Goal: Information Seeking & Learning: Check status

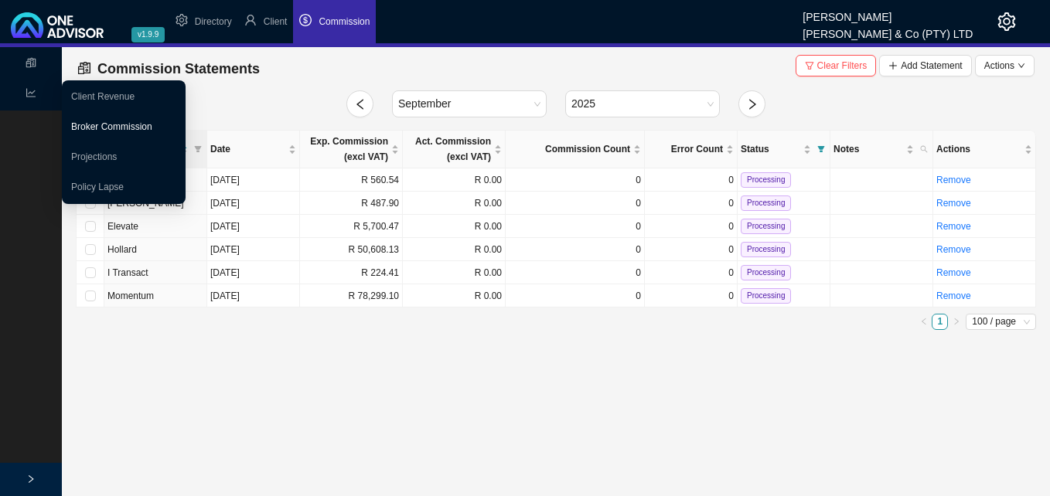
click at [101, 124] on link "Broker Commission" at bounding box center [111, 126] width 81 height 11
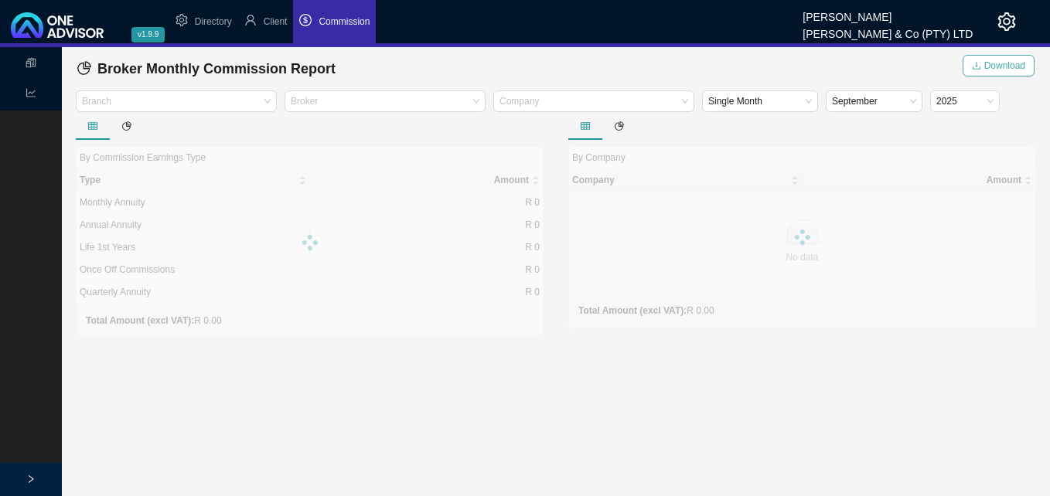
click at [1009, 72] on span "Download" at bounding box center [1004, 65] width 41 height 15
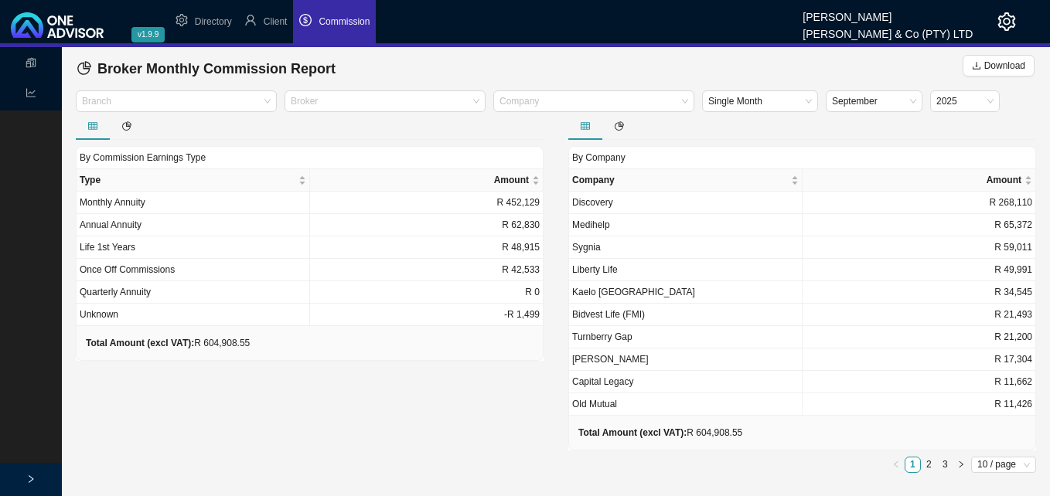
click at [350, 30] on li "Commission" at bounding box center [334, 21] width 83 height 43
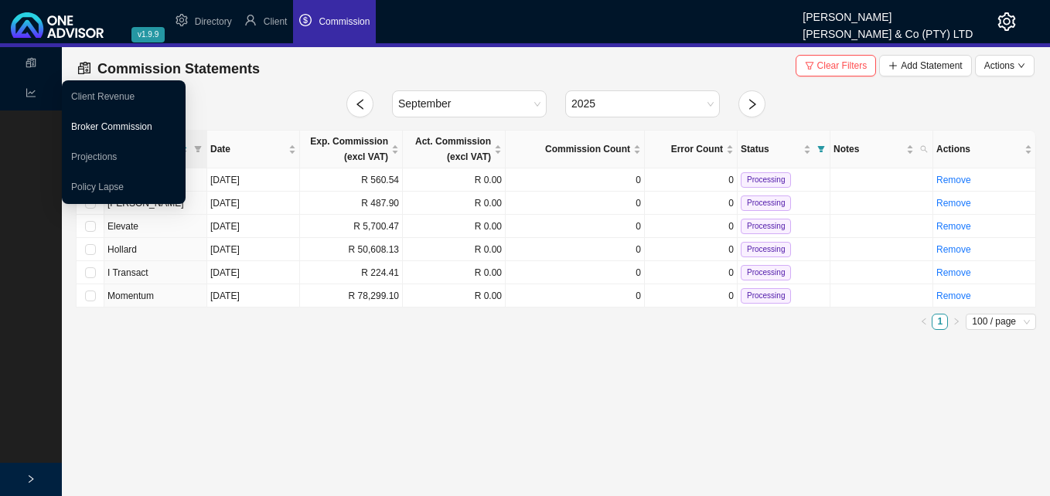
click at [105, 124] on link "Broker Commission" at bounding box center [111, 126] width 81 height 11
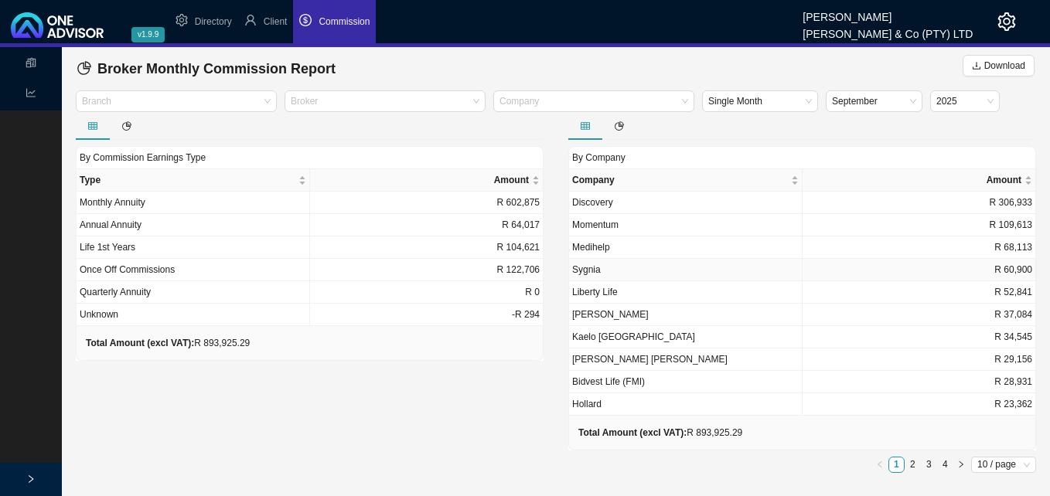
click at [835, 277] on td "R 60,900" at bounding box center [918, 270] width 233 height 22
click at [668, 396] on td "Hollard" at bounding box center [685, 404] width 233 height 22
drag, startPoint x: 351, startPoint y: 26, endPoint x: 280, endPoint y: 22, distance: 71.2
click at [280, 22] on span "Client" at bounding box center [276, 21] width 24 height 11
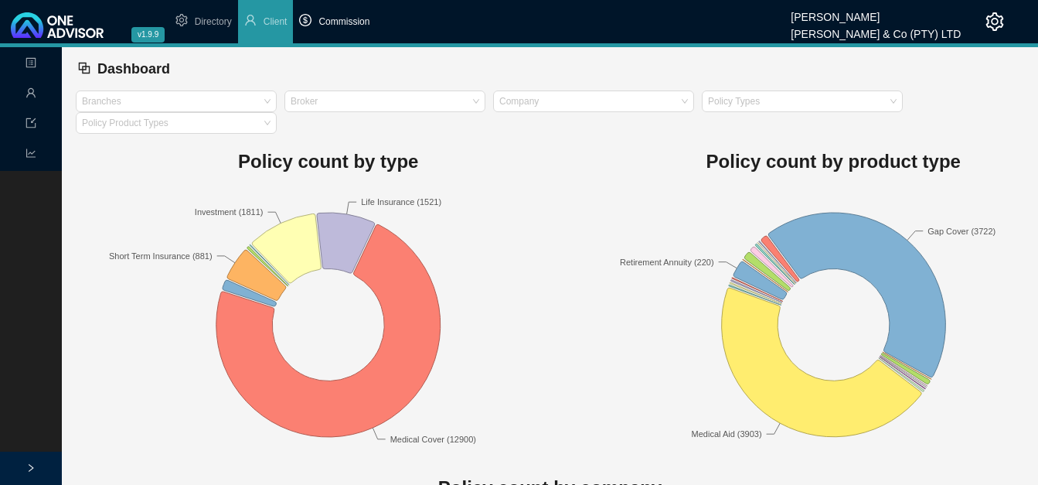
click at [334, 15] on li "Commission" at bounding box center [334, 21] width 83 height 43
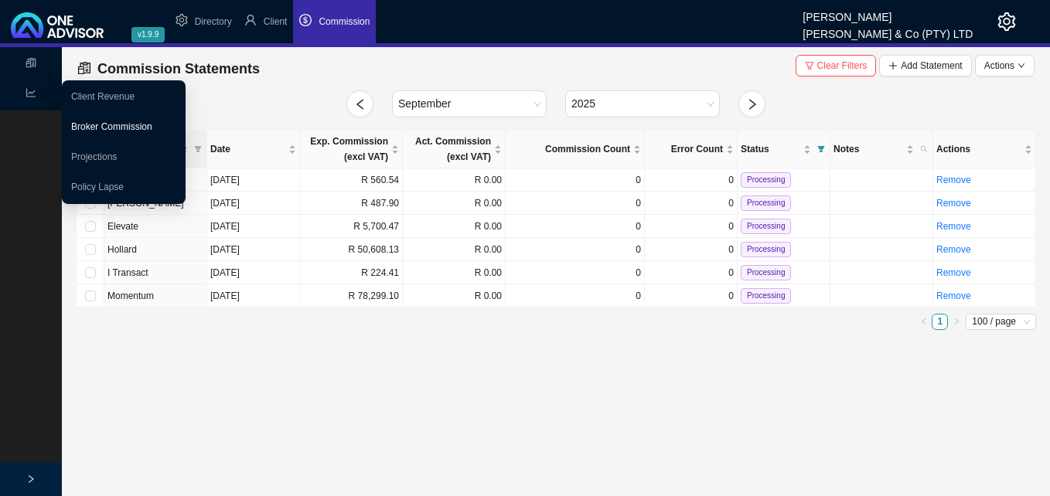
click at [94, 121] on link "Broker Commission" at bounding box center [111, 126] width 81 height 11
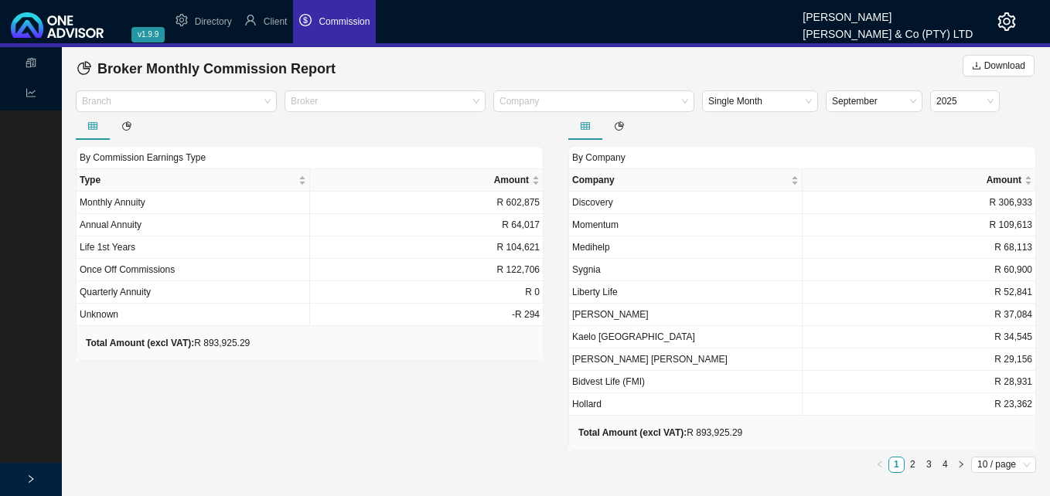
click at [349, 26] on span "Commission" at bounding box center [343, 21] width 51 height 11
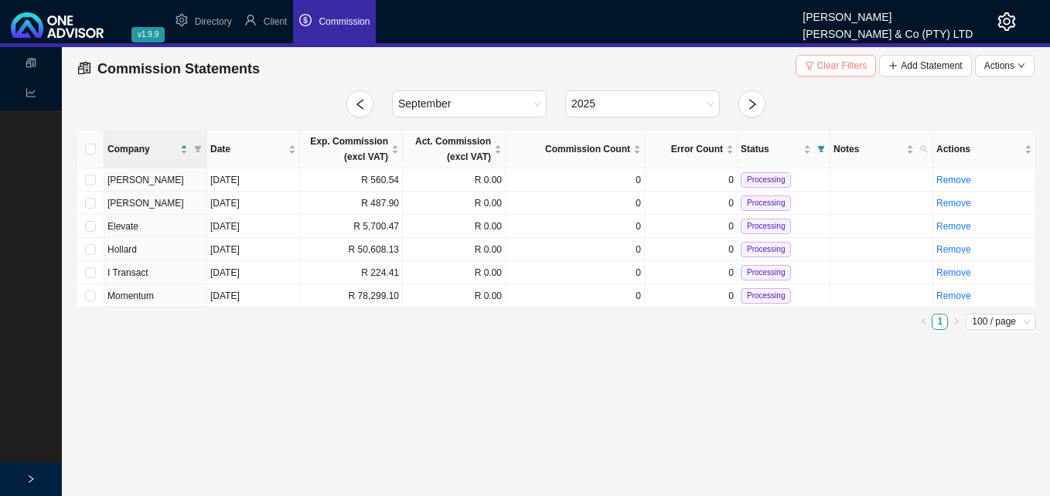
click at [829, 60] on span "Clear Filters" at bounding box center [842, 65] width 50 height 15
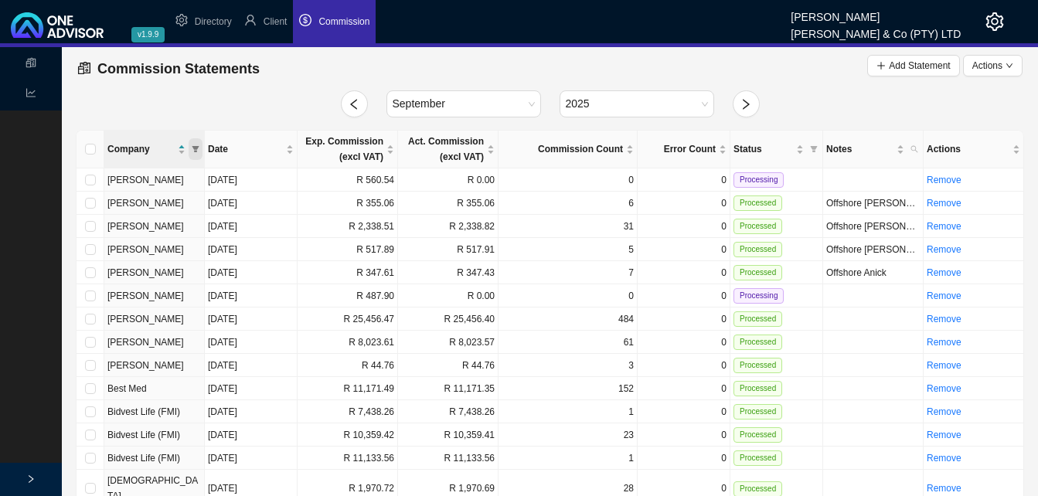
click at [196, 146] on icon "filter" at bounding box center [196, 149] width 8 height 8
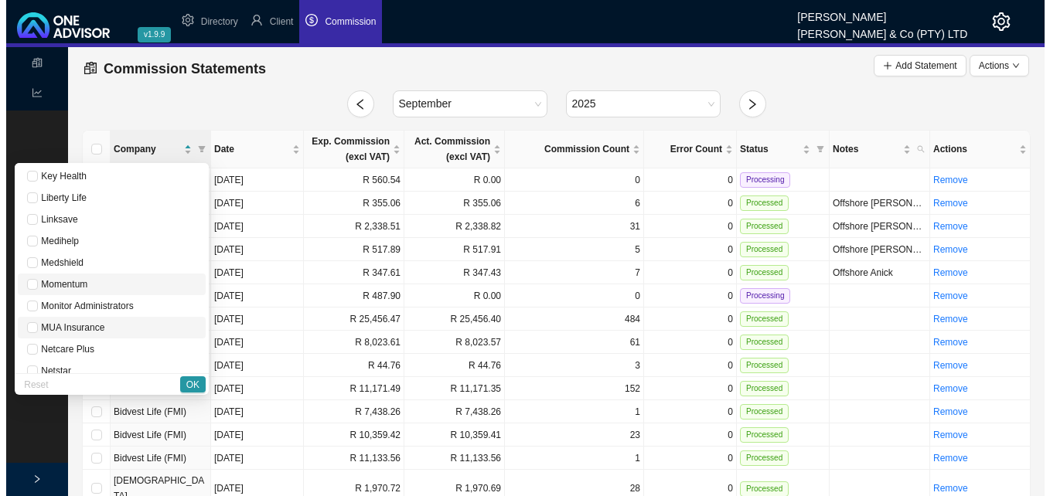
scroll to position [773, 0]
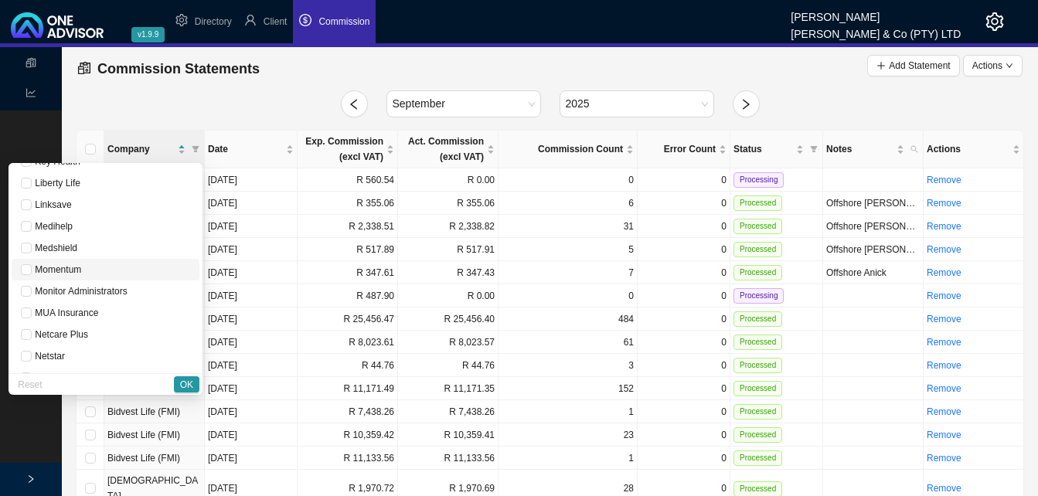
click at [117, 267] on span "Momentum" at bounding box center [105, 269] width 169 height 15
checkbox input "true"
drag, startPoint x: 185, startPoint y: 380, endPoint x: 434, endPoint y: 373, distance: 249.0
click at [185, 379] on span "OK" at bounding box center [186, 384] width 13 height 15
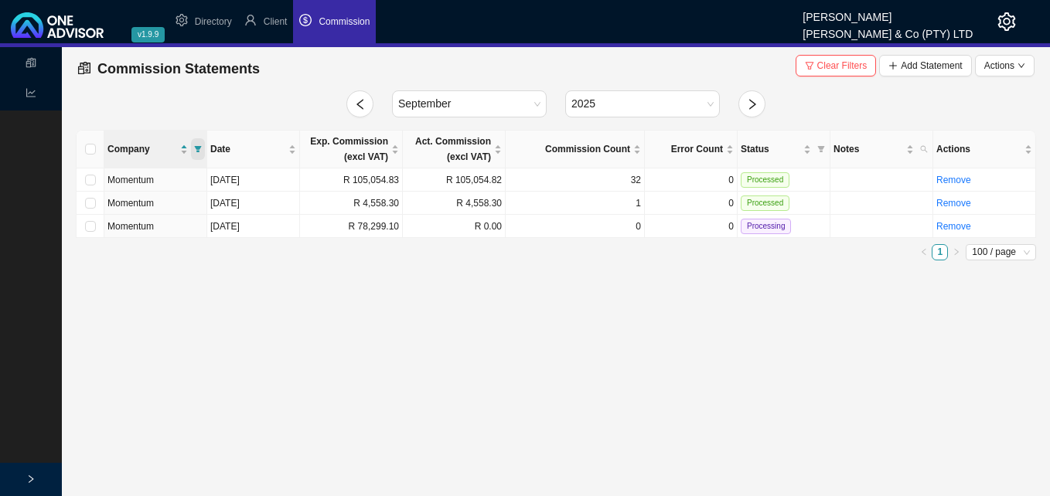
click at [200, 145] on icon "filter" at bounding box center [198, 149] width 8 height 8
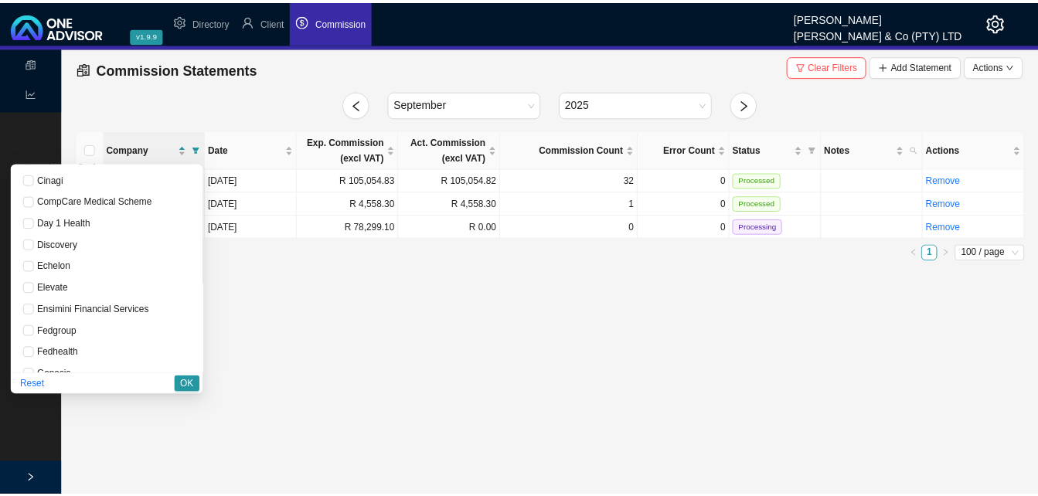
scroll to position [278, 0]
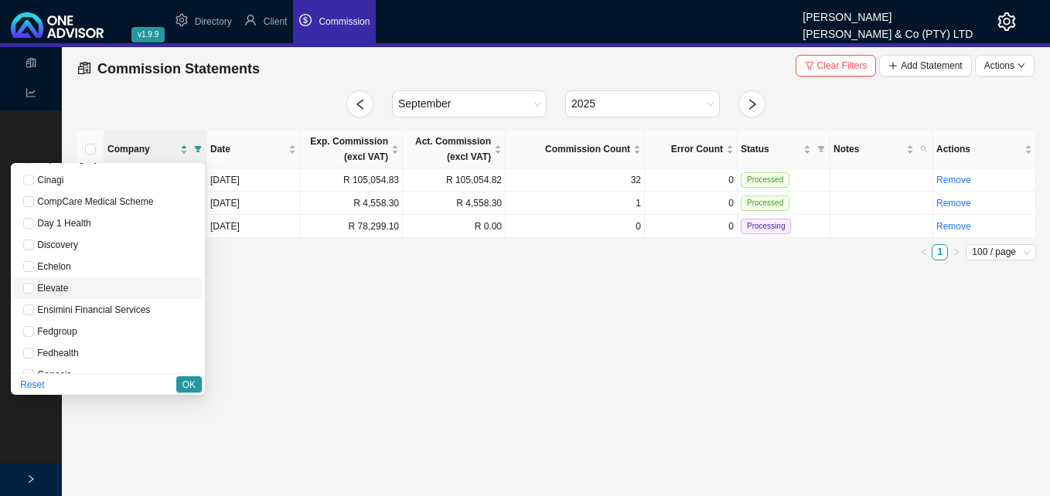
click at [140, 287] on span "Elevate" at bounding box center [107, 288] width 169 height 15
click at [185, 383] on span "OK" at bounding box center [188, 384] width 13 height 15
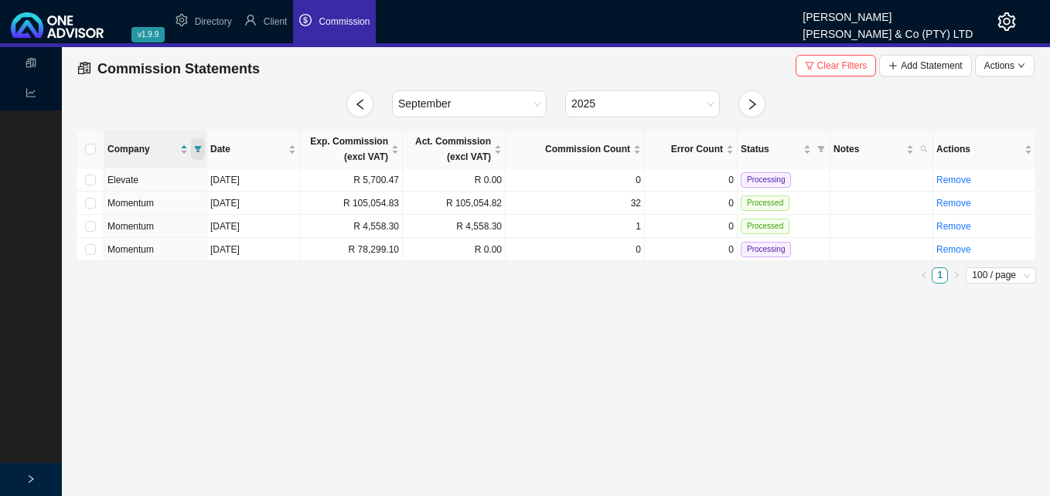
click at [196, 147] on icon "filter" at bounding box center [198, 149] width 7 height 6
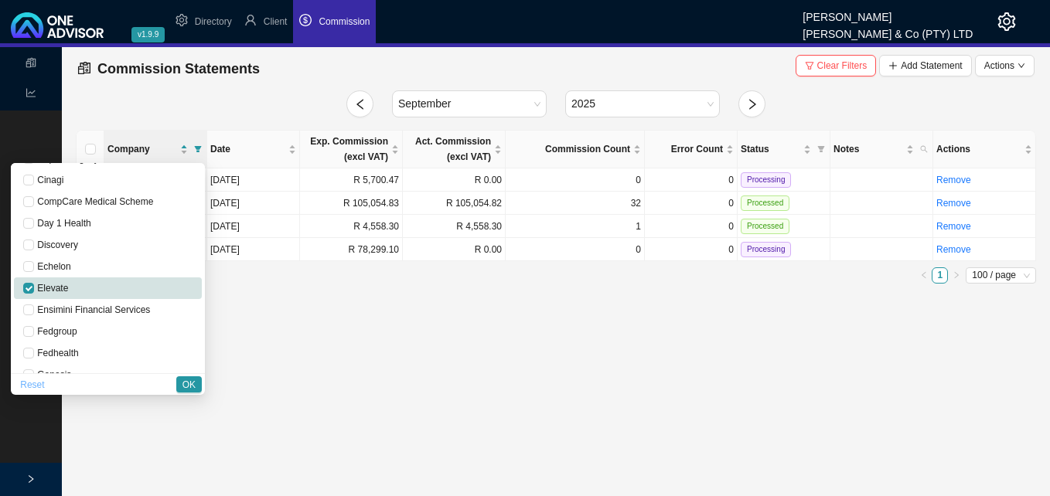
click at [44, 386] on span "Reset" at bounding box center [32, 384] width 24 height 15
checkbox input "false"
click at [195, 383] on span "OK" at bounding box center [188, 384] width 13 height 15
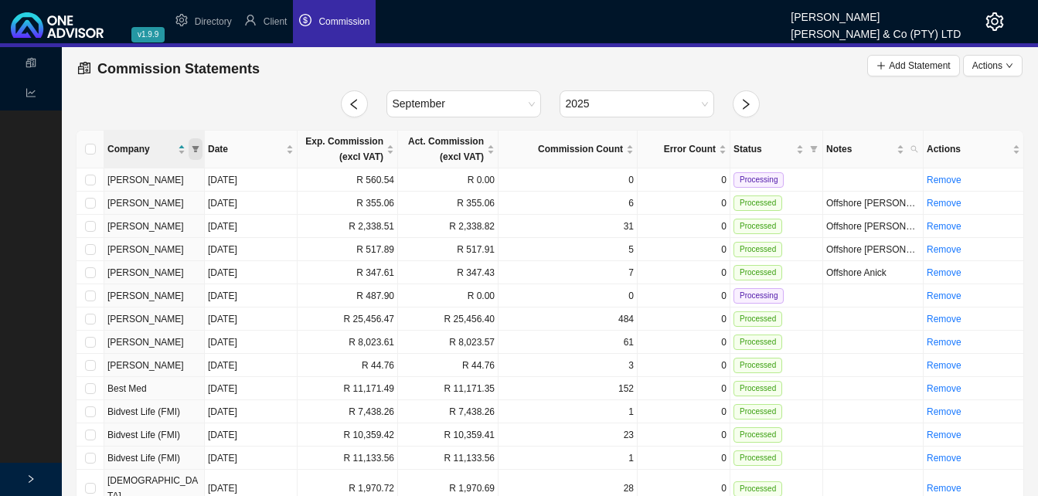
click at [197, 147] on icon "filter" at bounding box center [195, 149] width 7 height 6
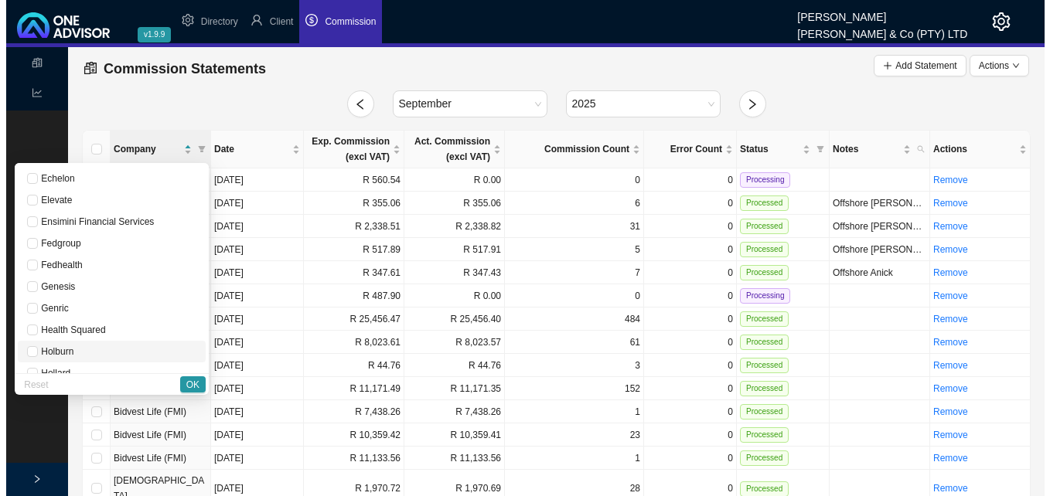
scroll to position [433, 0]
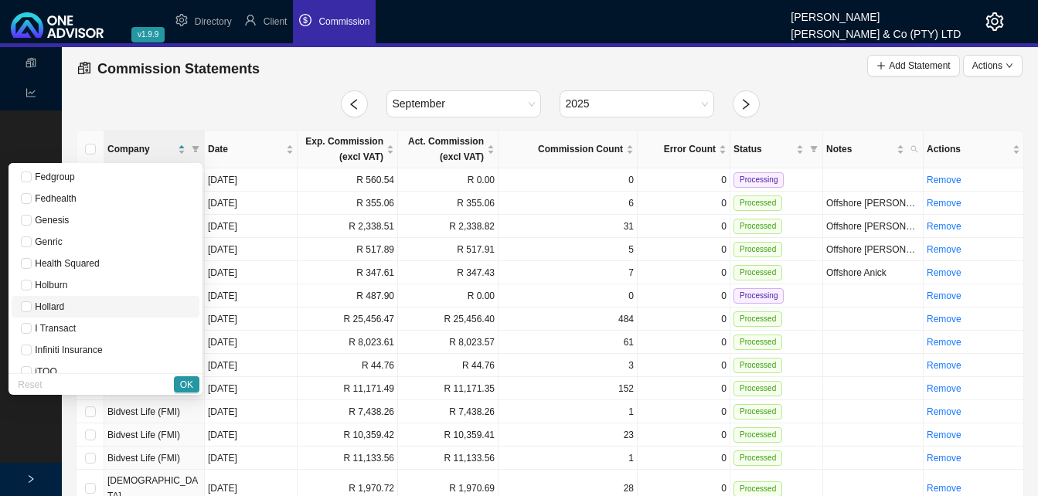
click at [126, 310] on span "Hollard" at bounding box center [105, 306] width 169 height 15
checkbox input "true"
click at [183, 382] on span "OK" at bounding box center [186, 384] width 13 height 15
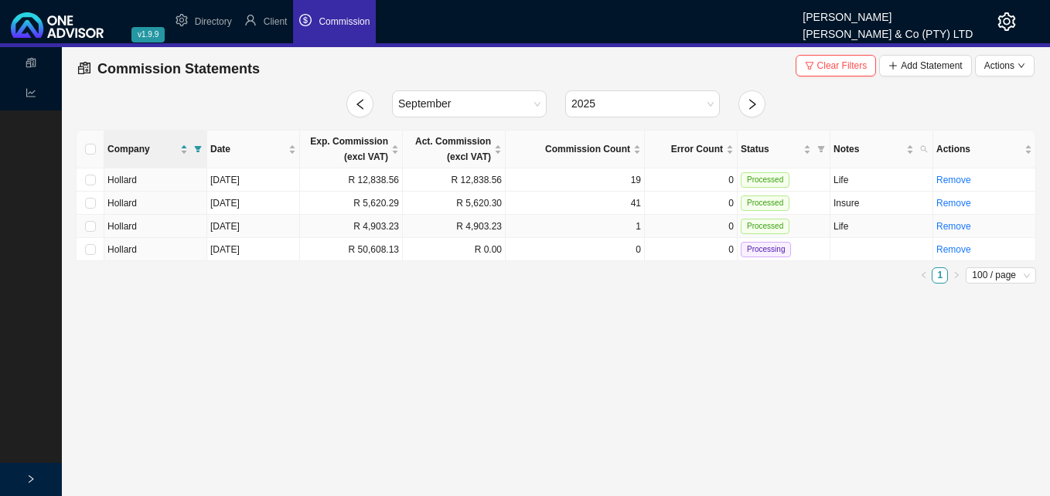
click at [386, 230] on td "R 4,903.23" at bounding box center [351, 226] width 103 height 23
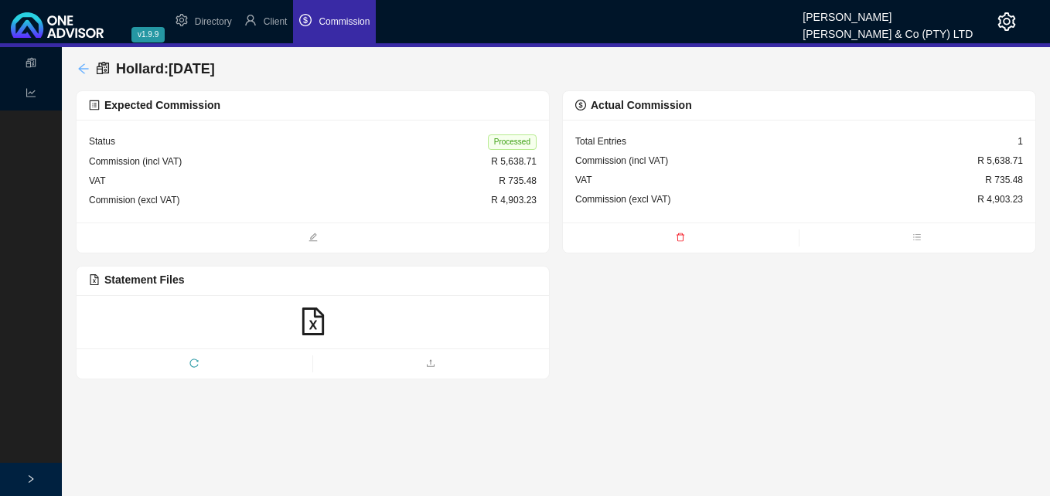
click at [88, 73] on icon "arrow-left" at bounding box center [83, 69] width 12 height 12
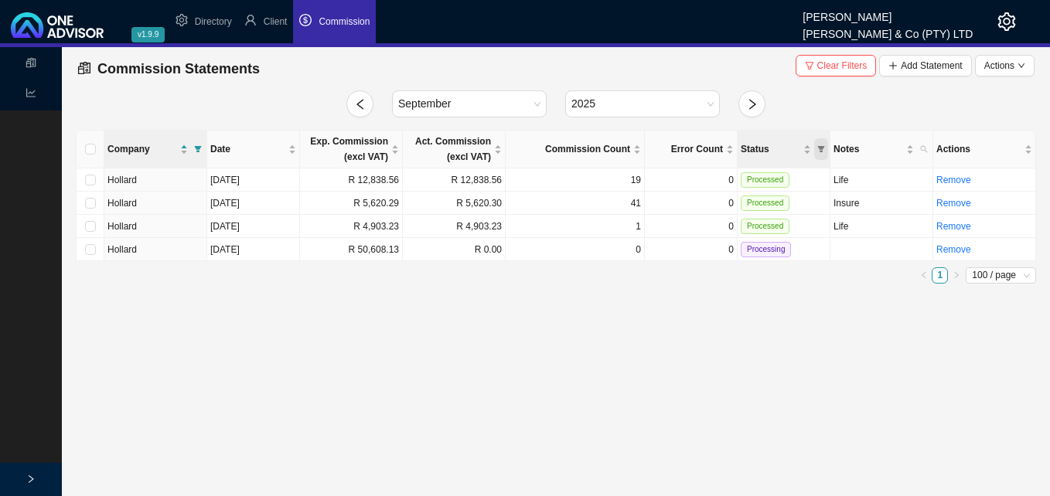
click at [818, 147] on icon "filter" at bounding box center [821, 149] width 7 height 6
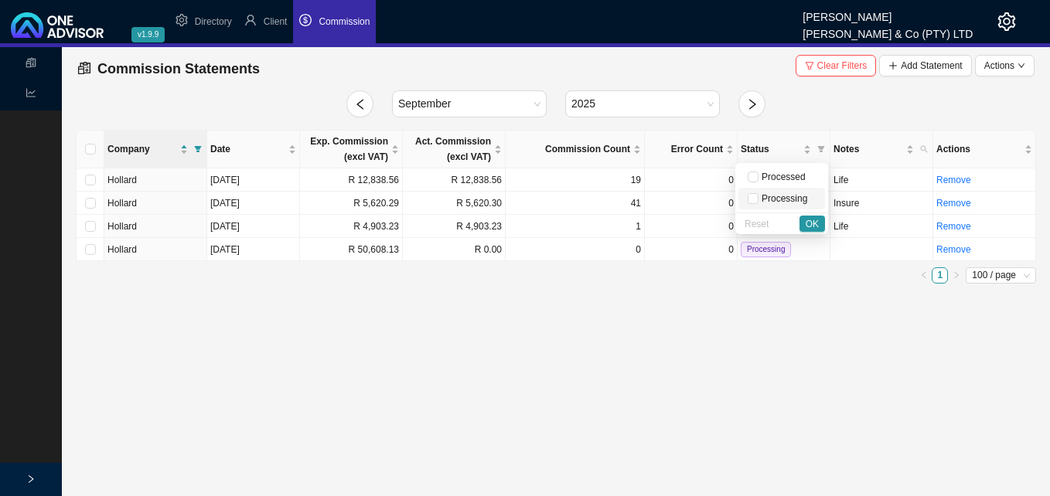
click at [792, 199] on span "Processing" at bounding box center [782, 198] width 49 height 11
checkbox input "true"
click at [817, 225] on span "OK" at bounding box center [811, 223] width 13 height 15
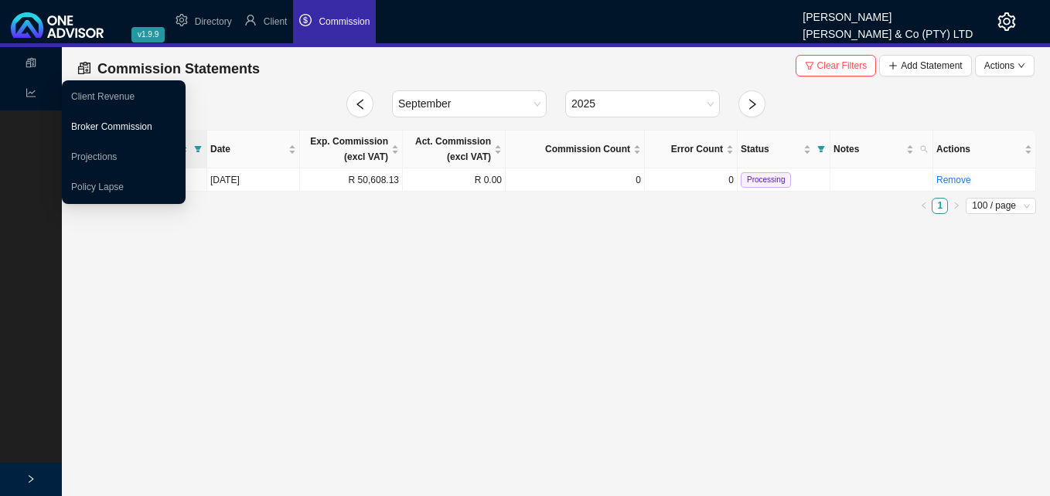
click at [91, 124] on link "Broker Commission" at bounding box center [111, 126] width 81 height 11
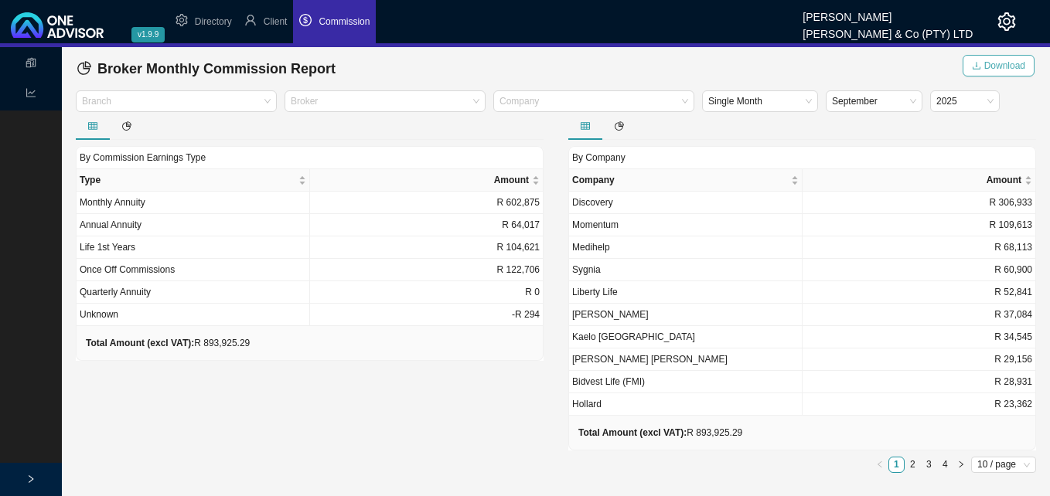
click at [995, 60] on span "Download" at bounding box center [1004, 65] width 41 height 15
click at [281, 20] on span "Client" at bounding box center [276, 21] width 24 height 11
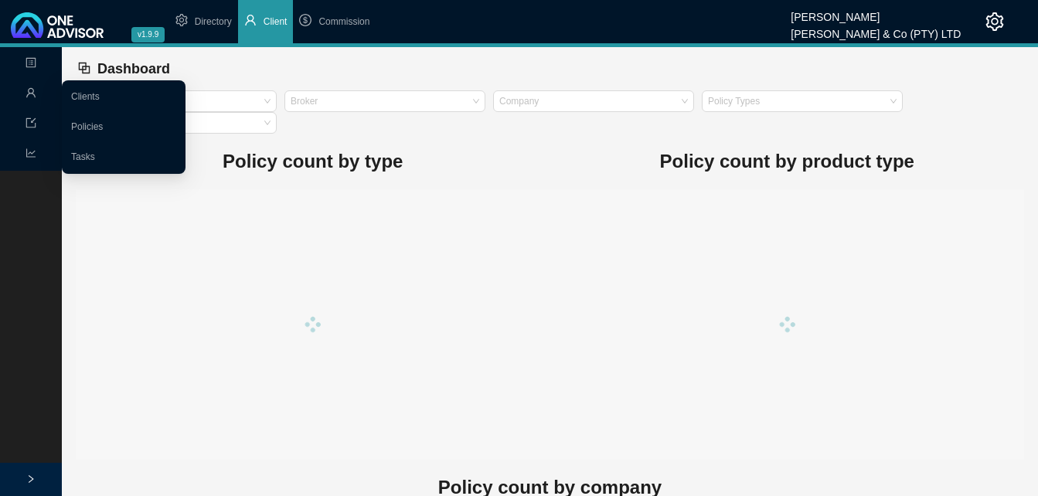
click at [32, 88] on icon "user" at bounding box center [31, 92] width 11 height 11
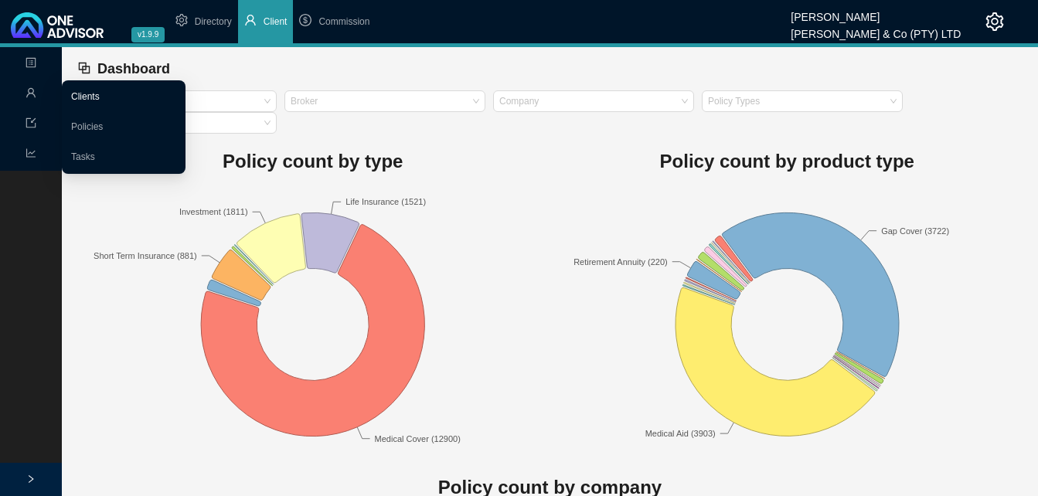
click at [90, 97] on link "Clients" at bounding box center [85, 96] width 29 height 11
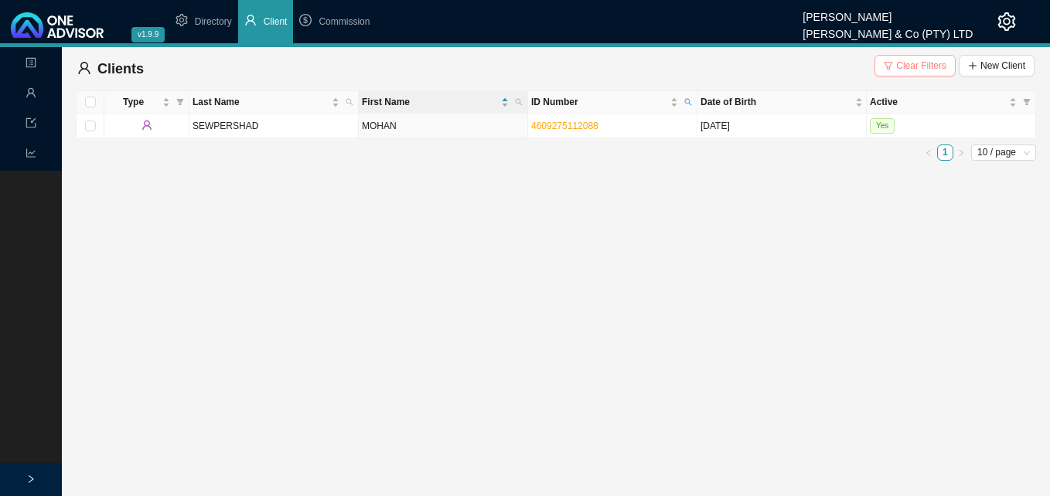
click at [919, 63] on span "Clear Filters" at bounding box center [921, 65] width 50 height 15
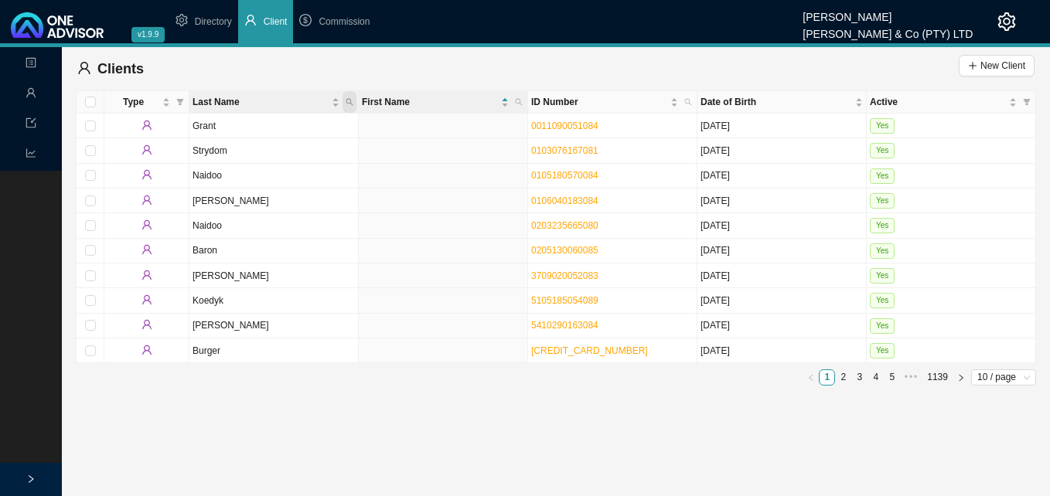
click at [352, 99] on icon "search" at bounding box center [349, 102] width 8 height 8
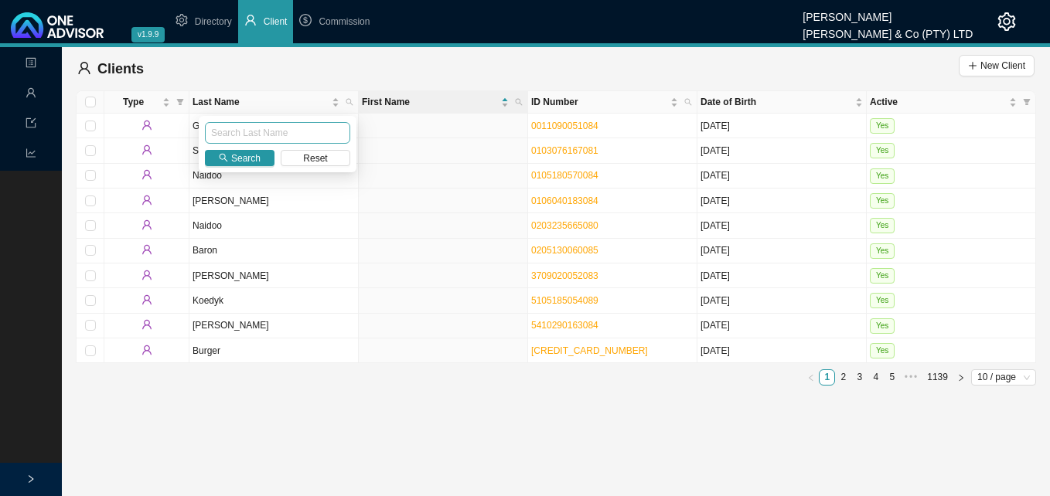
click at [292, 131] on input "text" at bounding box center [277, 133] width 145 height 22
type input "Ganchi"
click at [243, 156] on span "Search" at bounding box center [245, 158] width 29 height 15
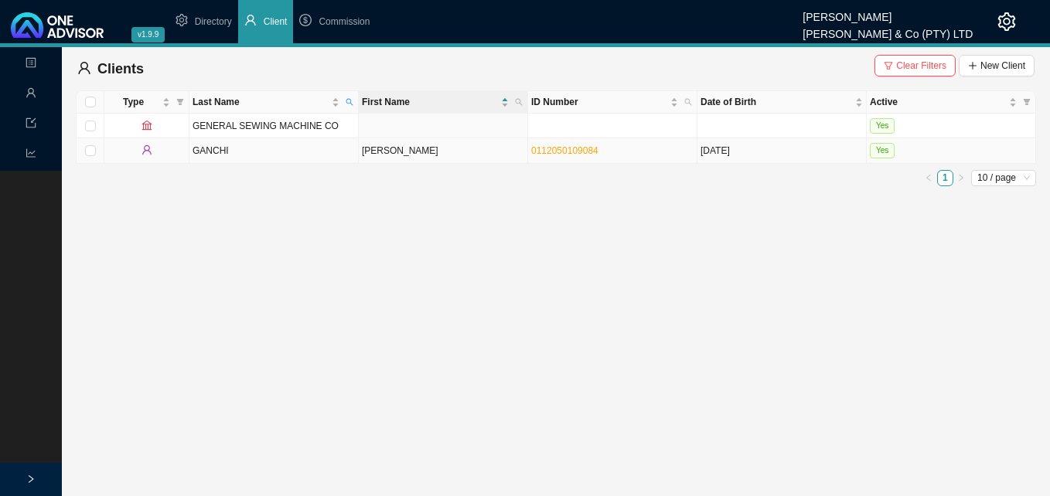
click at [409, 148] on td "[PERSON_NAME]" at bounding box center [443, 150] width 169 height 25
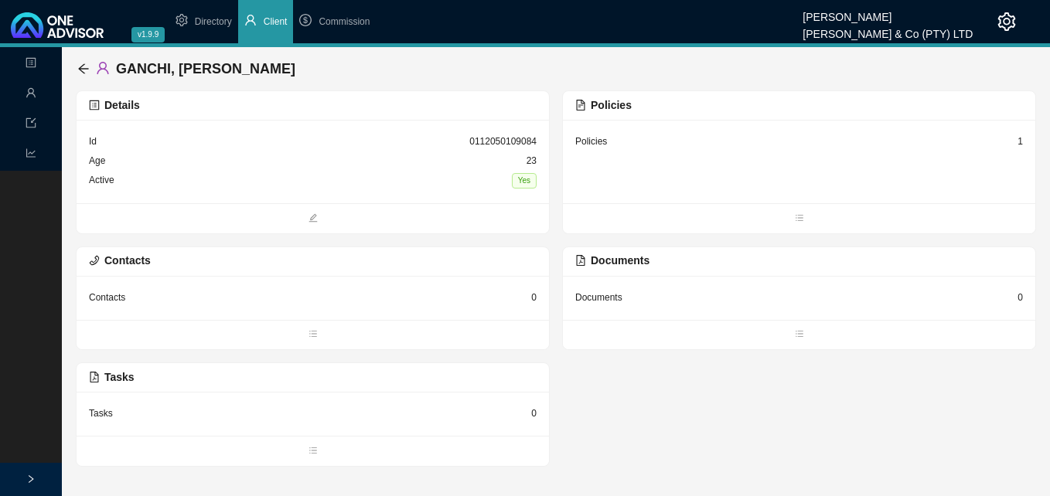
click at [1019, 136] on div "1" at bounding box center [1019, 141] width 5 height 15
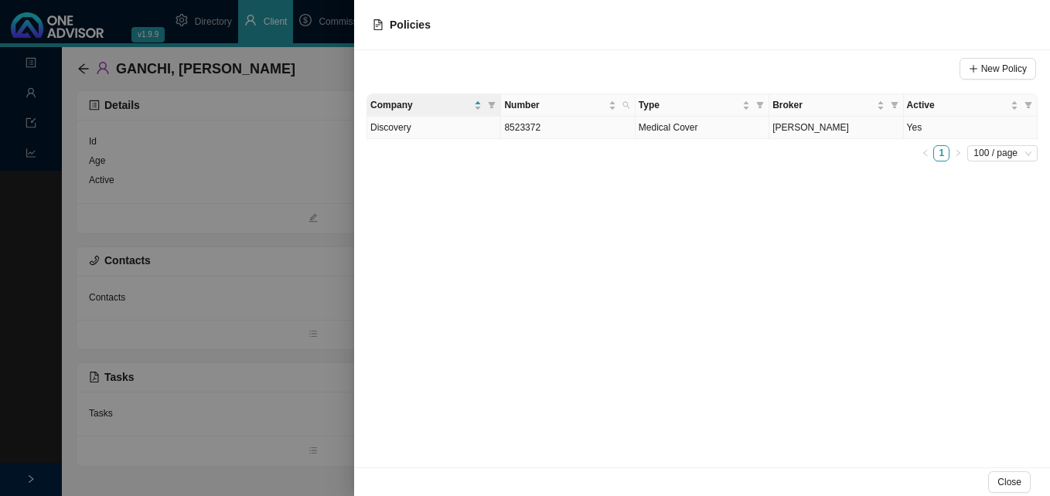
click at [836, 129] on span "[PERSON_NAME]" at bounding box center [810, 127] width 77 height 11
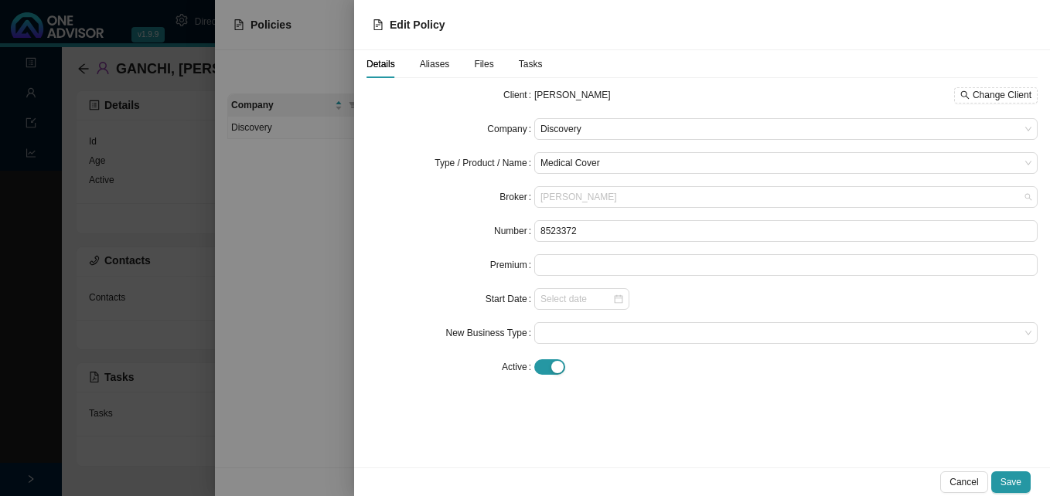
drag, startPoint x: 615, startPoint y: 197, endPoint x: 527, endPoint y: 188, distance: 88.6
click at [527, 188] on div "Broker [PERSON_NAME]" at bounding box center [701, 197] width 671 height 22
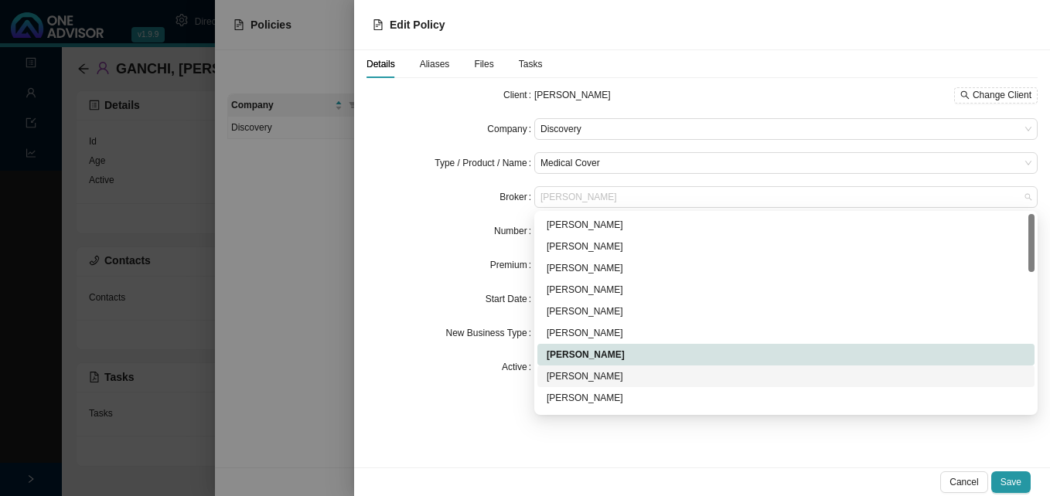
click at [601, 376] on div "[PERSON_NAME]" at bounding box center [785, 376] width 478 height 15
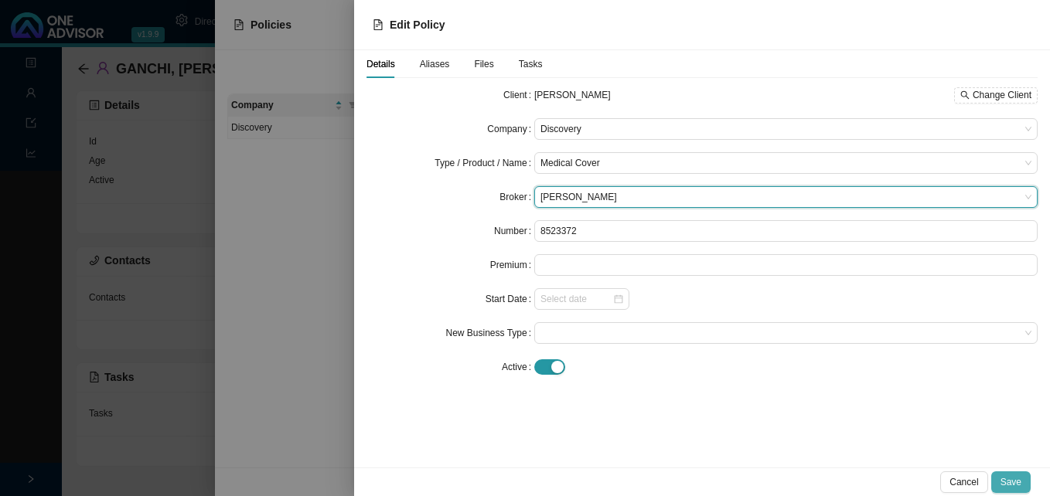
click at [1012, 478] on span "Save" at bounding box center [1010, 482] width 21 height 15
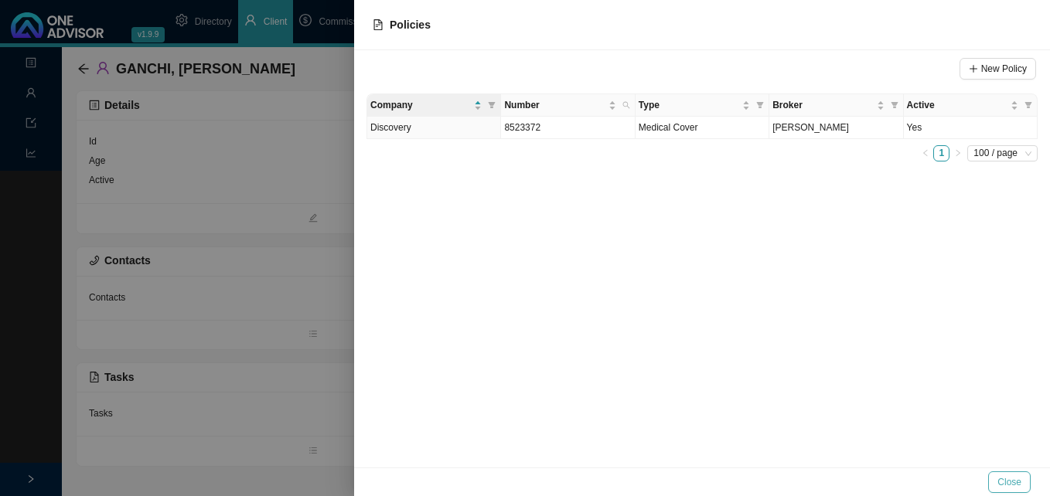
click at [1012, 483] on span "Close" at bounding box center [1009, 482] width 24 height 15
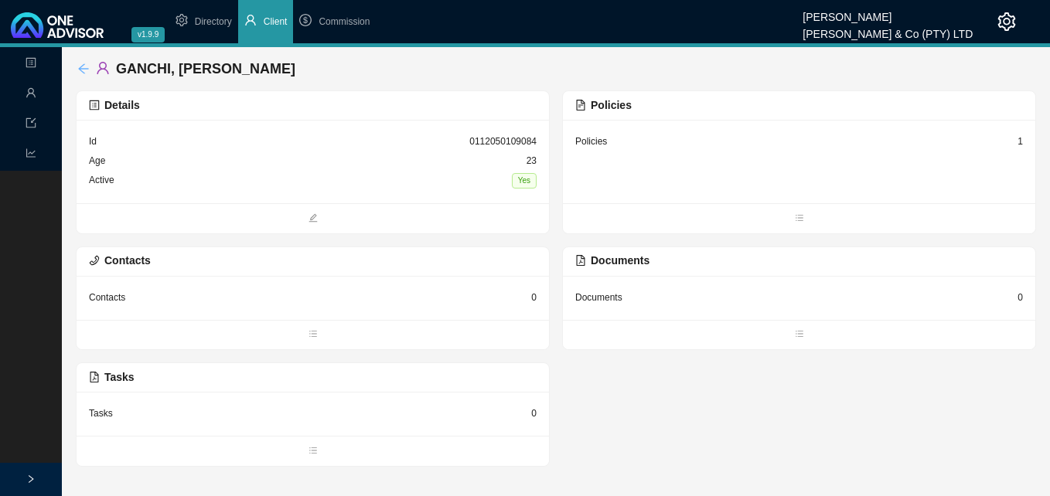
click at [80, 64] on icon "arrow-left" at bounding box center [83, 69] width 12 height 12
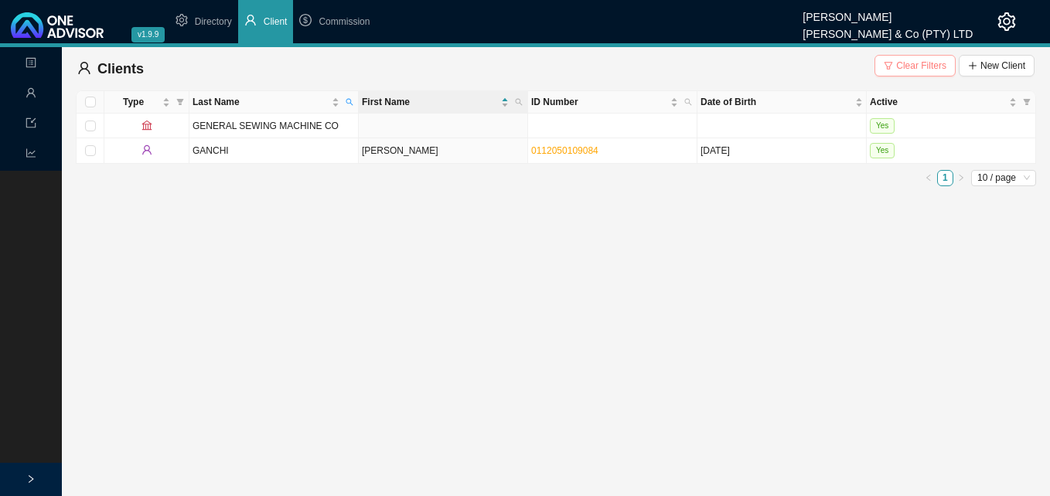
click at [904, 67] on span "Clear Filters" at bounding box center [921, 65] width 50 height 15
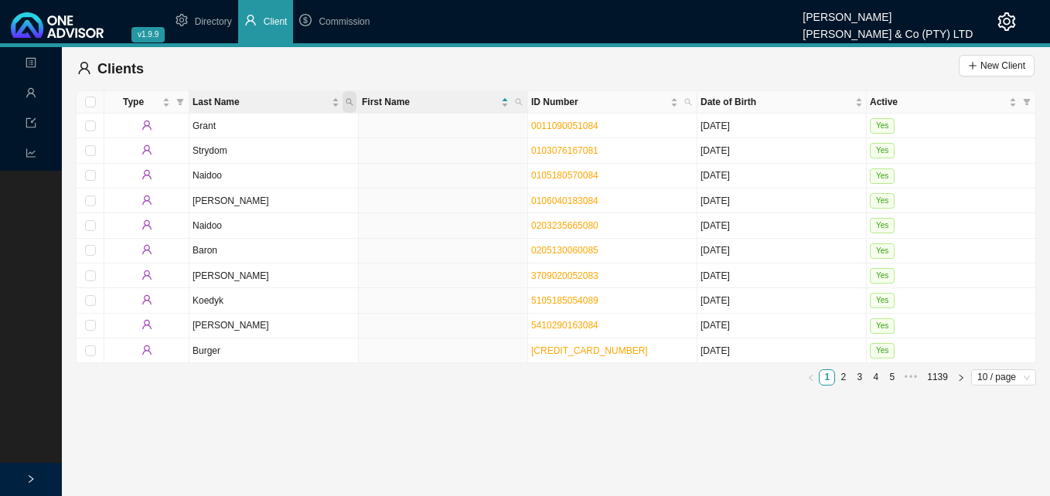
click at [345, 98] on span "Last Name" at bounding box center [349, 102] width 14 height 22
type input "steemson"
click at [227, 165] on button "Search" at bounding box center [240, 158] width 70 height 16
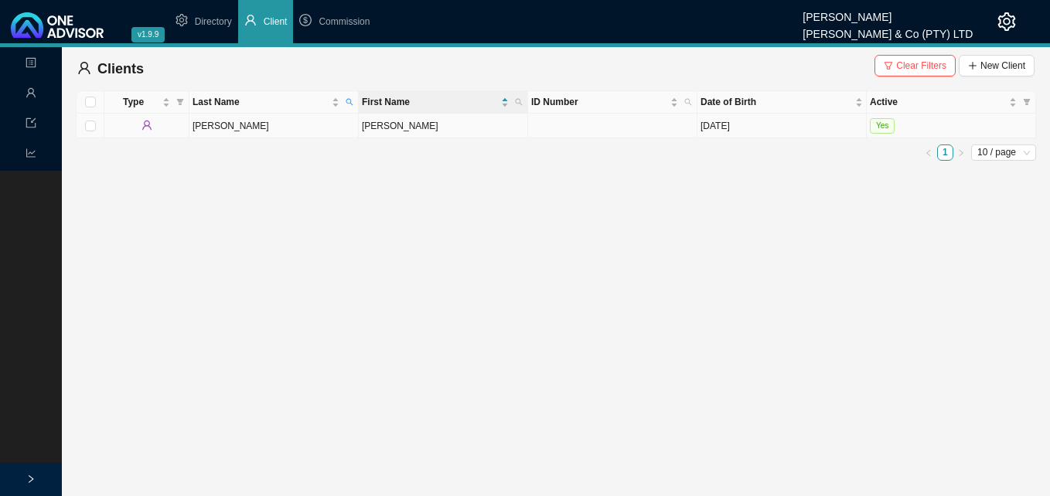
click at [386, 127] on td "[PERSON_NAME]" at bounding box center [443, 126] width 169 height 25
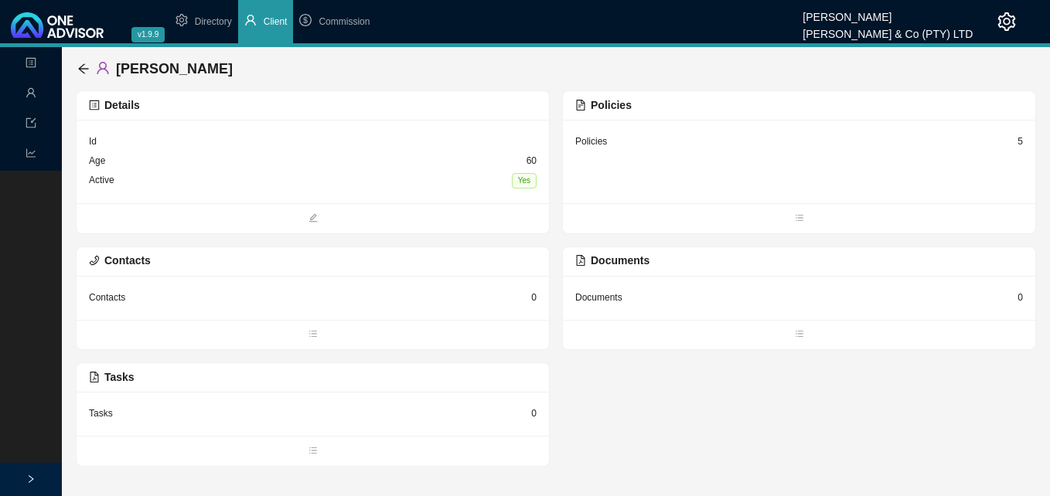
click at [1018, 141] on div "5" at bounding box center [1019, 141] width 5 height 15
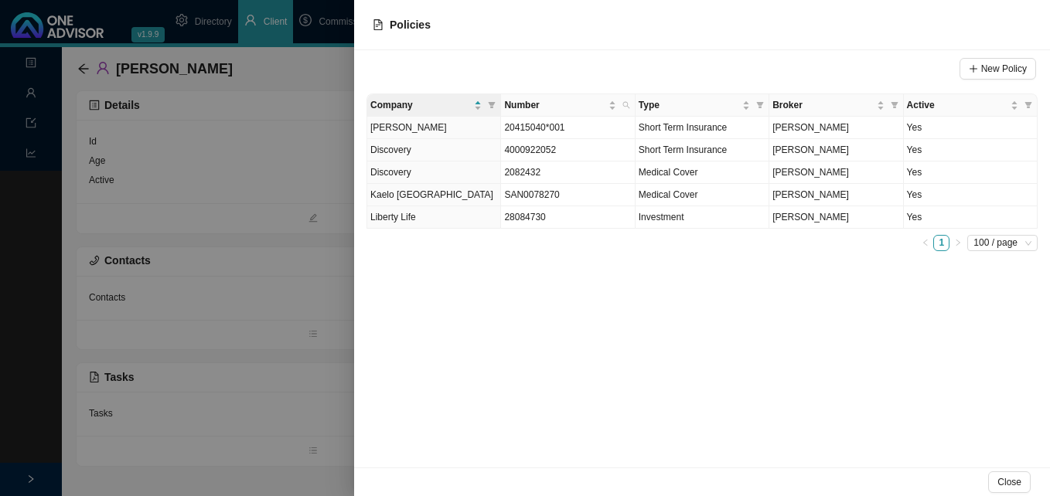
click at [295, 350] on div at bounding box center [525, 248] width 1050 height 496
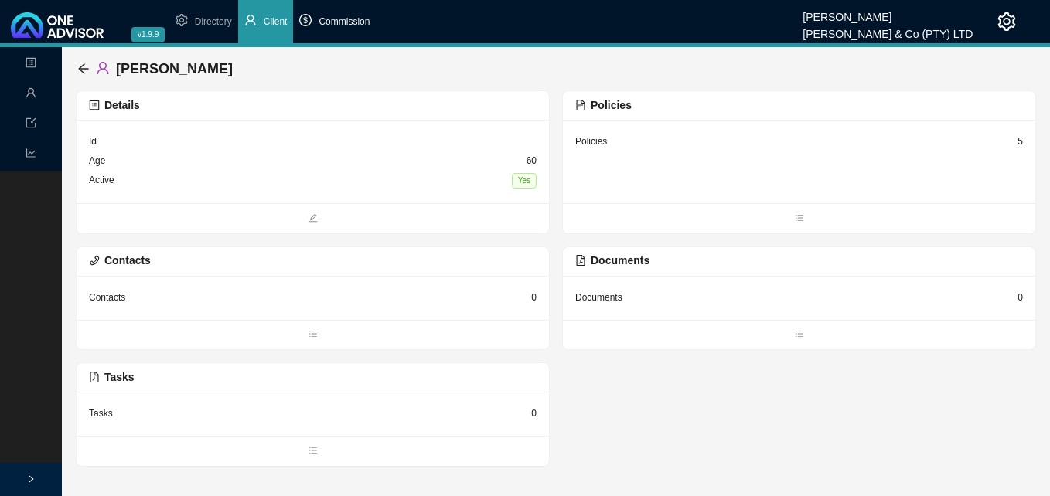
click at [351, 29] on li "Commission" at bounding box center [334, 21] width 83 height 43
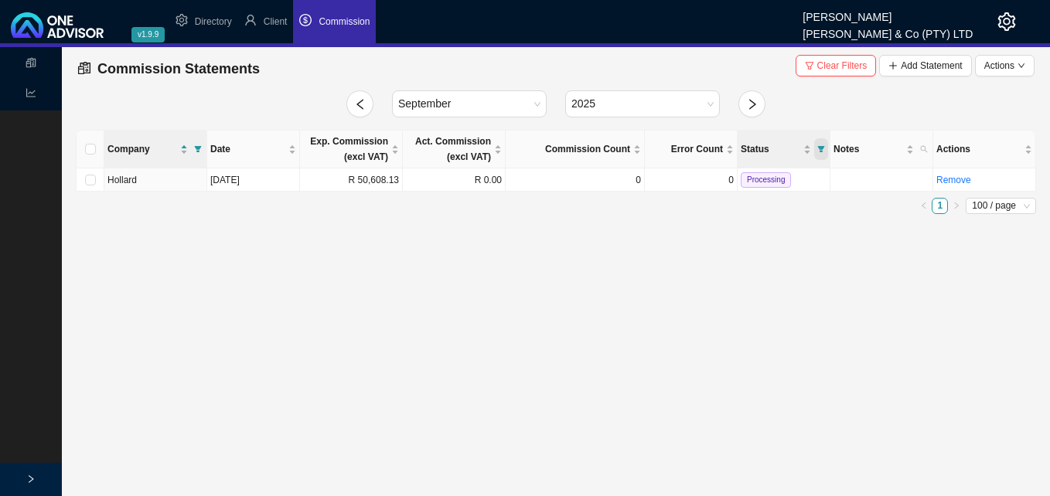
click at [821, 148] on icon "filter" at bounding box center [821, 149] width 7 height 6
click at [792, 180] on span "Processed" at bounding box center [781, 177] width 47 height 11
checkbox input "true"
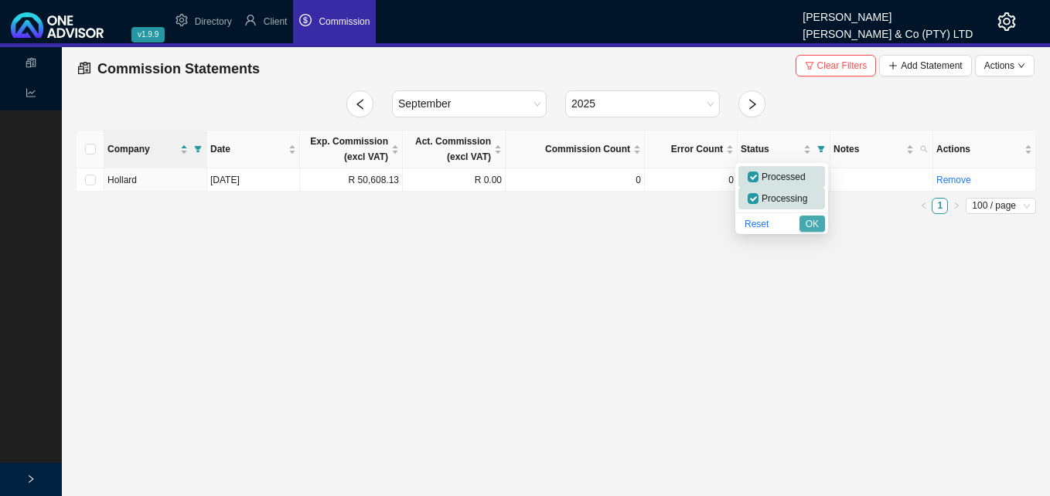
click at [811, 221] on span "OK" at bounding box center [811, 223] width 13 height 15
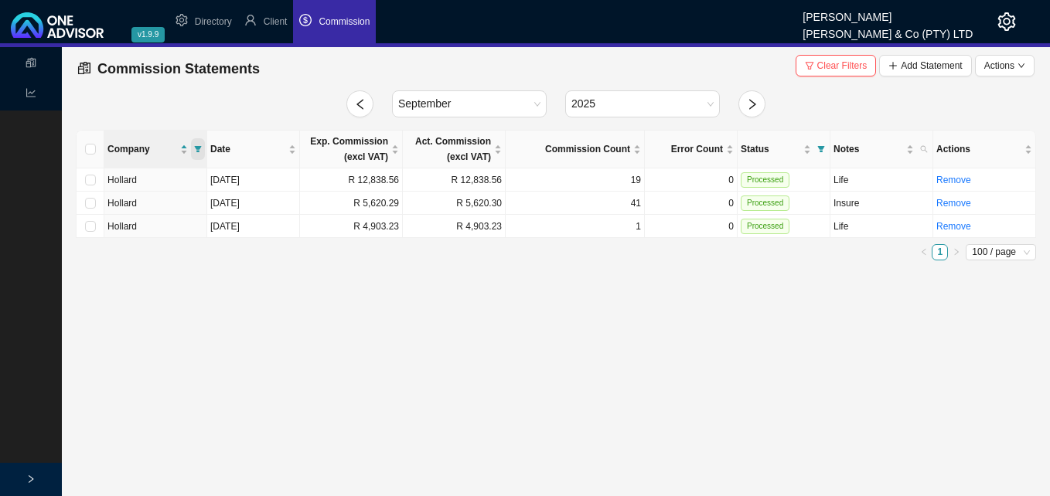
click at [197, 146] on icon "filter" at bounding box center [198, 149] width 8 height 8
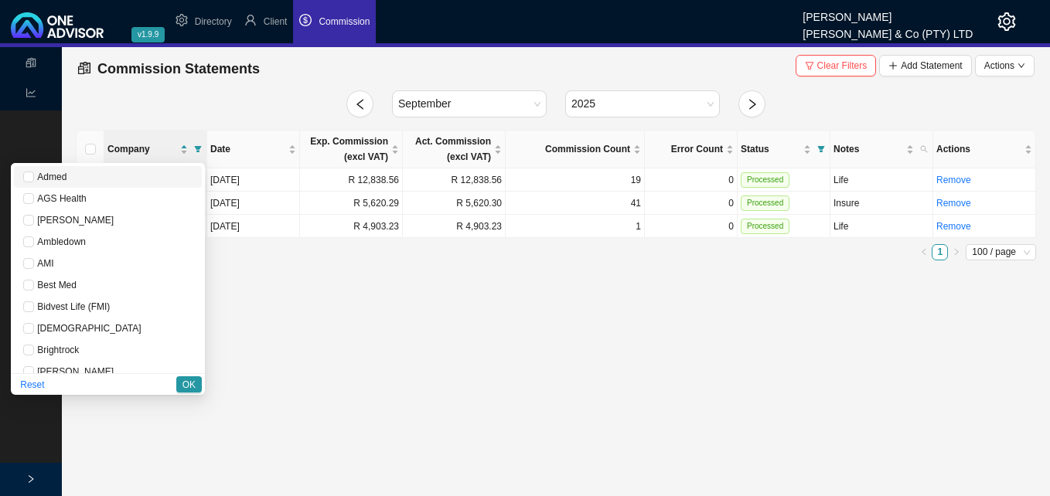
click at [66, 179] on span "Admed" at bounding box center [50, 177] width 32 height 11
click at [66, 181] on span "Admed" at bounding box center [50, 177] width 32 height 11
checkbox input "false"
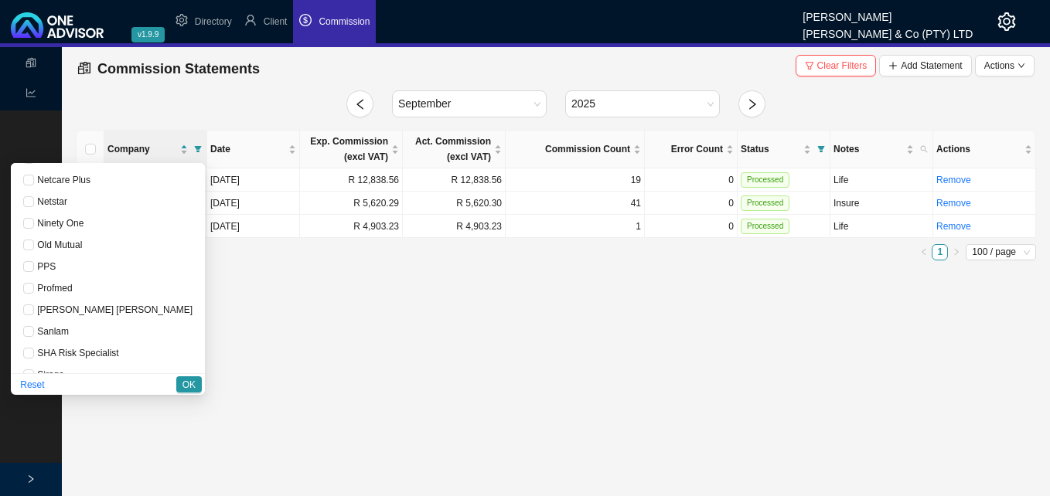
scroll to position [1159, 0]
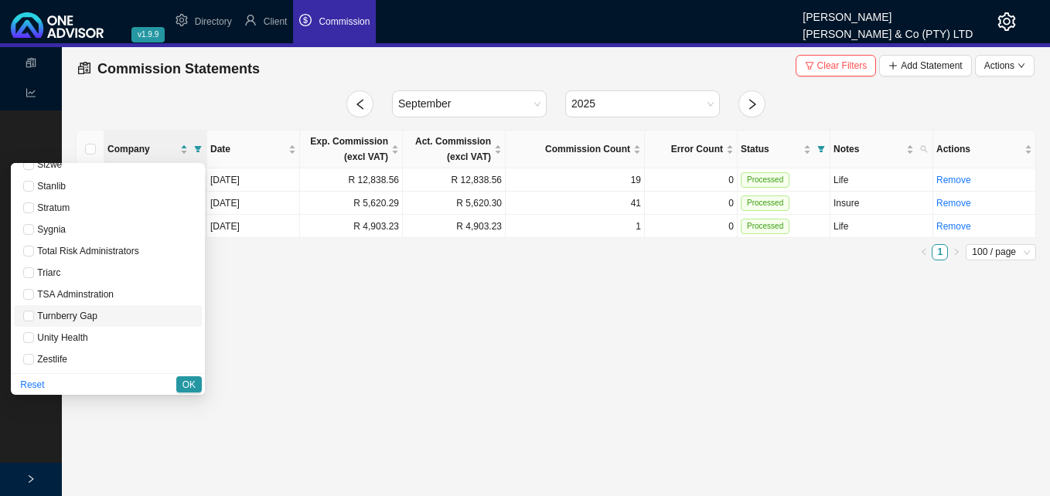
click at [97, 322] on span "Turnberry Gap" at bounding box center [65, 316] width 63 height 11
checkbox input "true"
click at [183, 382] on span "OK" at bounding box center [188, 384] width 13 height 15
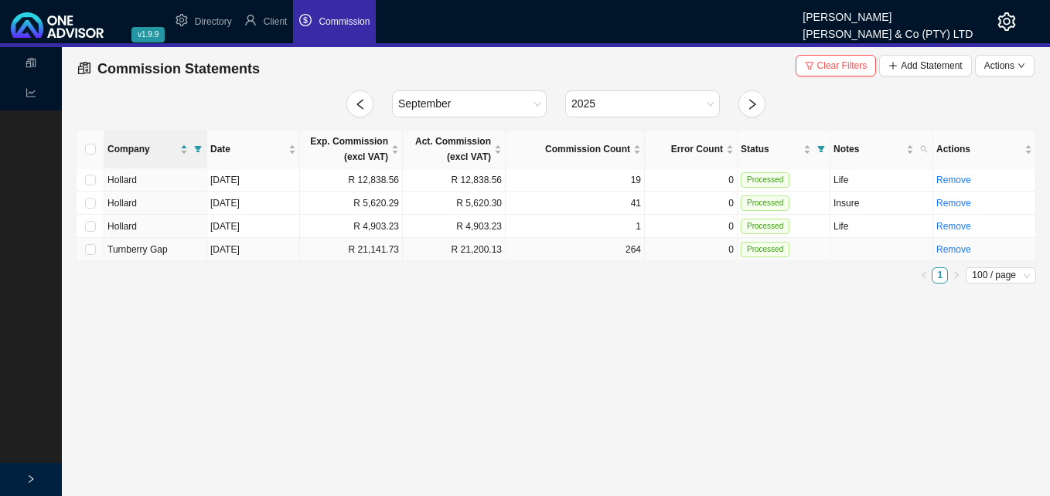
click at [379, 253] on td "R 21,141.73" at bounding box center [351, 249] width 103 height 23
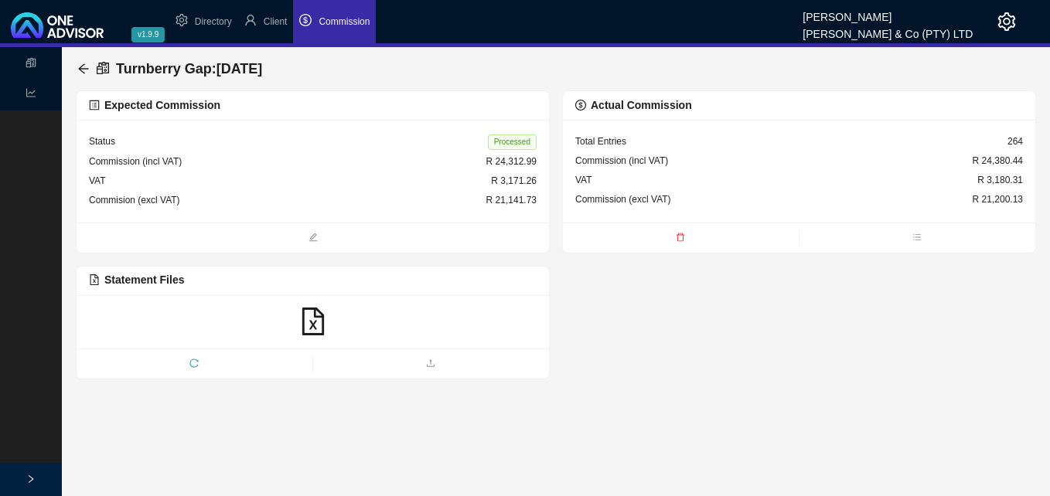
click at [679, 238] on icon "delete" at bounding box center [679, 237] width 9 height 9
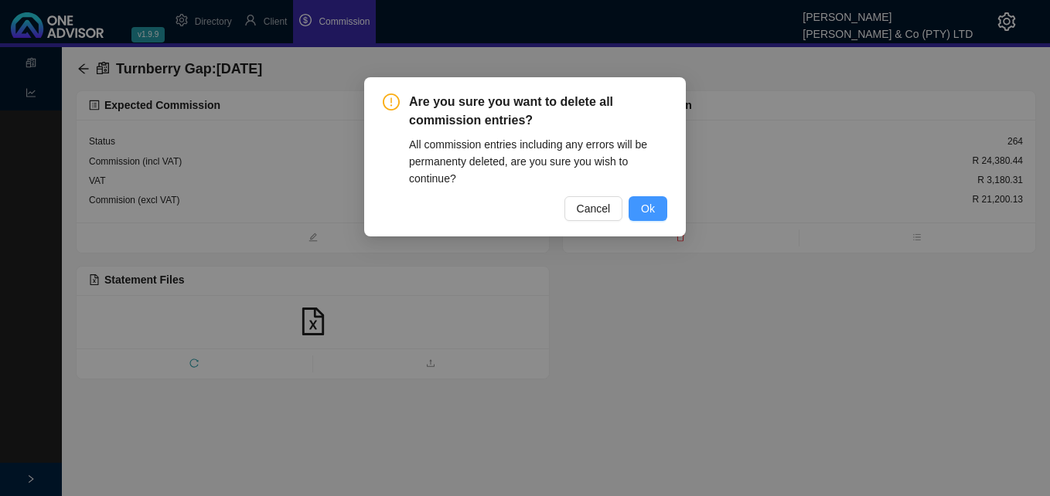
click at [651, 208] on span "Ok" at bounding box center [648, 208] width 14 height 17
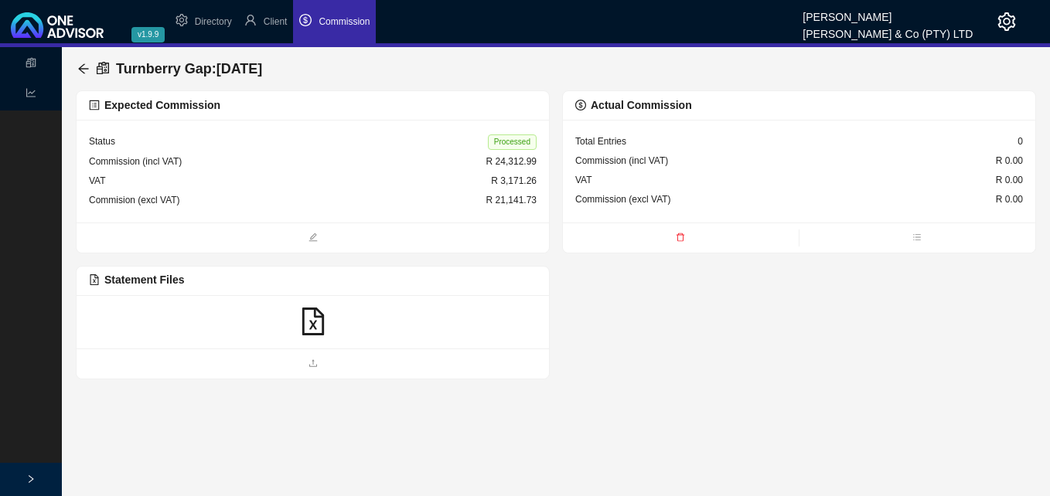
click at [317, 326] on icon "file-excel" at bounding box center [313, 322] width 28 height 28
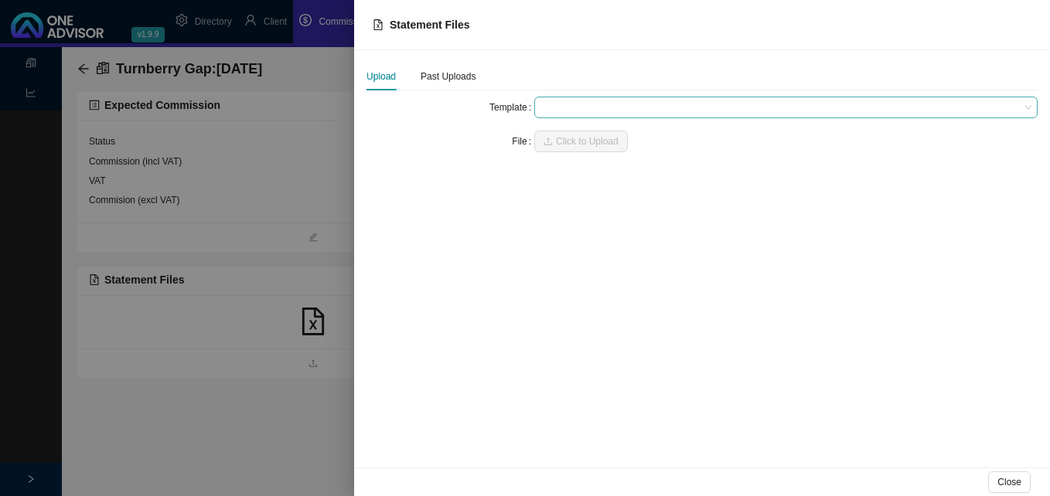
click at [577, 111] on span at bounding box center [785, 107] width 491 height 20
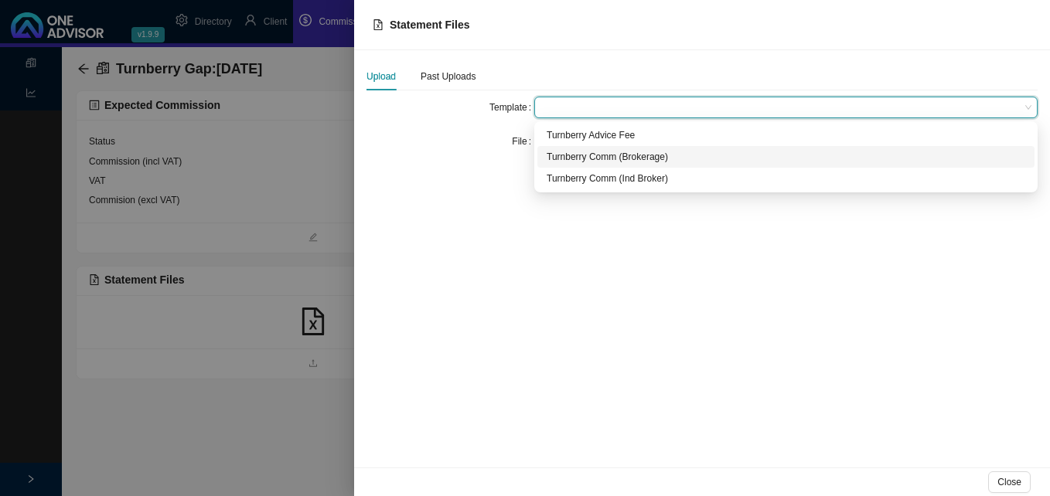
click at [572, 156] on div "Turnberry Comm (Brokerage)" at bounding box center [785, 156] width 478 height 15
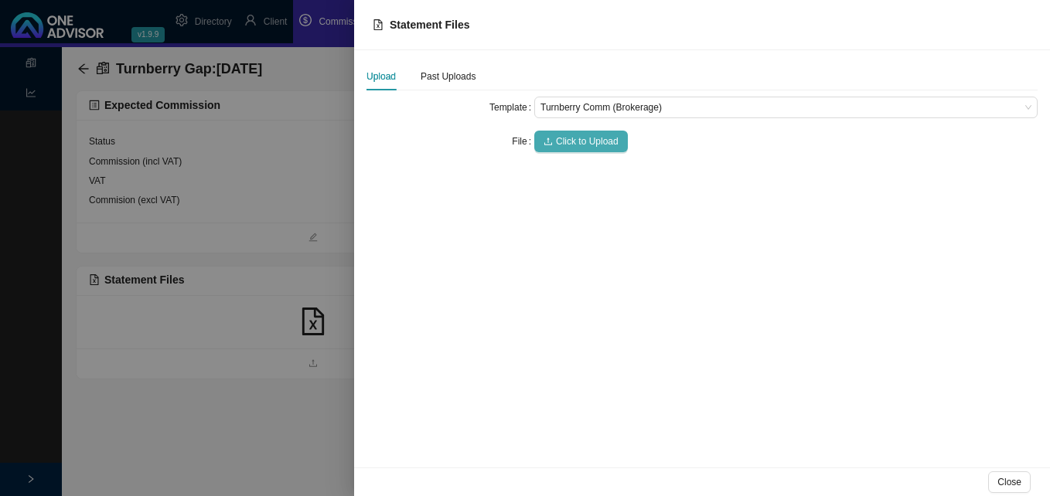
click at [570, 142] on span "Click to Upload" at bounding box center [587, 141] width 63 height 15
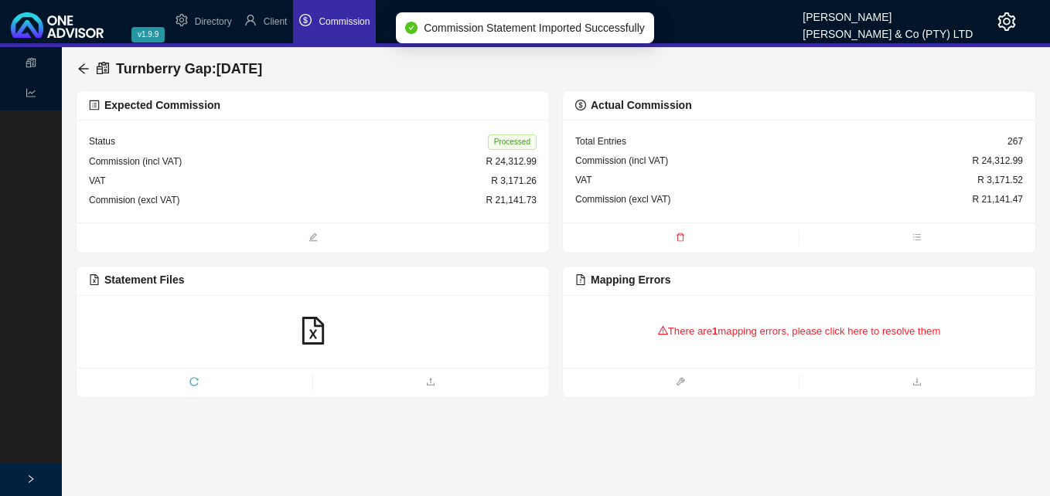
click at [708, 336] on div "There are 1 mapping errors, please click here to resolve them" at bounding box center [798, 332] width 447 height 48
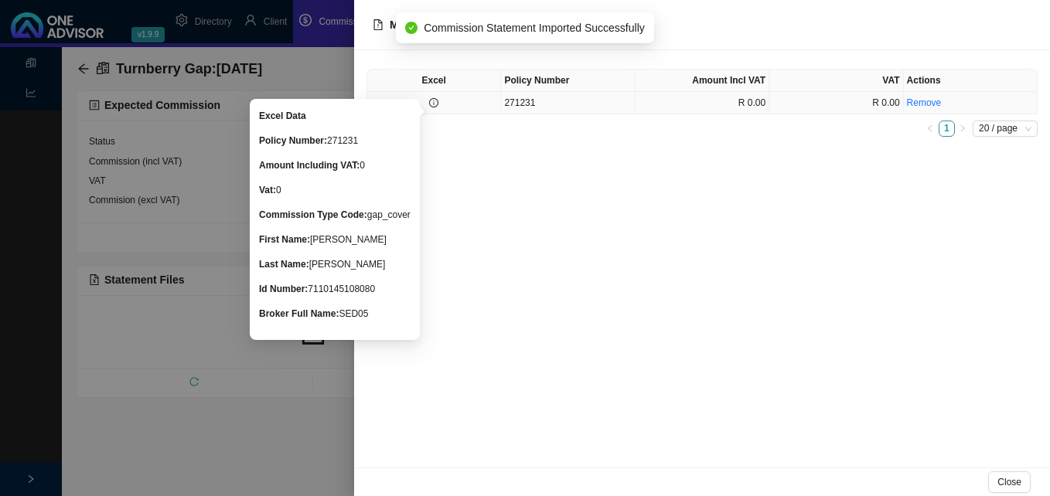
click at [430, 104] on icon "info-circle" at bounding box center [433, 102] width 9 height 9
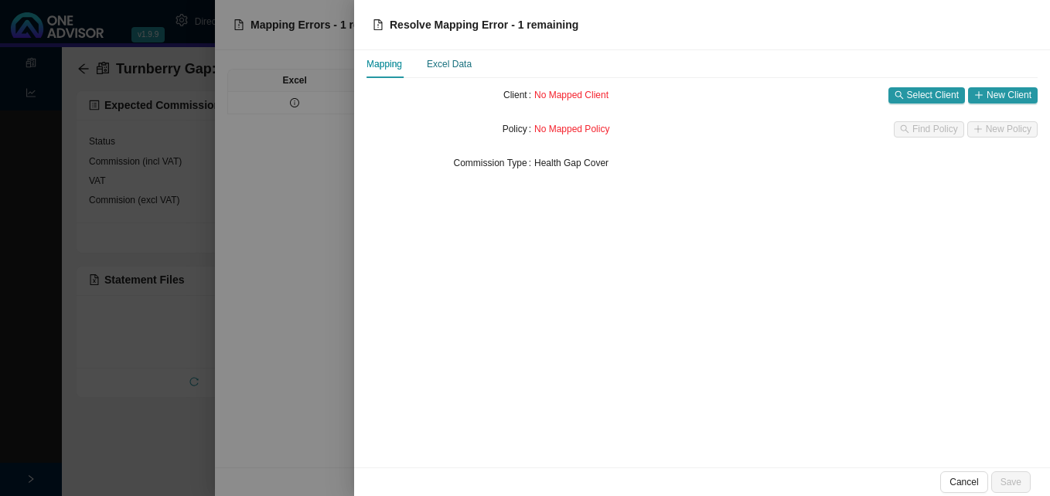
click at [438, 67] on div "Excel Data" at bounding box center [449, 63] width 45 height 15
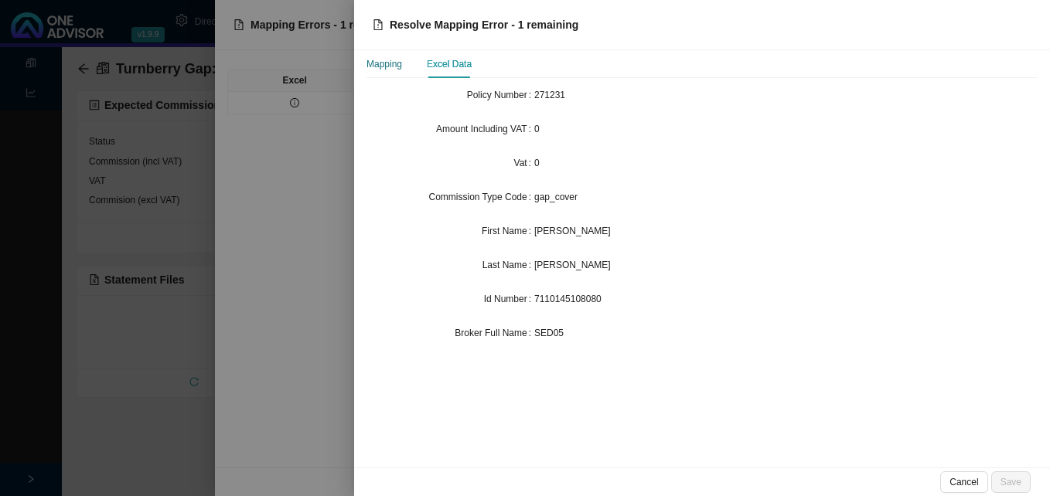
click at [385, 63] on div "Mapping" at bounding box center [384, 63] width 36 height 15
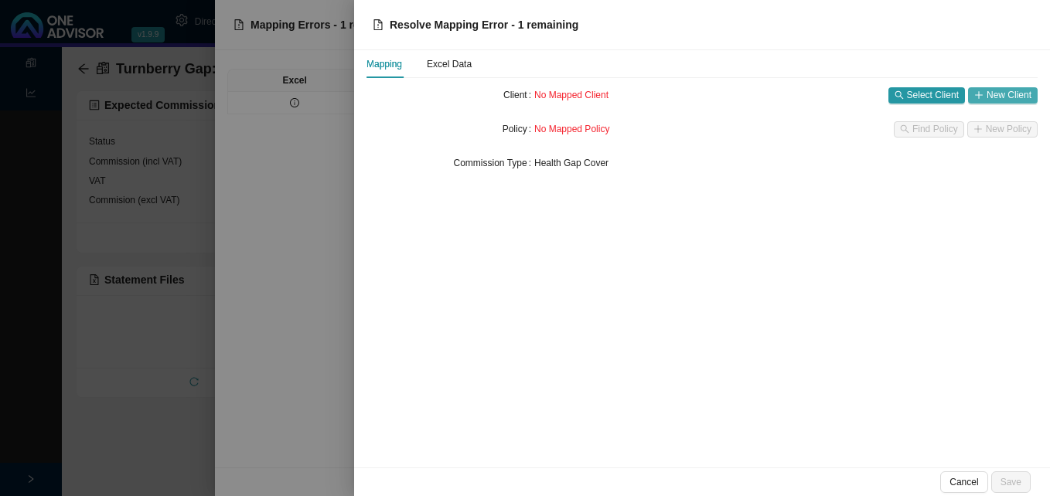
click at [985, 95] on button "New Client" at bounding box center [1003, 95] width 70 height 16
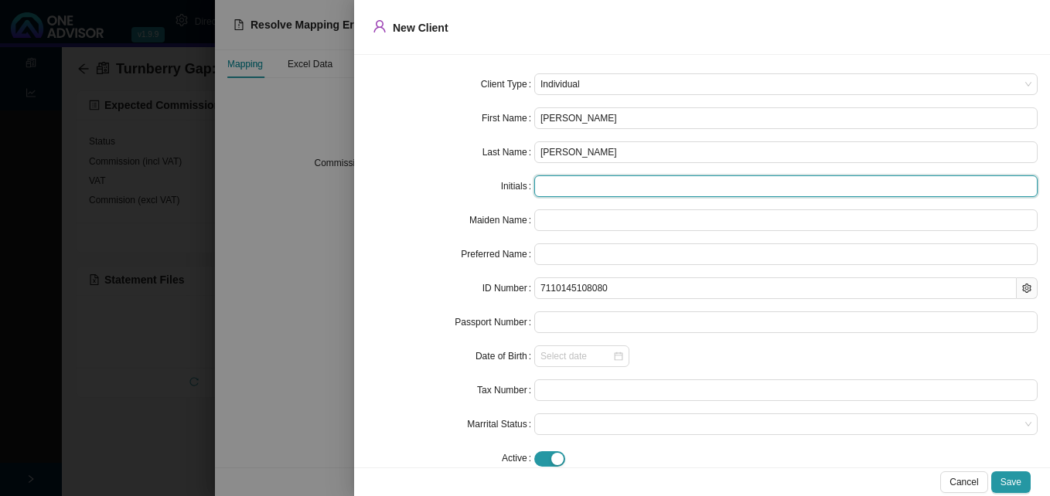
click at [574, 189] on input "text" at bounding box center [785, 186] width 503 height 22
type input "P E"
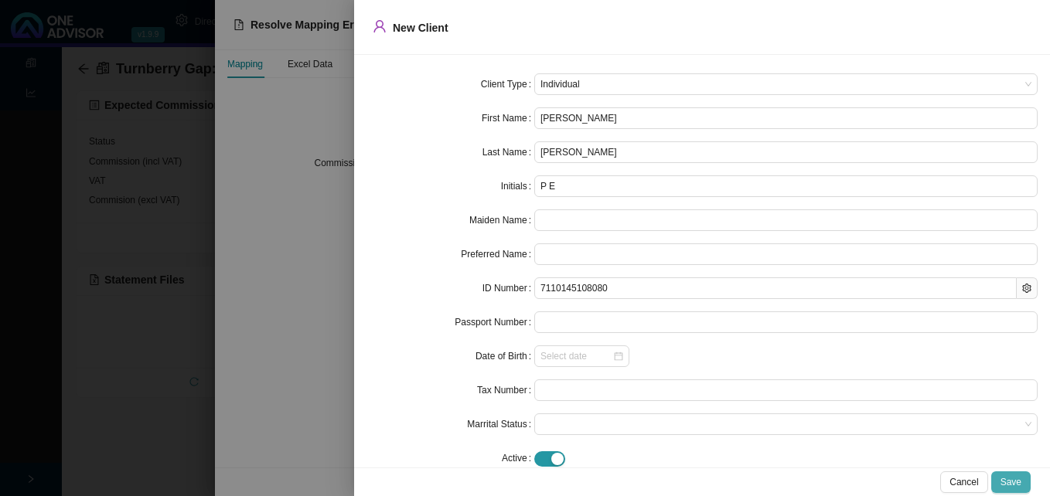
click at [1014, 481] on span "Save" at bounding box center [1010, 482] width 21 height 15
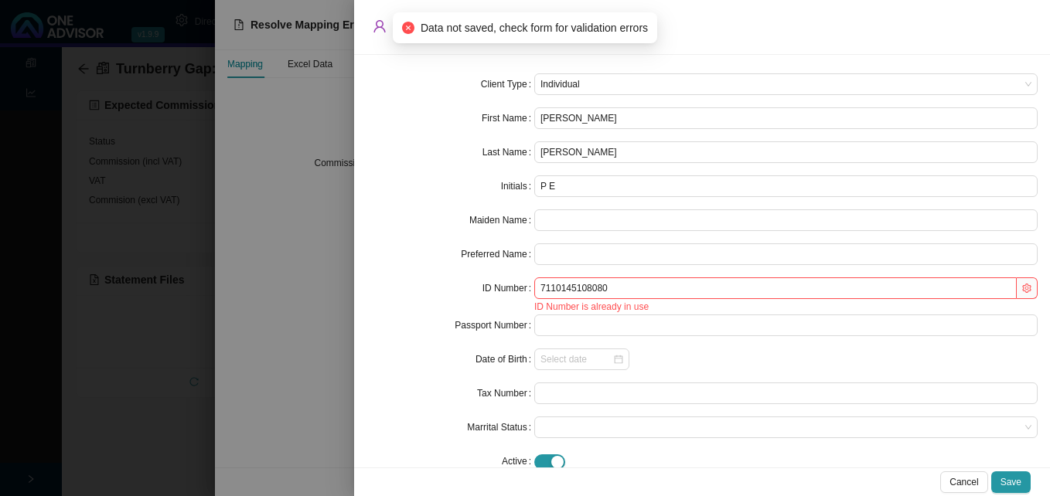
click at [300, 333] on div at bounding box center [525, 248] width 1050 height 496
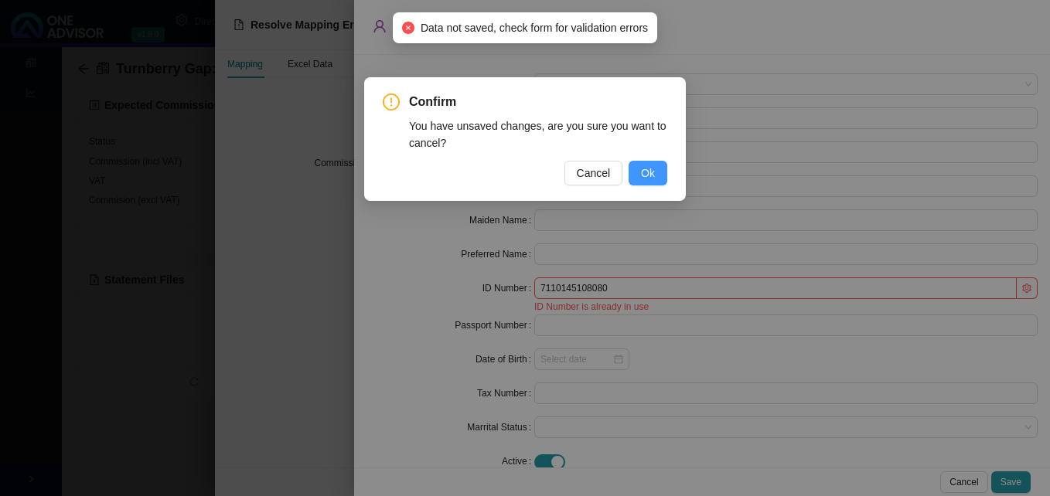
click at [649, 172] on span "Ok" at bounding box center [648, 173] width 14 height 17
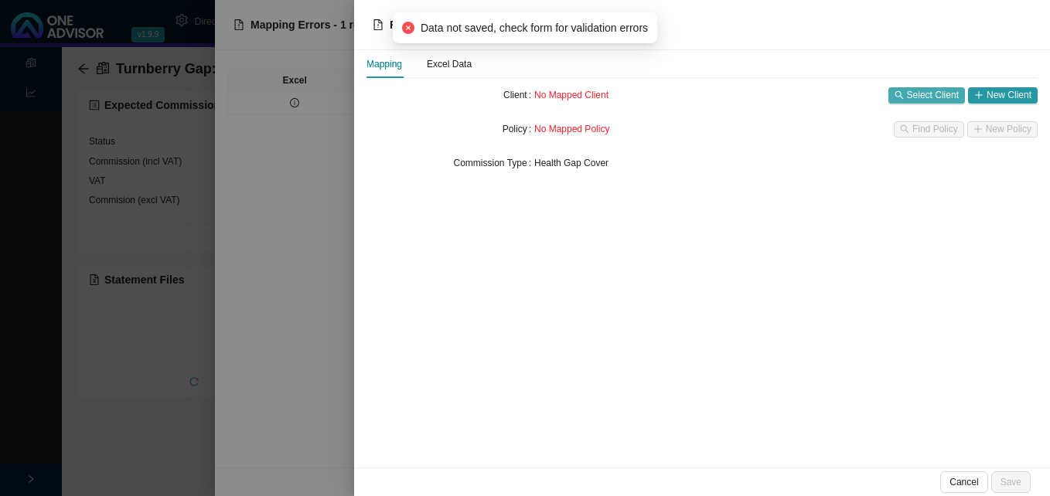
click at [929, 97] on span "Select Client" at bounding box center [933, 94] width 52 height 15
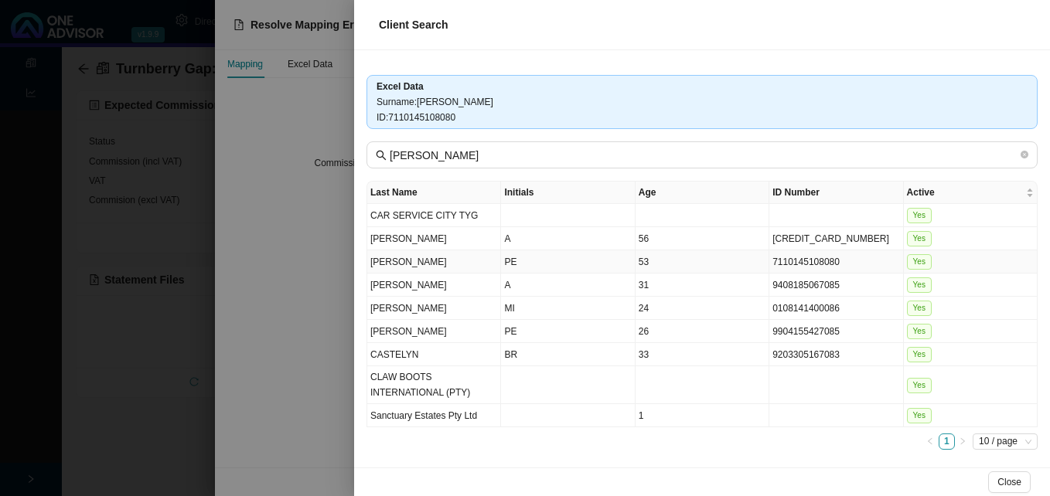
click at [718, 259] on td "53" at bounding box center [702, 261] width 134 height 23
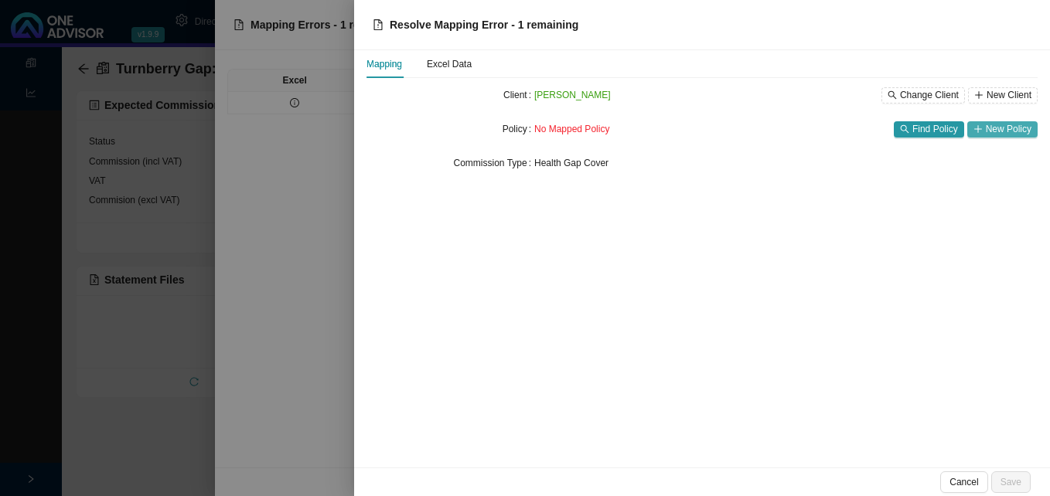
click at [985, 131] on button "New Policy" at bounding box center [1002, 129] width 70 height 16
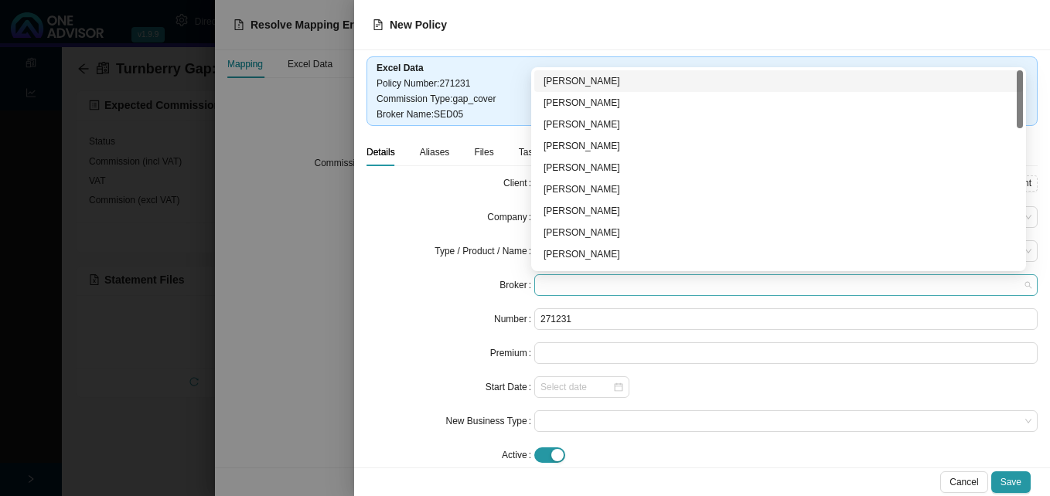
click at [621, 291] on span at bounding box center [785, 285] width 491 height 20
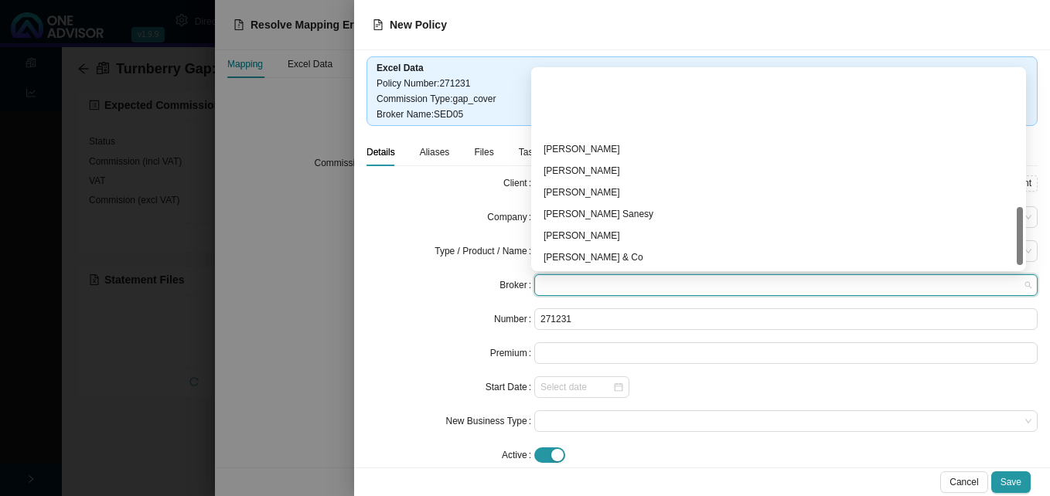
scroll to position [464, 0]
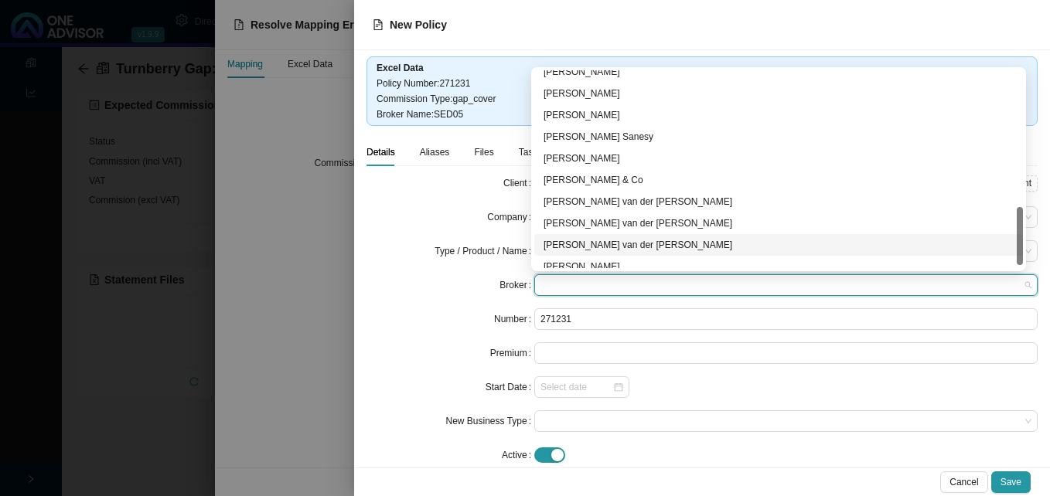
click at [653, 248] on div "[PERSON_NAME] van der [PERSON_NAME]" at bounding box center [778, 244] width 470 height 15
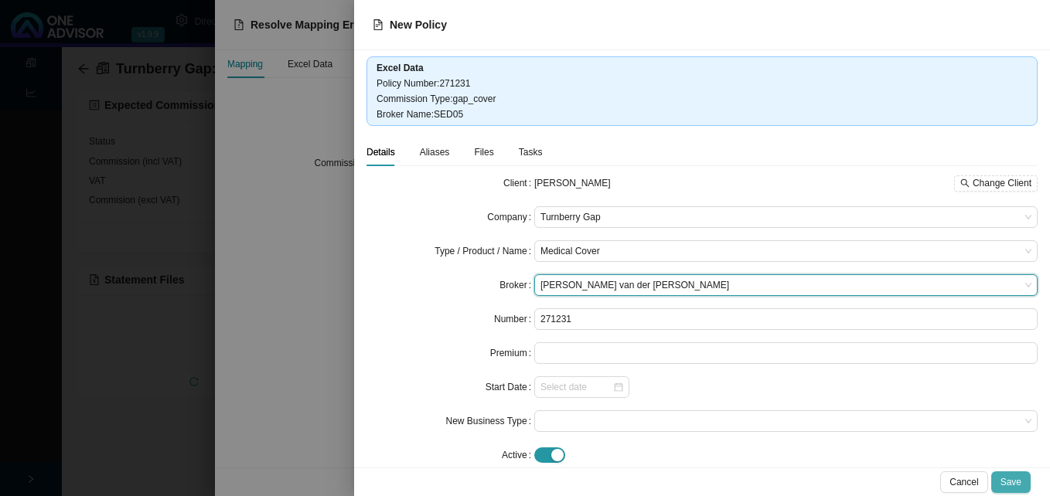
click at [1010, 478] on span "Save" at bounding box center [1010, 482] width 21 height 15
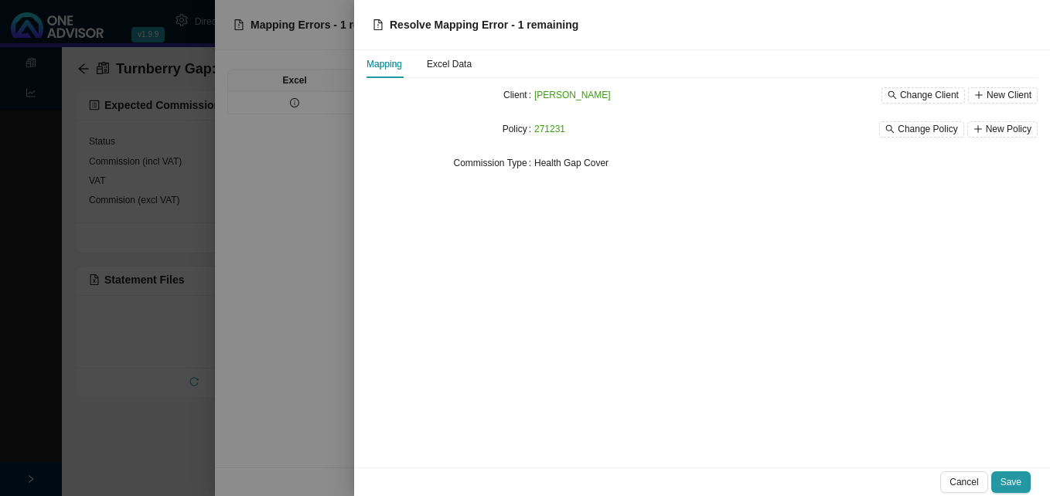
click at [1010, 478] on span "Save" at bounding box center [1010, 482] width 21 height 15
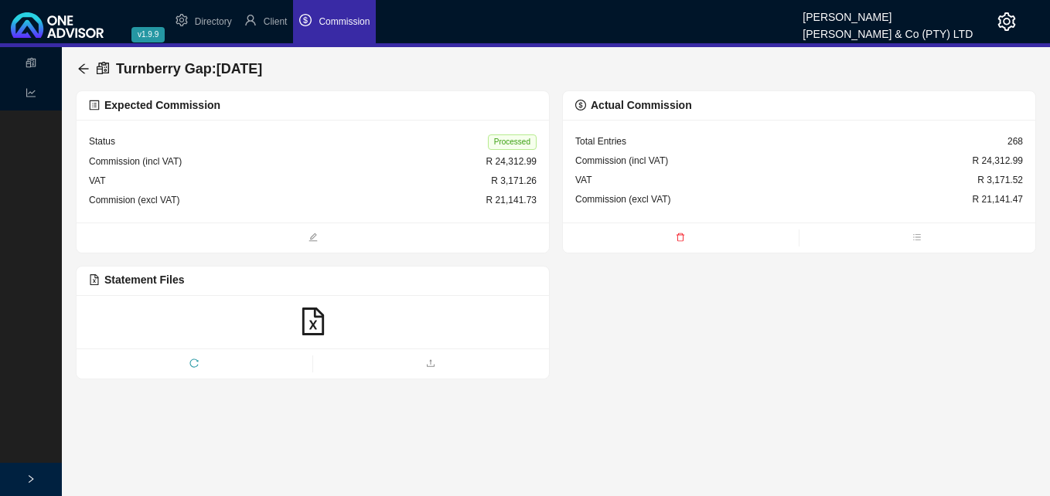
click at [502, 134] on span "Processed" at bounding box center [512, 141] width 49 height 15
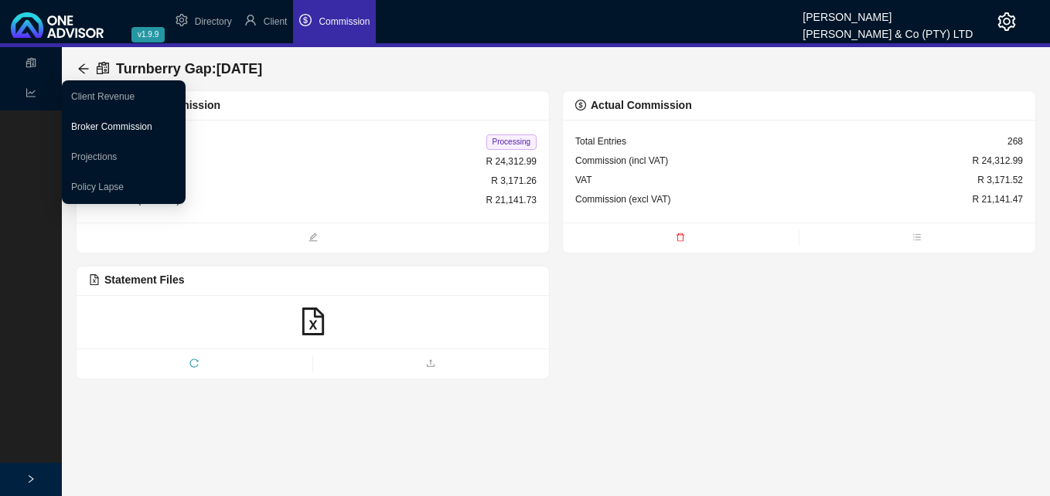
click at [84, 121] on link "Broker Commission" at bounding box center [111, 126] width 81 height 11
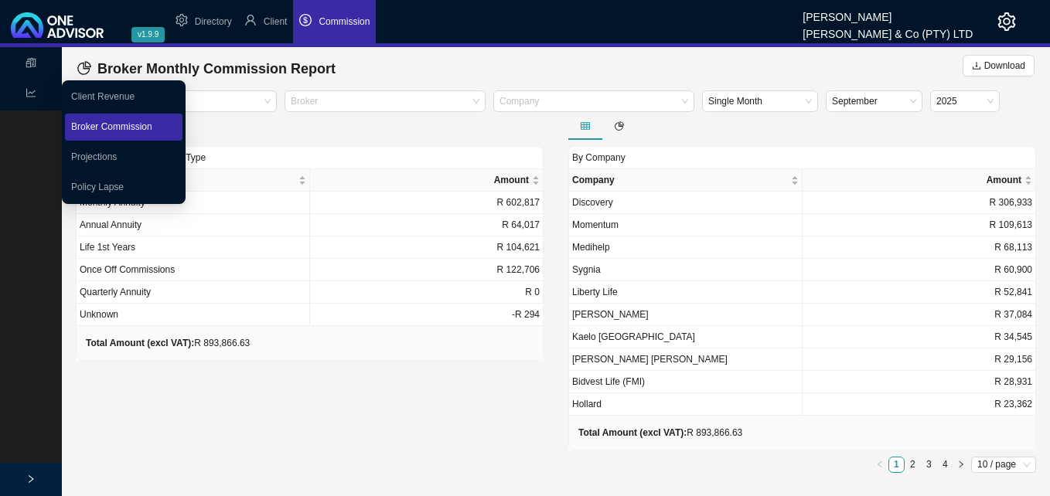
click at [89, 124] on link "Broker Commission" at bounding box center [111, 126] width 81 height 11
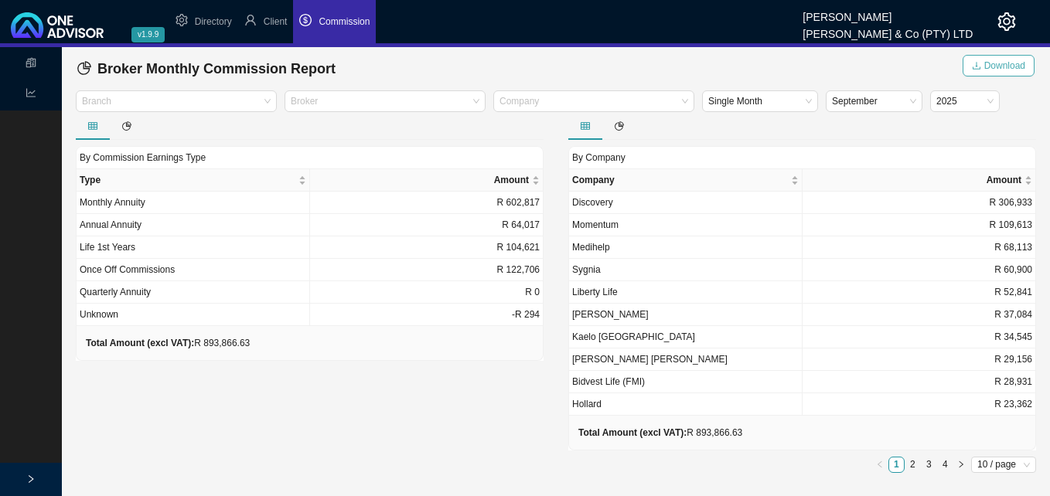
click at [1009, 66] on span "Download" at bounding box center [1004, 65] width 41 height 15
drag, startPoint x: 336, startPoint y: 202, endPoint x: 337, endPoint y: 186, distance: 16.2
click at [337, 190] on table "Type Amount Monthly Annuity R 602,817 Annual Annuity R 64,017 Life 1st Years R …" at bounding box center [310, 247] width 467 height 157
drag, startPoint x: 337, startPoint y: 183, endPoint x: 267, endPoint y: 22, distance: 175.2
click at [267, 22] on span "Client" at bounding box center [276, 21] width 24 height 11
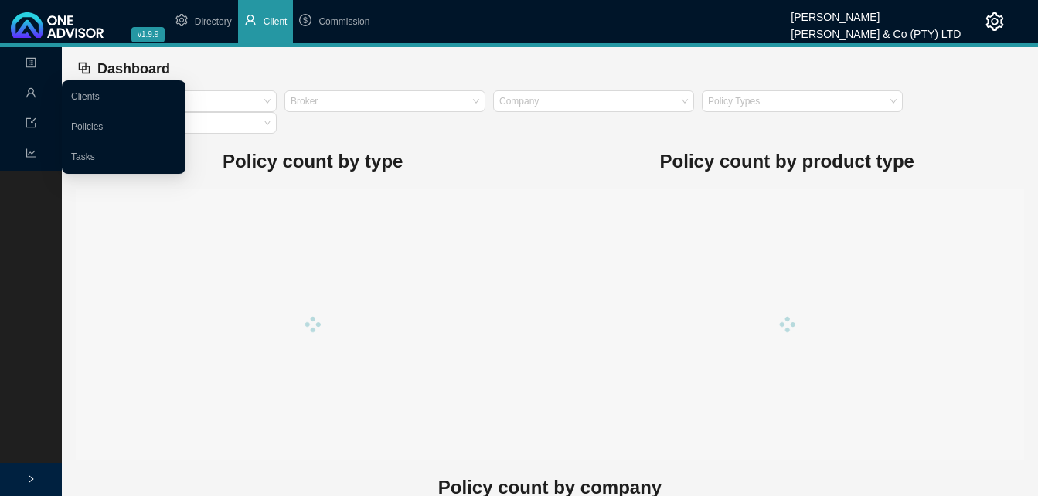
click at [31, 93] on icon "user" at bounding box center [31, 92] width 11 height 11
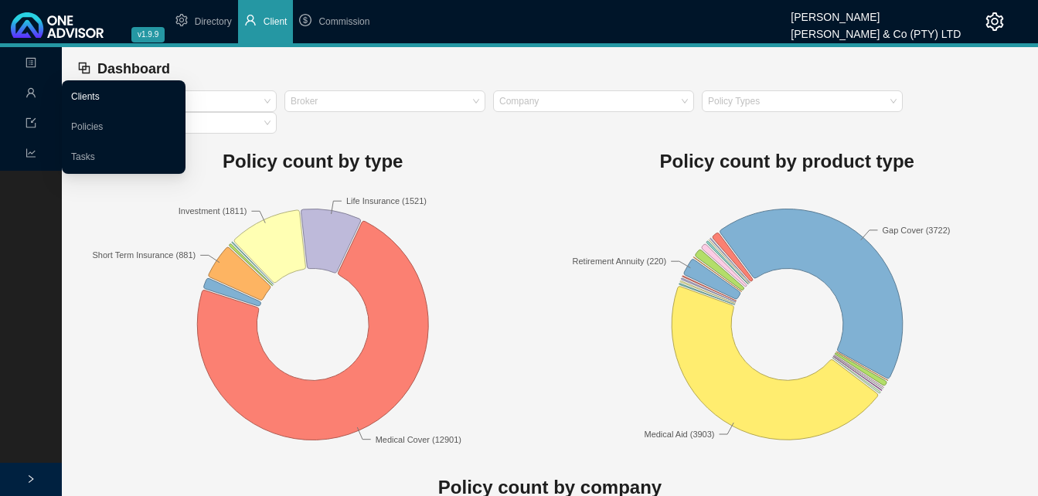
click at [100, 96] on link "Clients" at bounding box center [85, 96] width 29 height 11
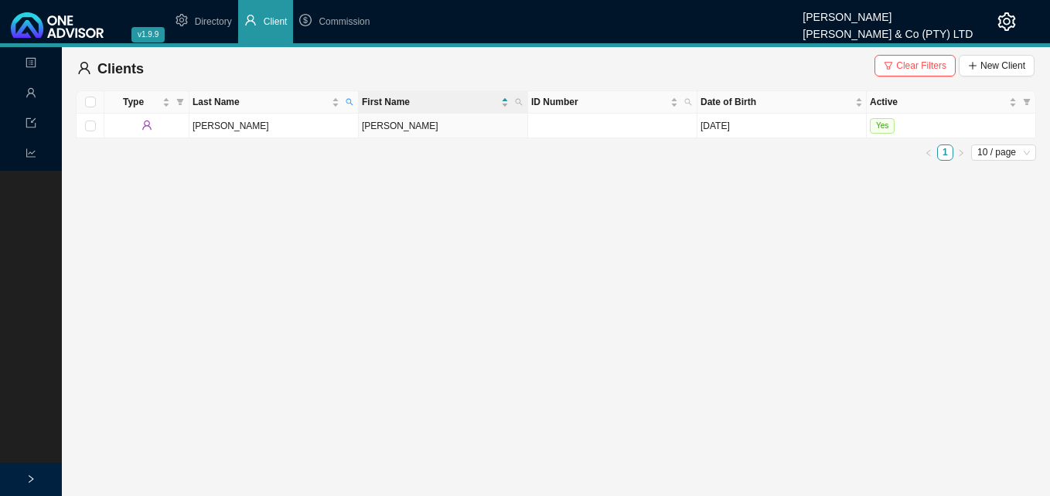
click at [922, 60] on span "Clear Filters" at bounding box center [921, 65] width 50 height 15
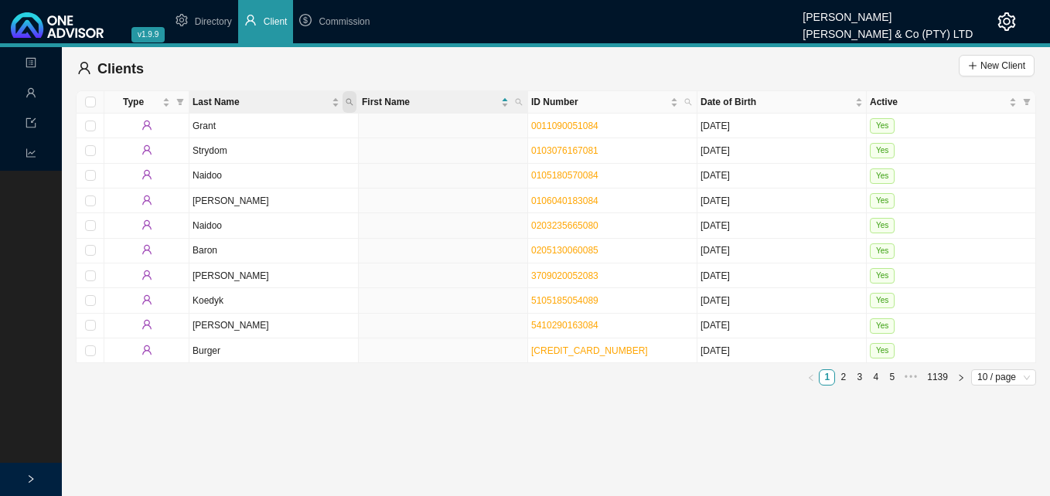
click at [346, 99] on icon "search" at bounding box center [349, 102] width 8 height 8
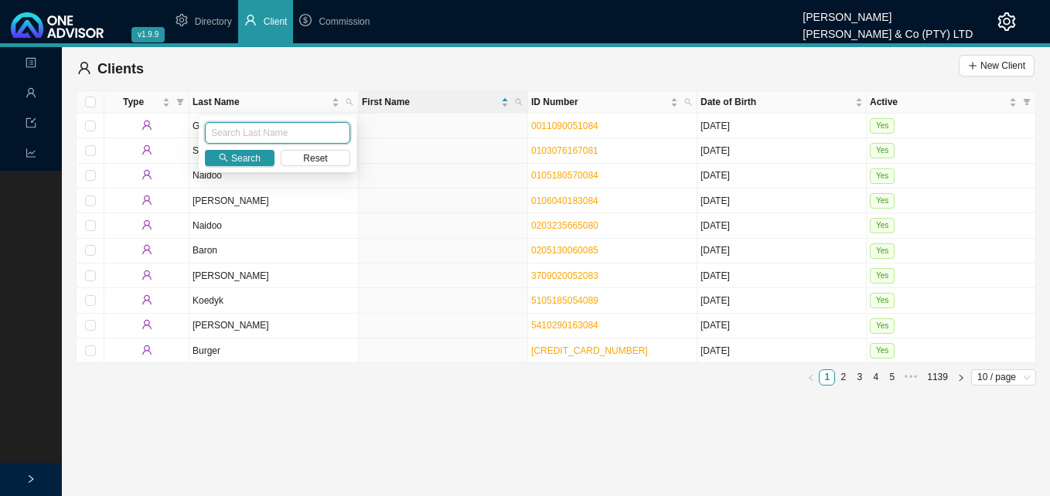
click at [296, 137] on input "text" at bounding box center [277, 133] width 145 height 22
type input "NAIR"
click at [236, 162] on span "Search" at bounding box center [245, 158] width 29 height 15
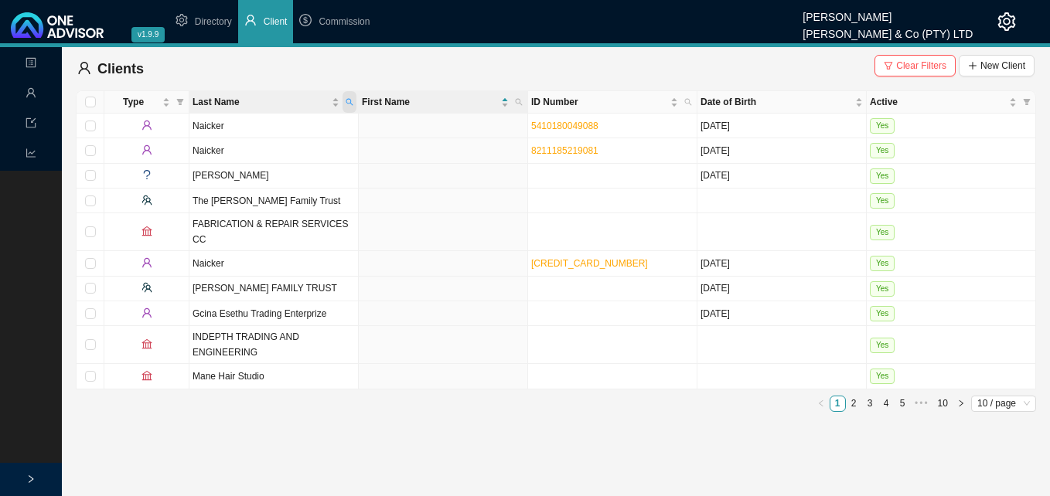
click at [352, 98] on icon "search" at bounding box center [349, 102] width 8 height 8
click at [854, 396] on link "2" at bounding box center [853, 403] width 15 height 15
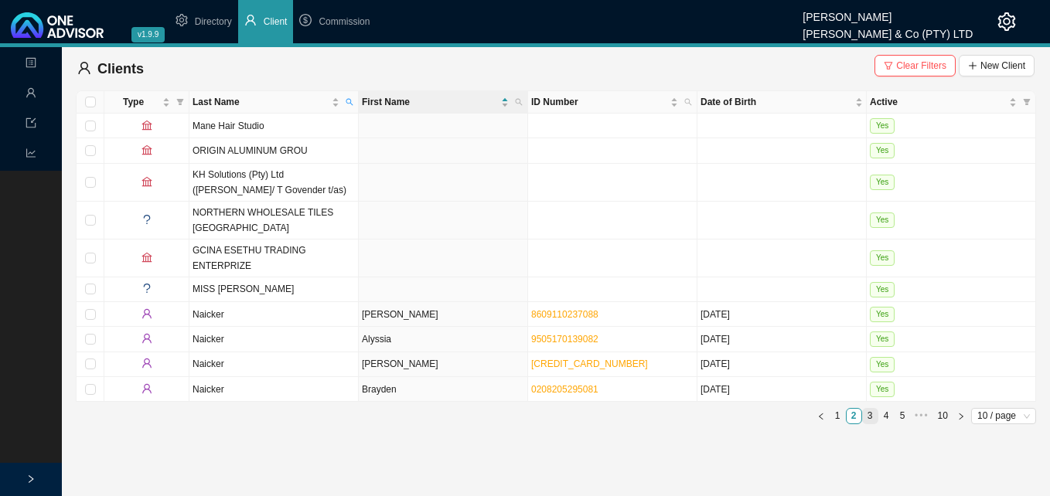
click at [869, 409] on link "3" at bounding box center [869, 416] width 15 height 15
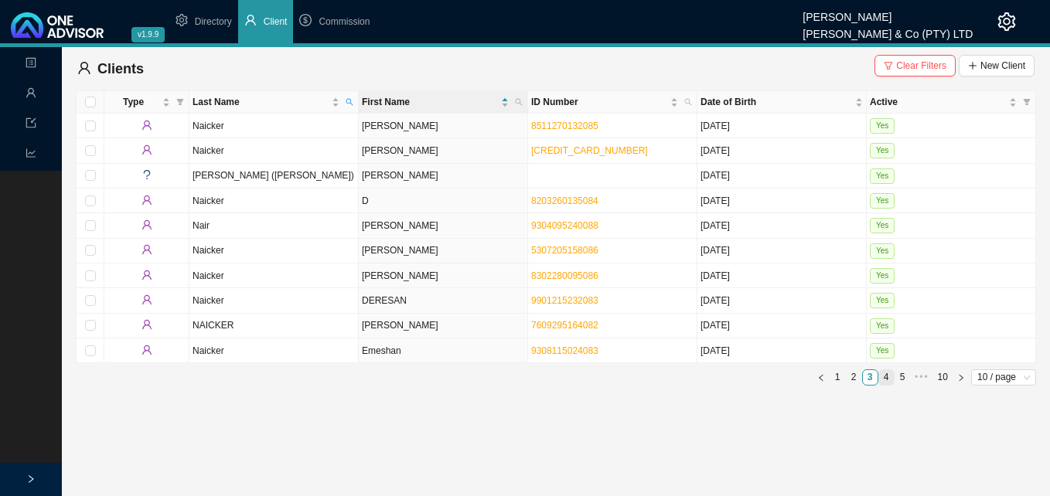
click at [889, 377] on link "4" at bounding box center [886, 377] width 15 height 15
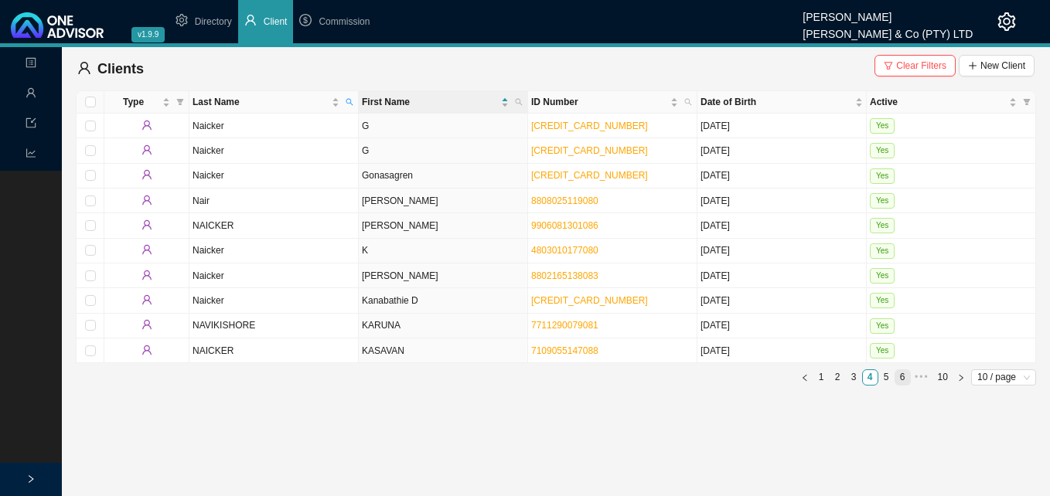
click at [903, 379] on link "6" at bounding box center [902, 377] width 15 height 15
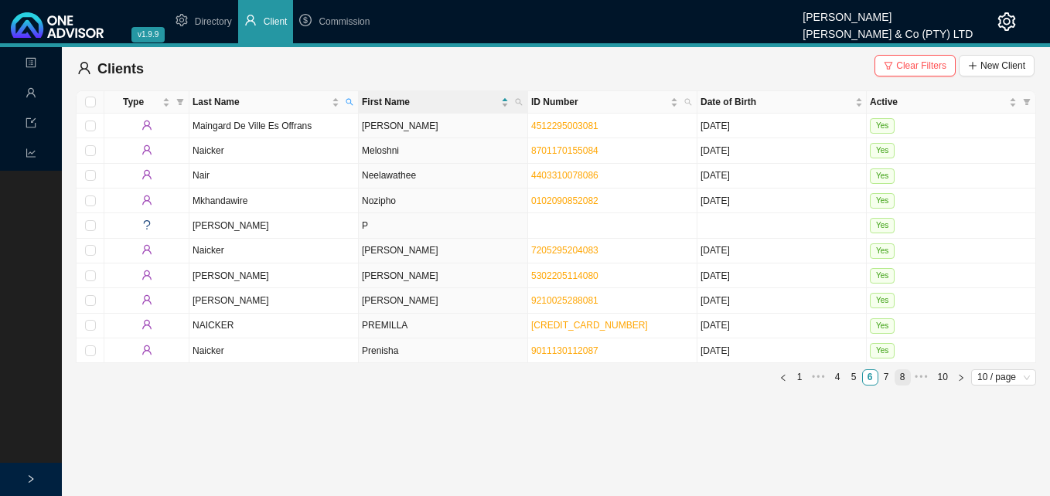
click at [905, 376] on link "8" at bounding box center [902, 377] width 15 height 15
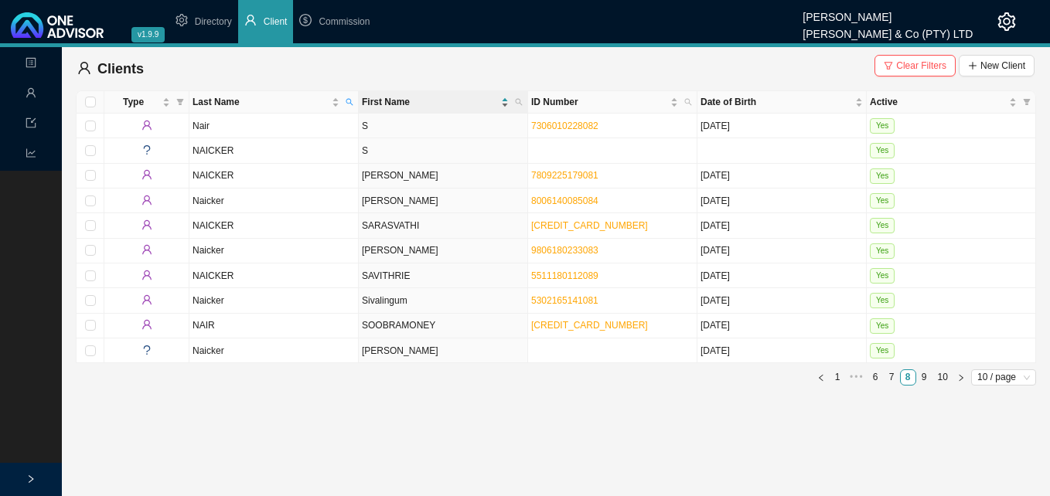
click at [505, 101] on div "First Name" at bounding box center [435, 101] width 147 height 15
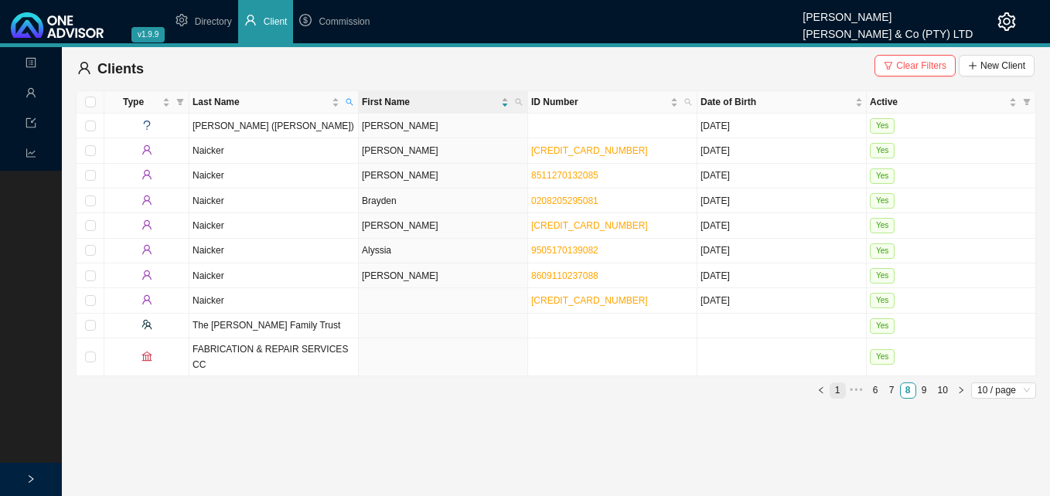
click at [837, 383] on link "1" at bounding box center [837, 390] width 15 height 15
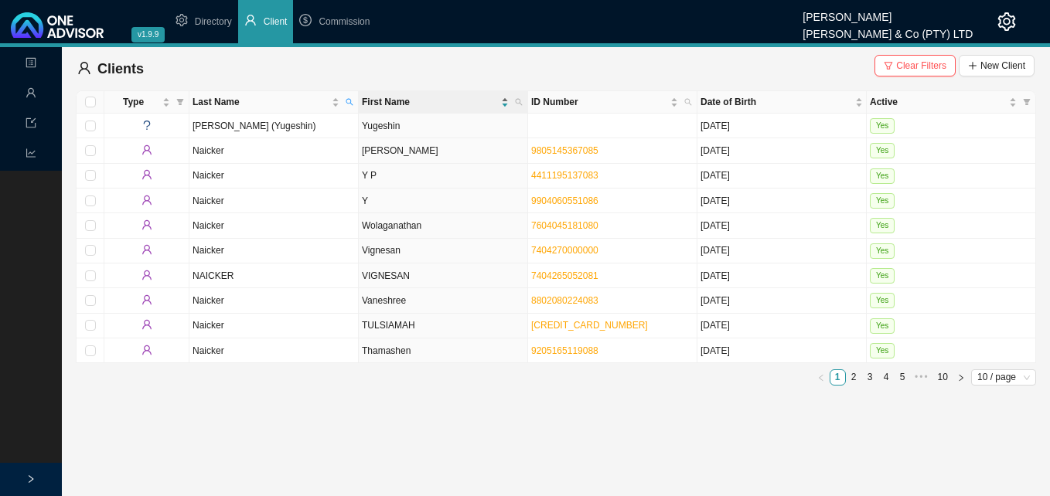
click at [505, 107] on div "First Name" at bounding box center [435, 101] width 147 height 15
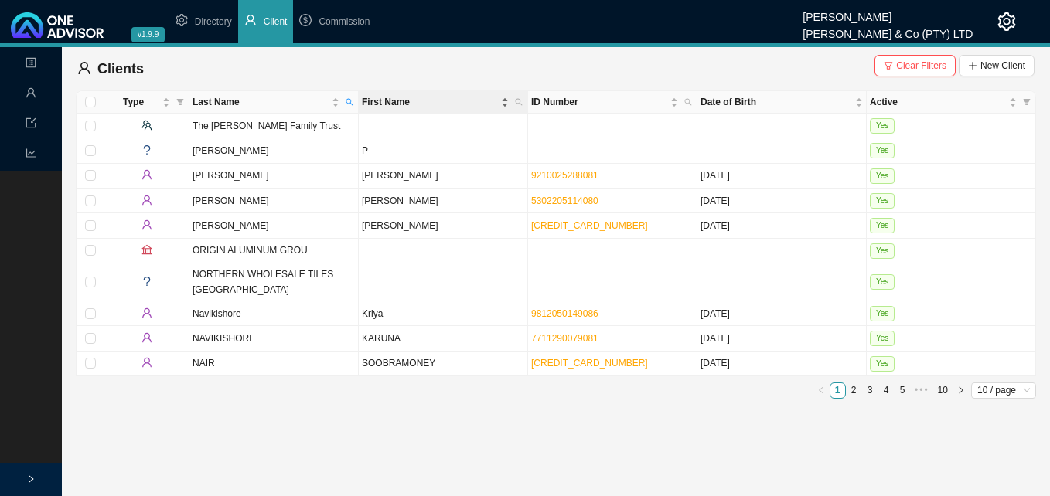
click at [502, 97] on div "First Name" at bounding box center [435, 101] width 147 height 15
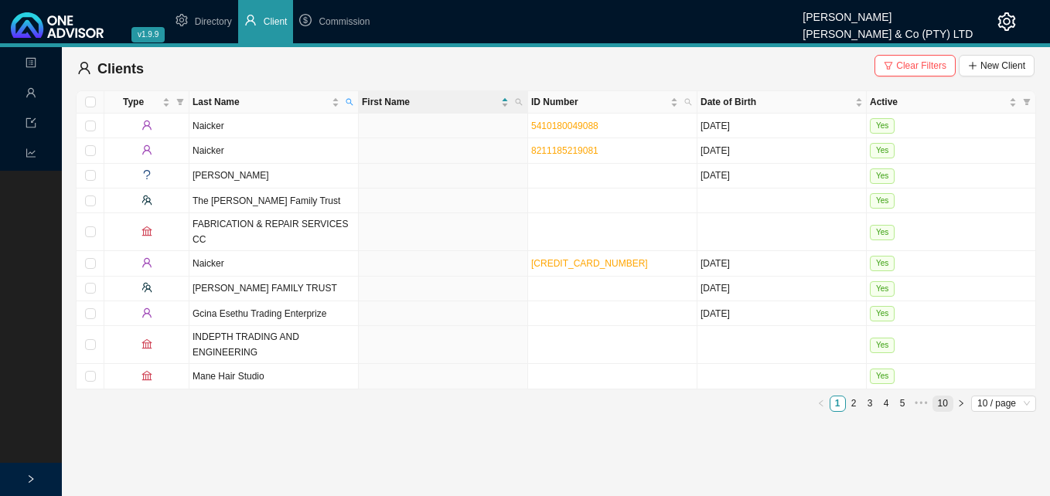
click at [941, 396] on link "10" at bounding box center [942, 403] width 19 height 15
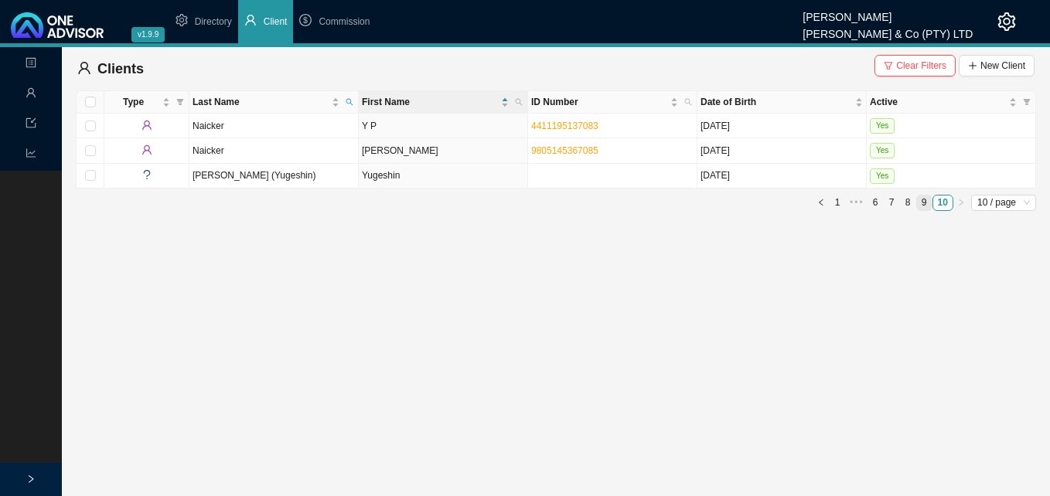
click at [926, 199] on link "9" at bounding box center [924, 203] width 15 height 15
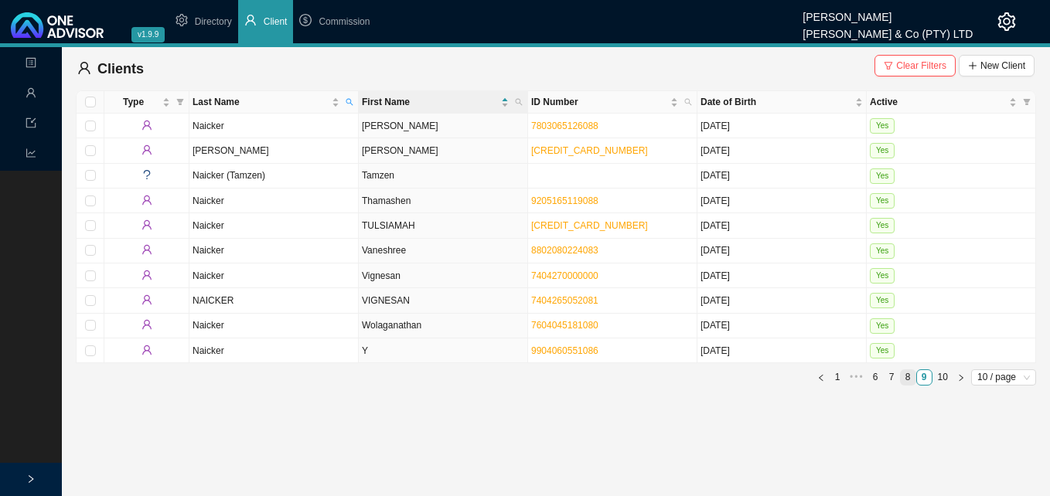
click at [906, 375] on link "8" at bounding box center [907, 377] width 15 height 15
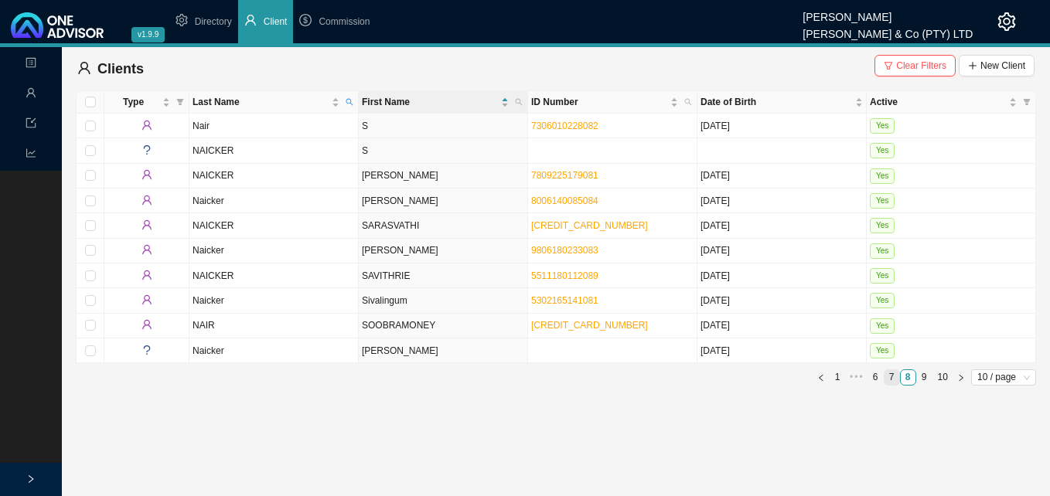
click at [893, 375] on link "7" at bounding box center [891, 377] width 15 height 15
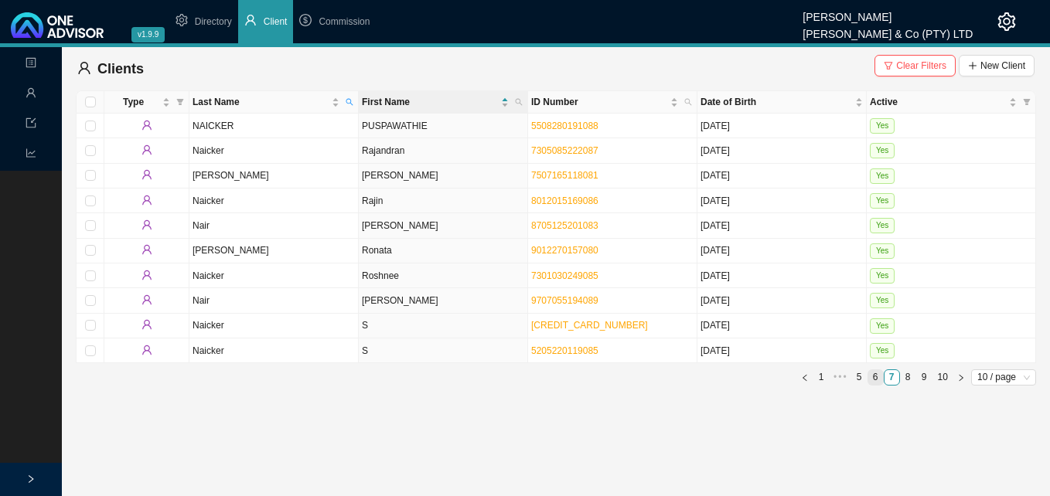
click at [874, 375] on link "6" at bounding box center [875, 377] width 15 height 15
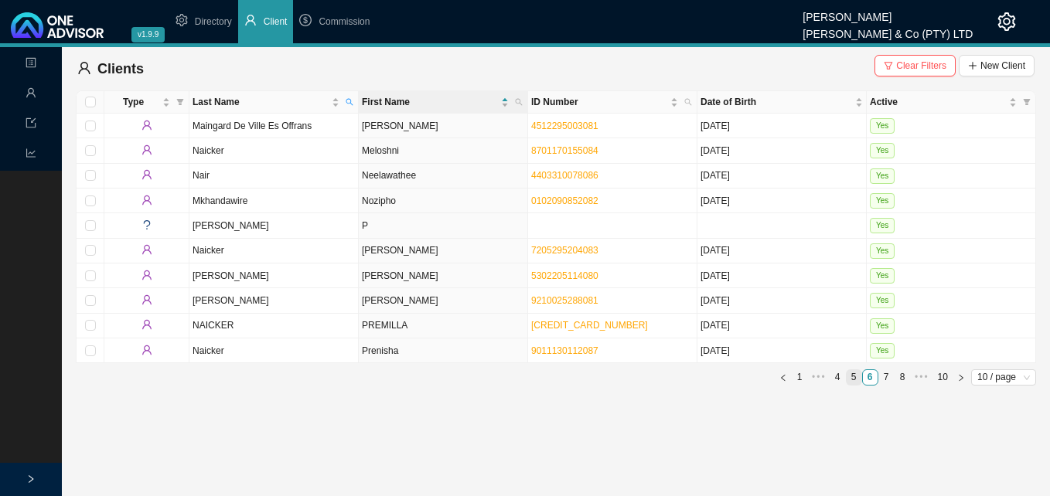
click at [852, 375] on link "5" at bounding box center [853, 377] width 15 height 15
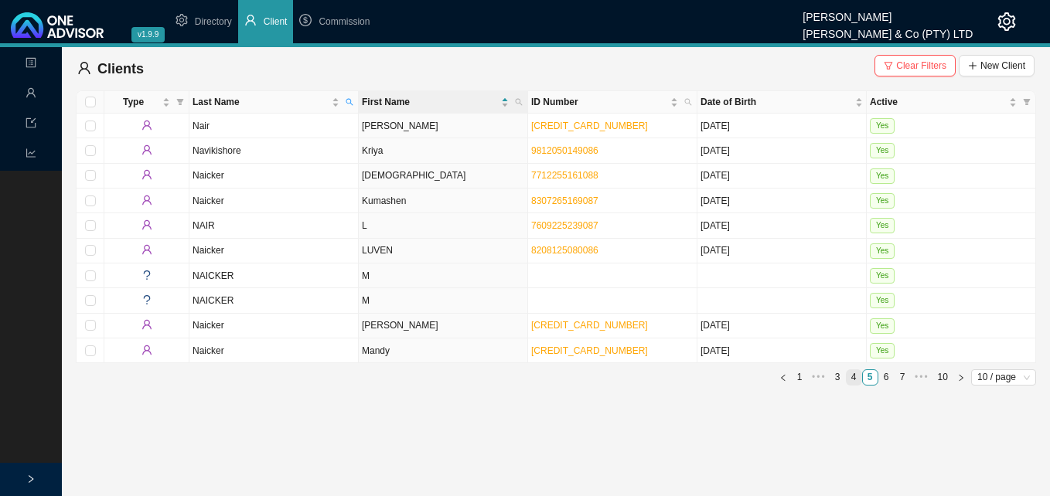
click at [850, 375] on link "4" at bounding box center [853, 377] width 15 height 15
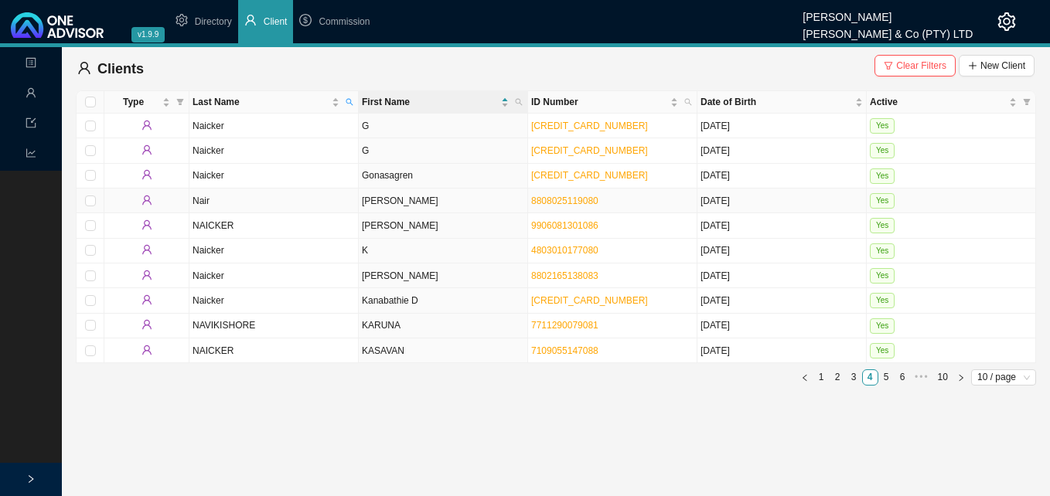
click at [365, 200] on td "[PERSON_NAME]" at bounding box center [443, 201] width 169 height 25
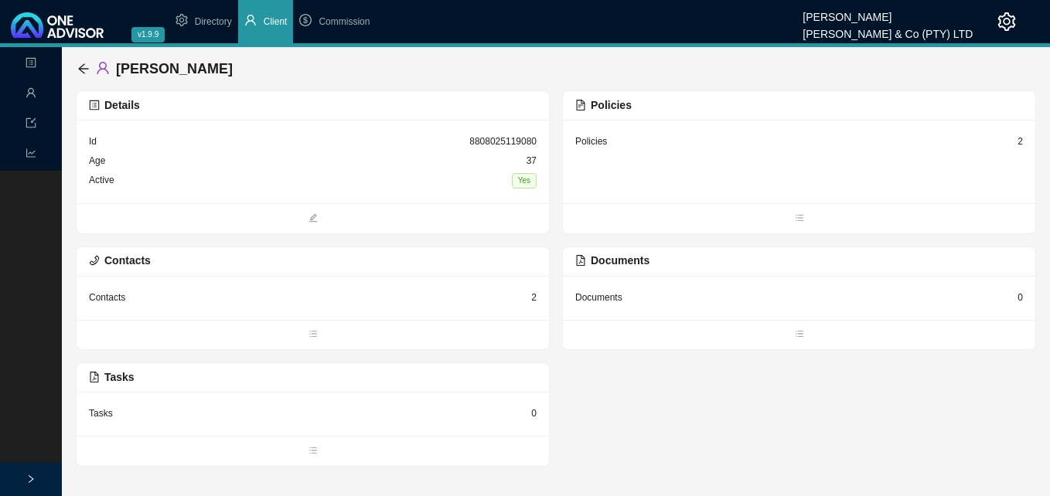
click at [1017, 141] on div "2" at bounding box center [1019, 141] width 5 height 15
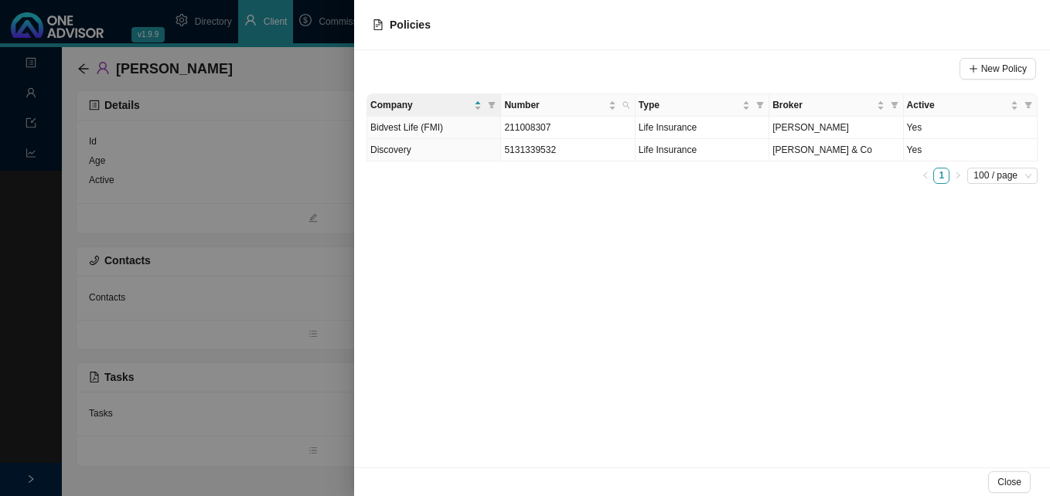
click at [312, 425] on div at bounding box center [525, 248] width 1050 height 496
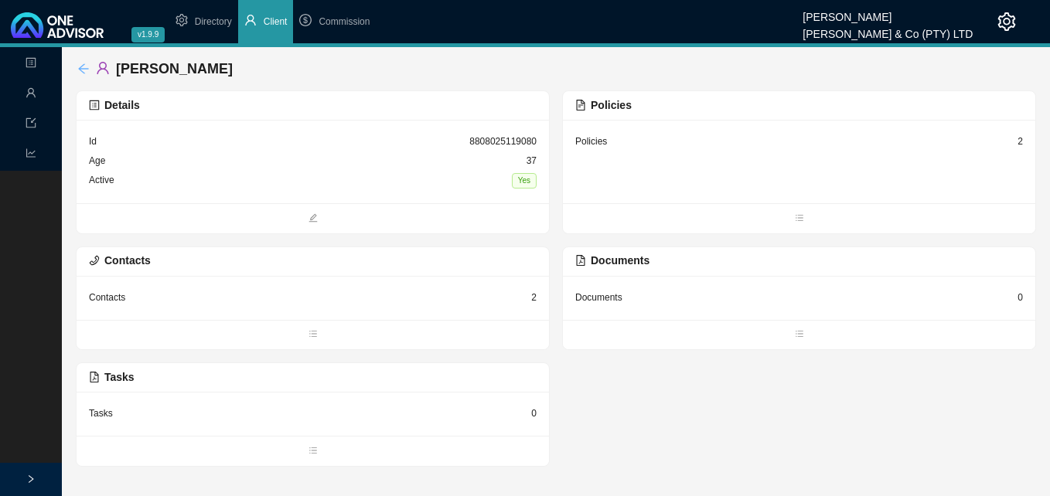
click at [80, 66] on icon "arrow-left" at bounding box center [83, 69] width 12 height 12
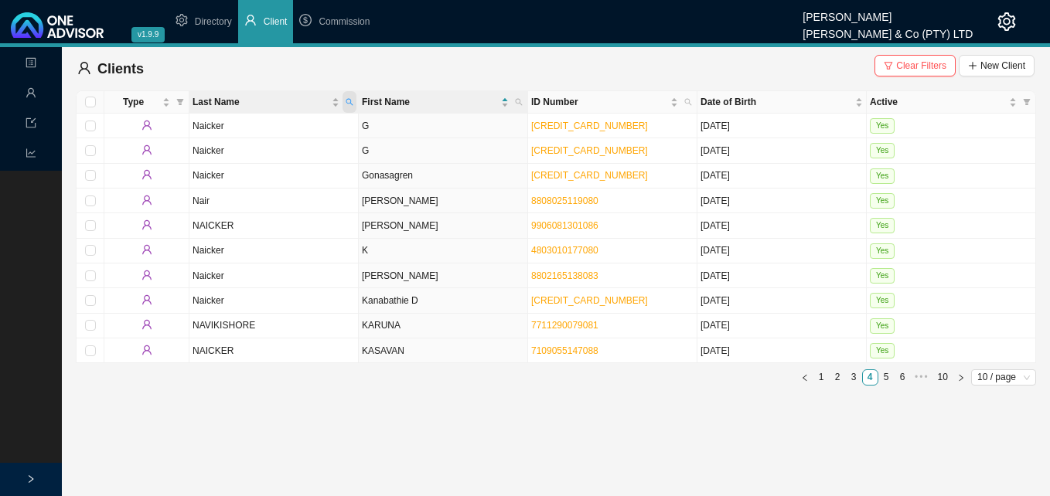
click at [350, 96] on span "Last Name" at bounding box center [349, 102] width 14 height 22
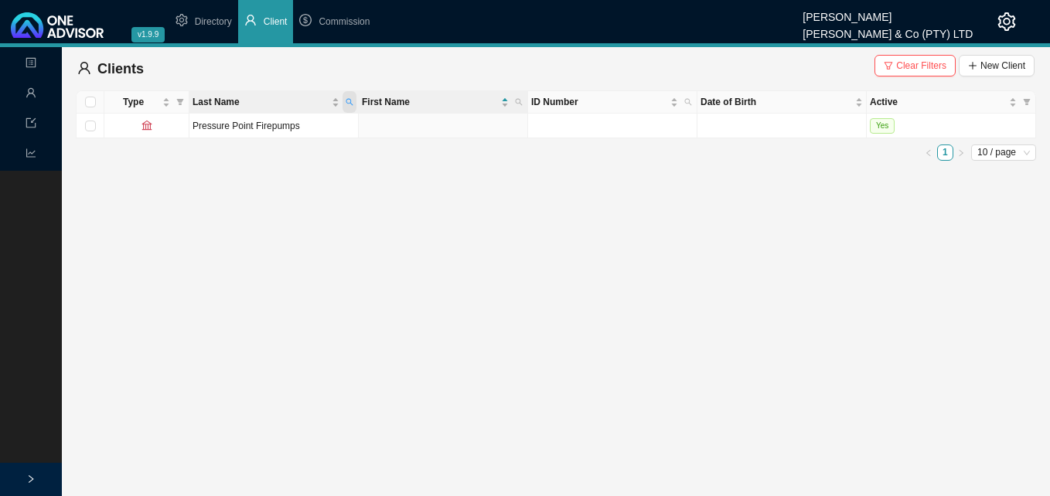
click at [347, 98] on icon "search" at bounding box center [349, 102] width 8 height 8
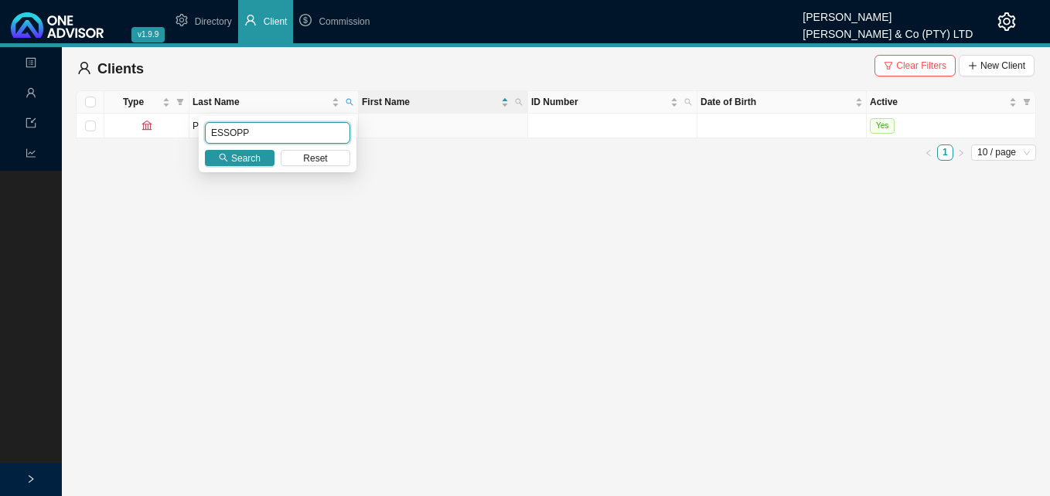
click at [296, 130] on input "ESSOPP" at bounding box center [277, 133] width 145 height 22
type input "ESSOP"
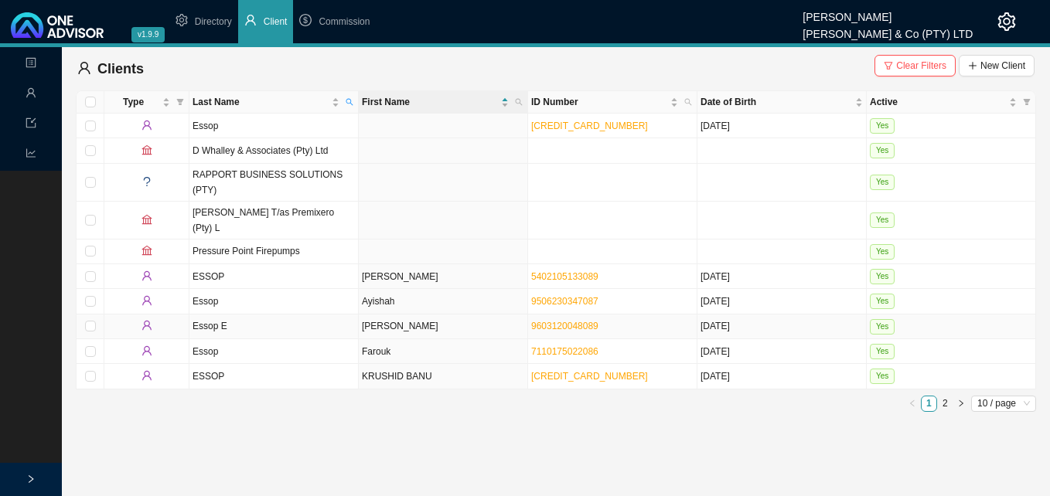
click at [375, 315] on td "[PERSON_NAME]" at bounding box center [443, 327] width 169 height 25
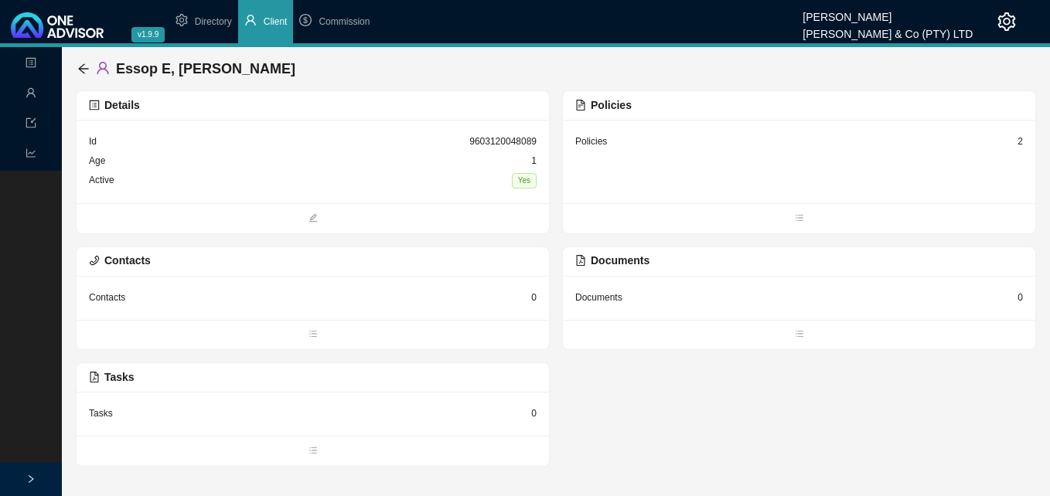
click at [1019, 142] on div "2" at bounding box center [1019, 141] width 5 height 15
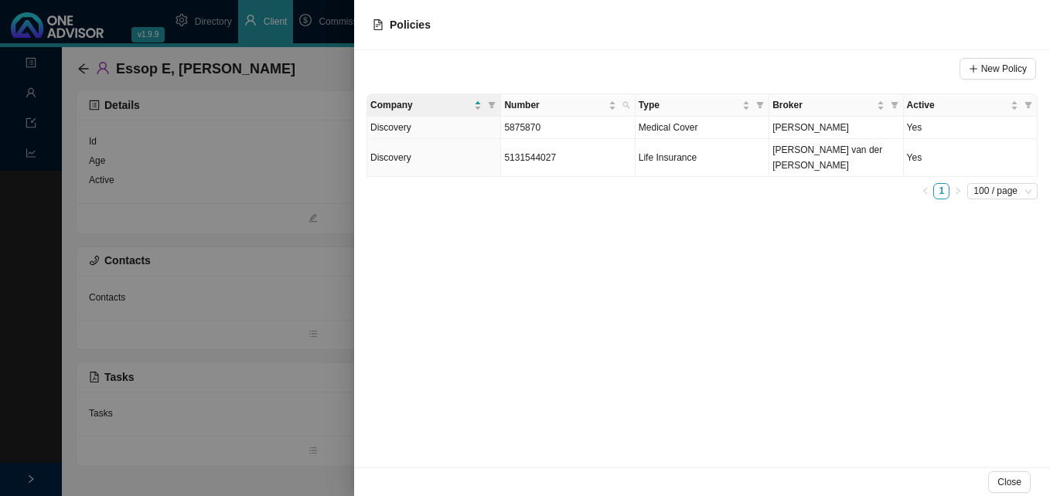
click at [283, 399] on div at bounding box center [525, 248] width 1050 height 496
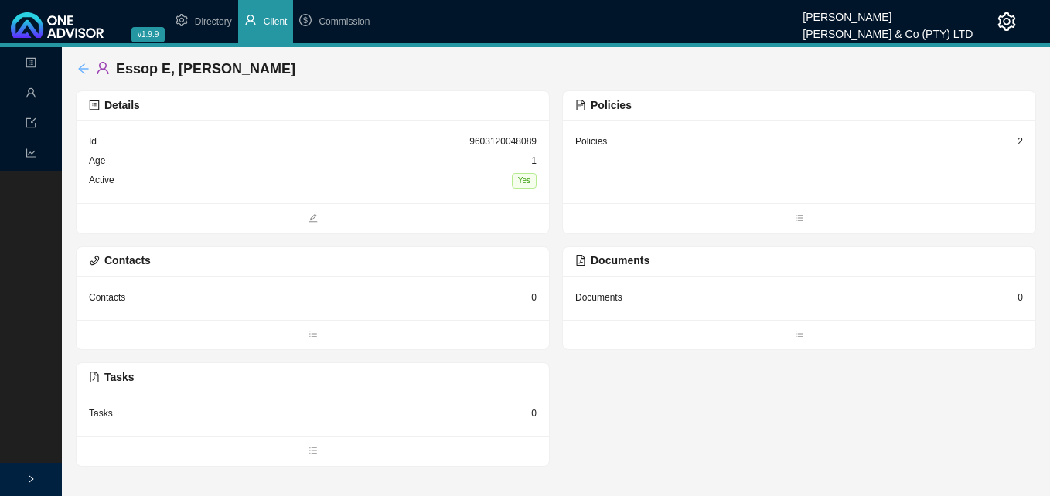
click at [85, 66] on icon "arrow-left" at bounding box center [83, 69] width 12 height 12
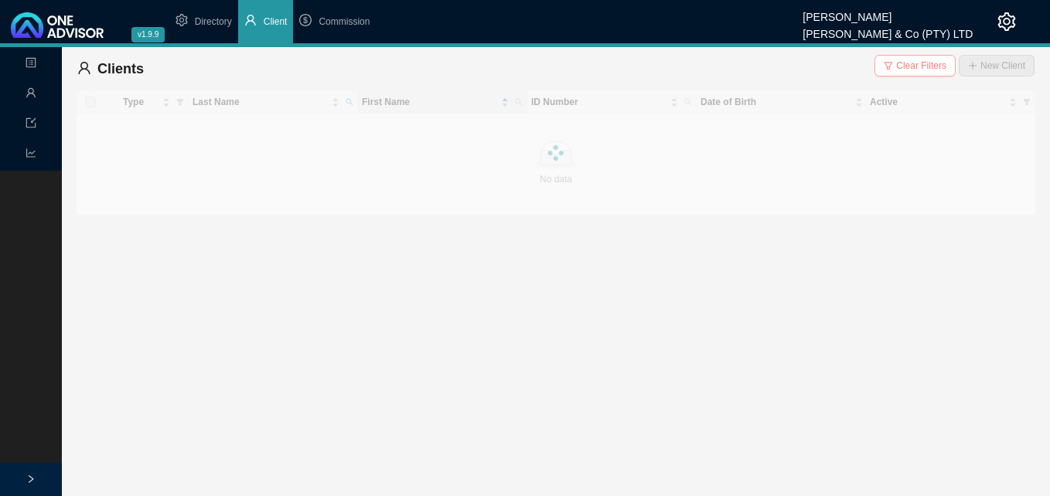
click at [924, 68] on span "Clear Filters" at bounding box center [921, 65] width 50 height 15
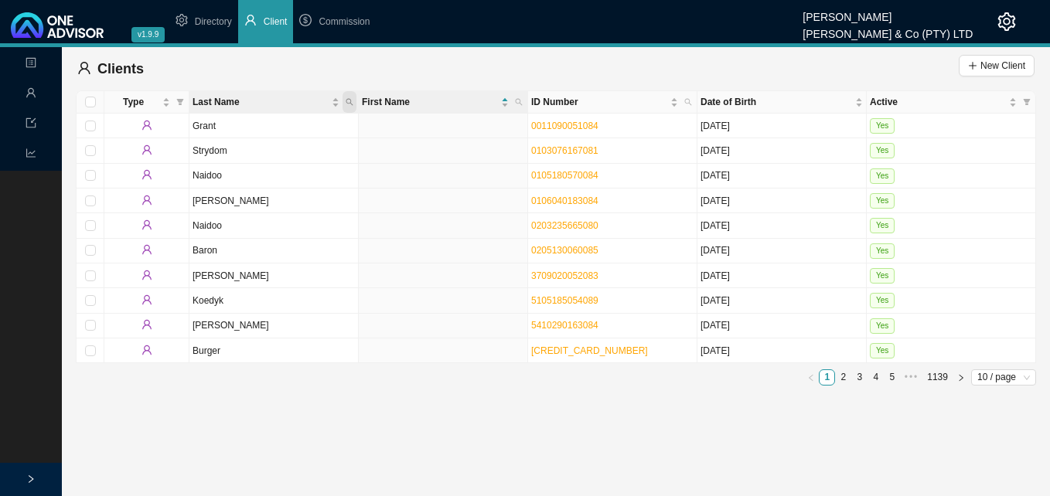
click at [348, 101] on icon "search" at bounding box center [349, 102] width 8 height 8
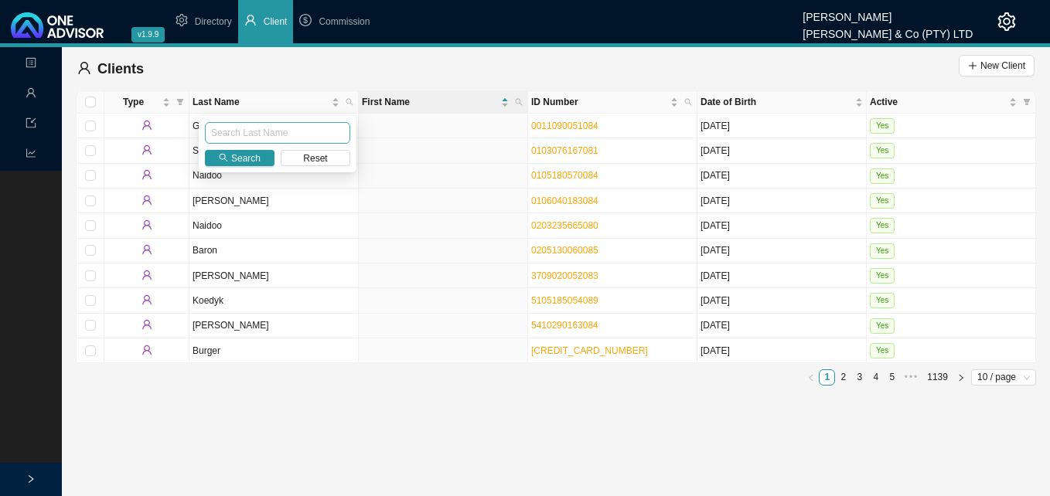
click at [315, 135] on input "text" at bounding box center [277, 133] width 145 height 22
type input "pRETORIUS"
click at [243, 165] on span "Search" at bounding box center [245, 158] width 29 height 15
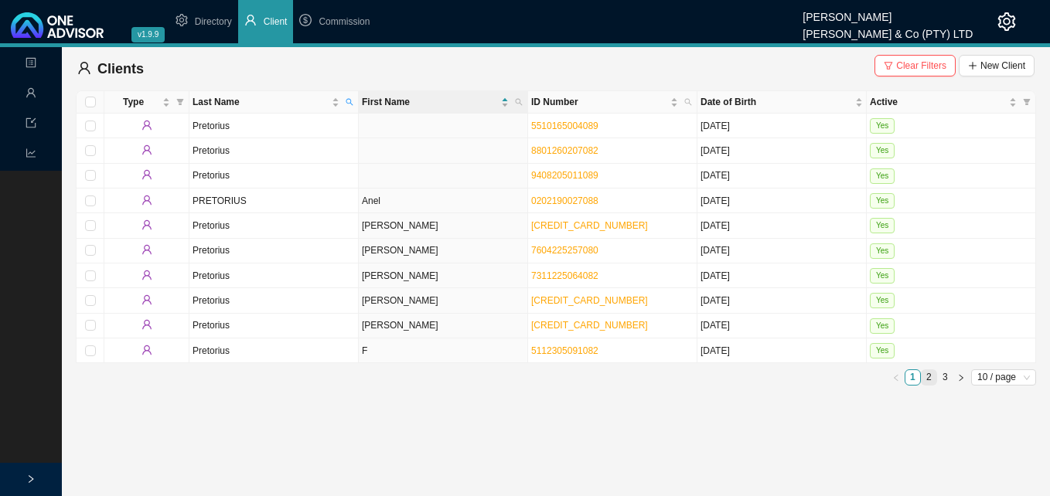
click at [930, 378] on link "2" at bounding box center [928, 377] width 15 height 15
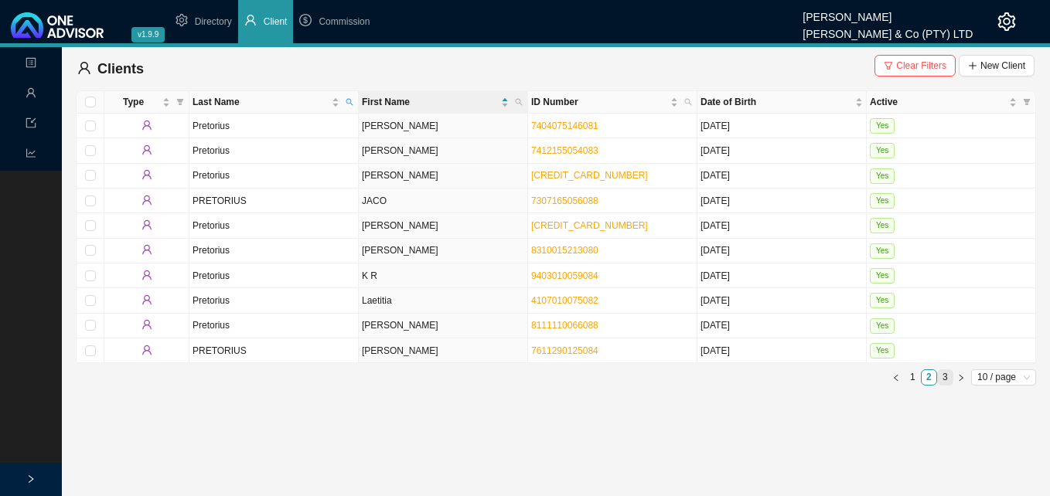
click at [942, 378] on link "3" at bounding box center [944, 377] width 15 height 15
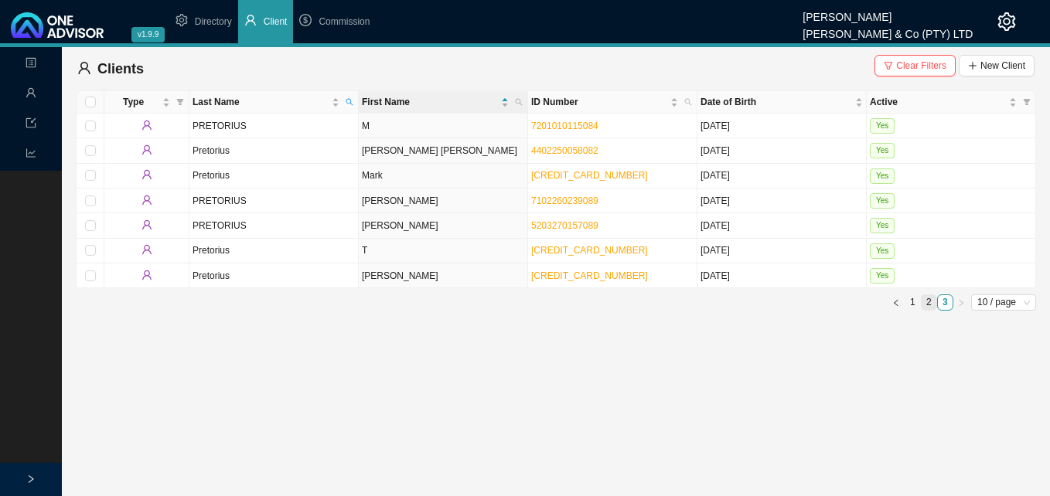
click at [927, 302] on link "2" at bounding box center [928, 302] width 15 height 15
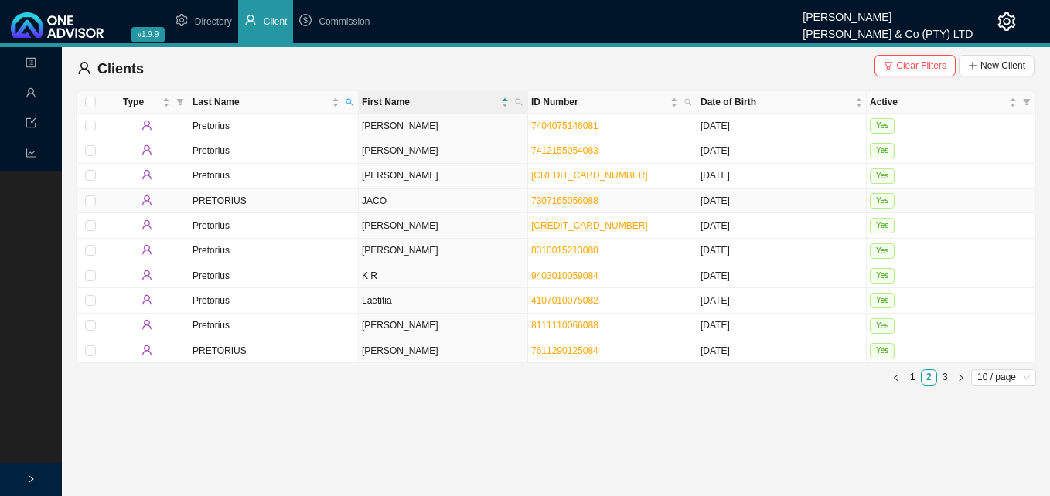
click at [380, 202] on td "JACO" at bounding box center [443, 201] width 169 height 25
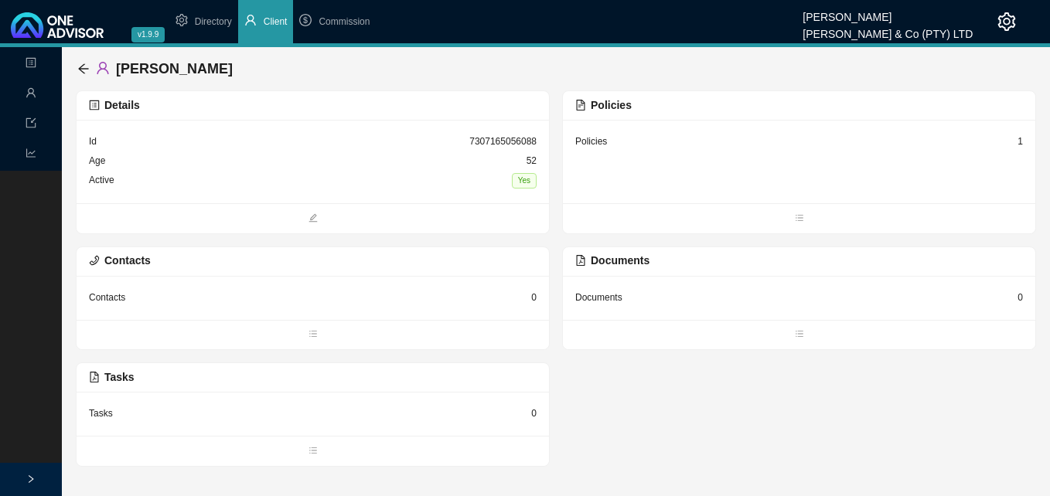
click at [1021, 141] on div "1" at bounding box center [1019, 141] width 5 height 15
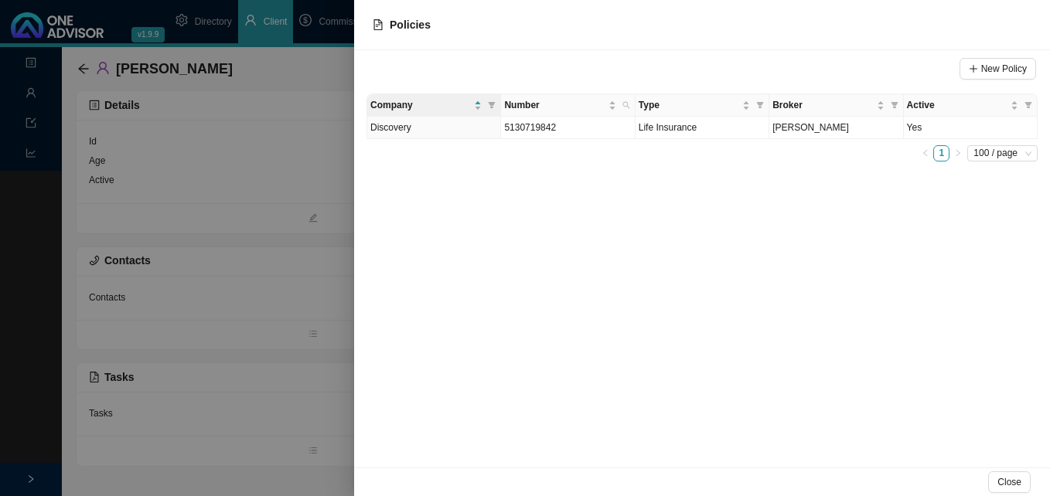
click at [329, 244] on div at bounding box center [525, 248] width 1050 height 496
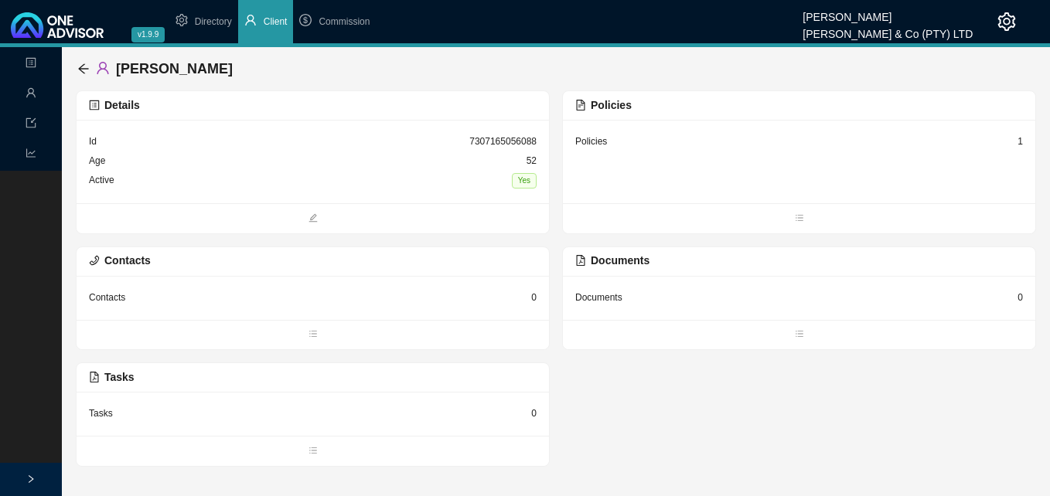
click at [1022, 141] on div "1" at bounding box center [1019, 141] width 5 height 15
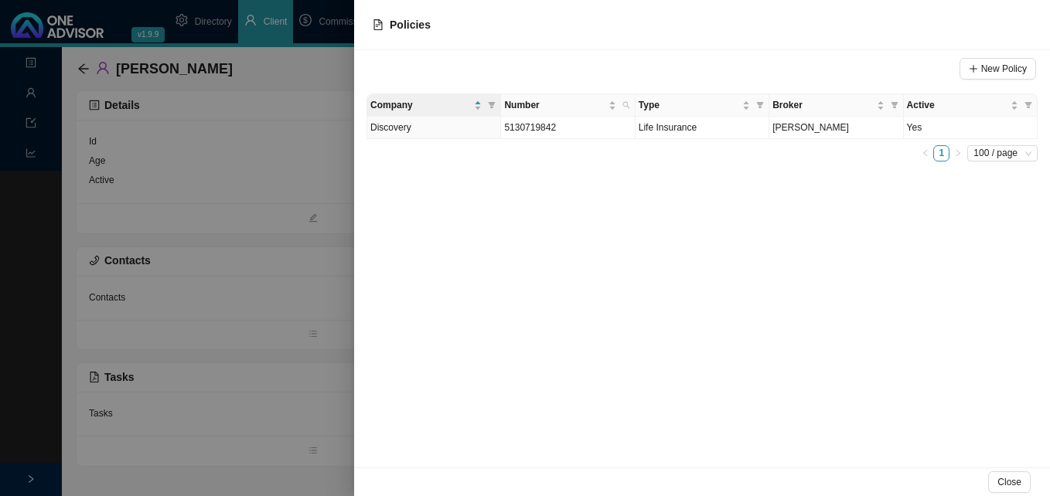
click at [319, 291] on div at bounding box center [525, 248] width 1050 height 496
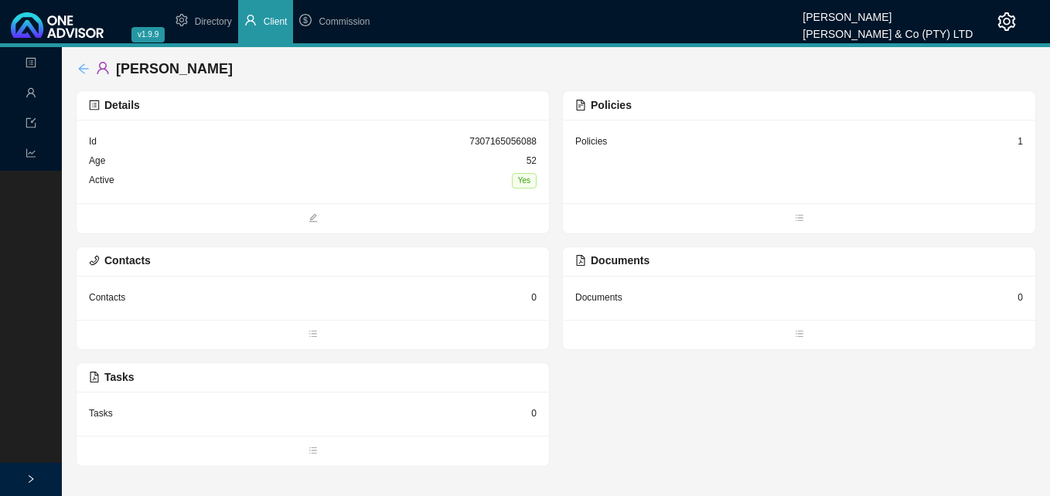
click at [80, 66] on icon "arrow-left" at bounding box center [83, 69] width 12 height 12
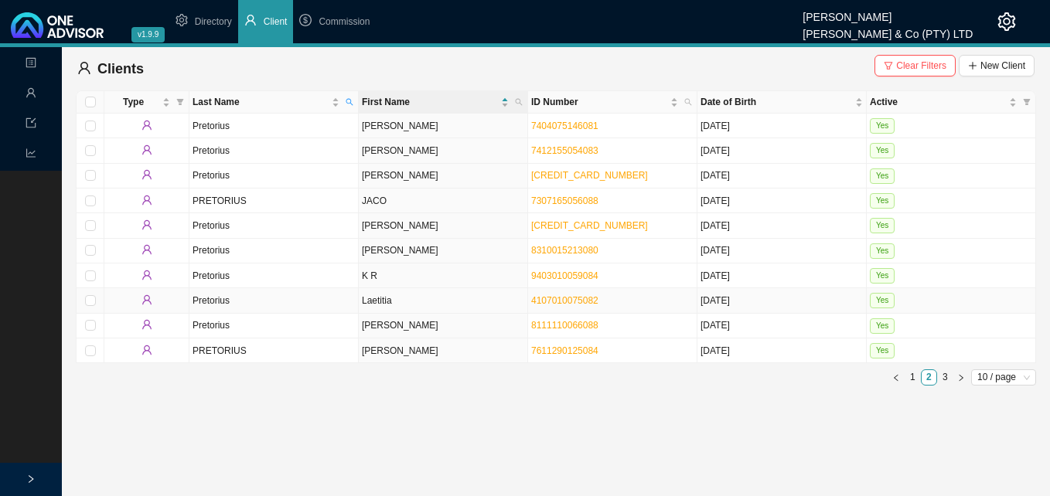
click at [488, 298] on td "Laetitia" at bounding box center [443, 300] width 169 height 25
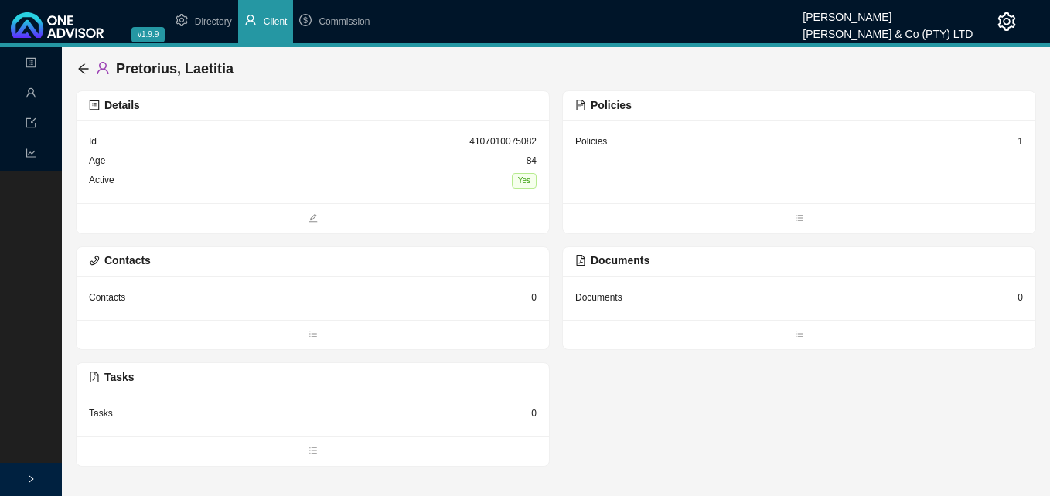
click at [1019, 141] on div "1" at bounding box center [1019, 141] width 5 height 15
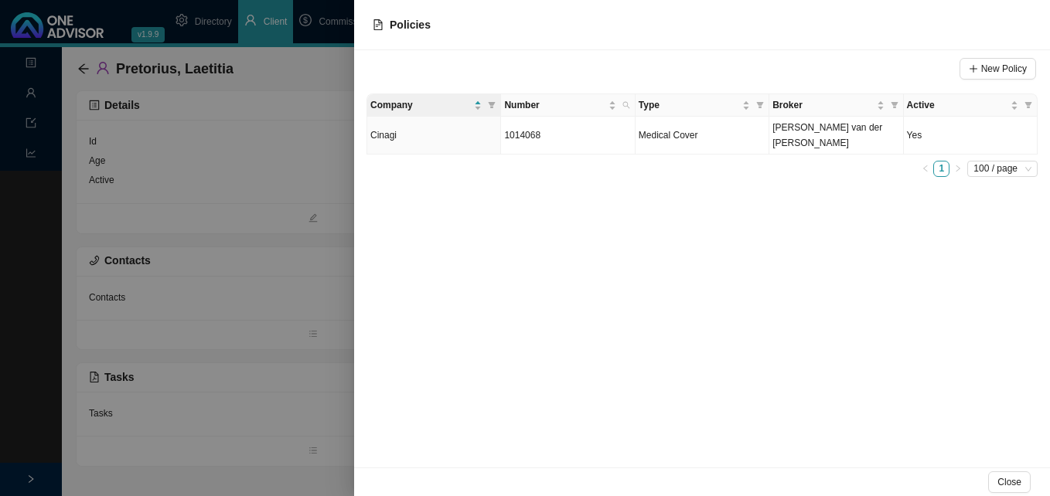
click at [276, 194] on div at bounding box center [525, 248] width 1050 height 496
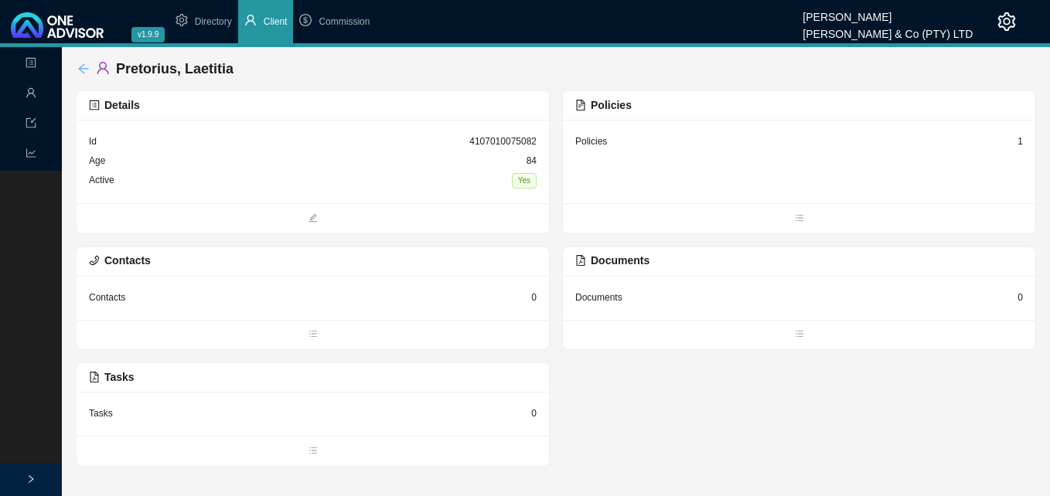
click at [79, 67] on icon "arrow-left" at bounding box center [83, 69] width 12 height 12
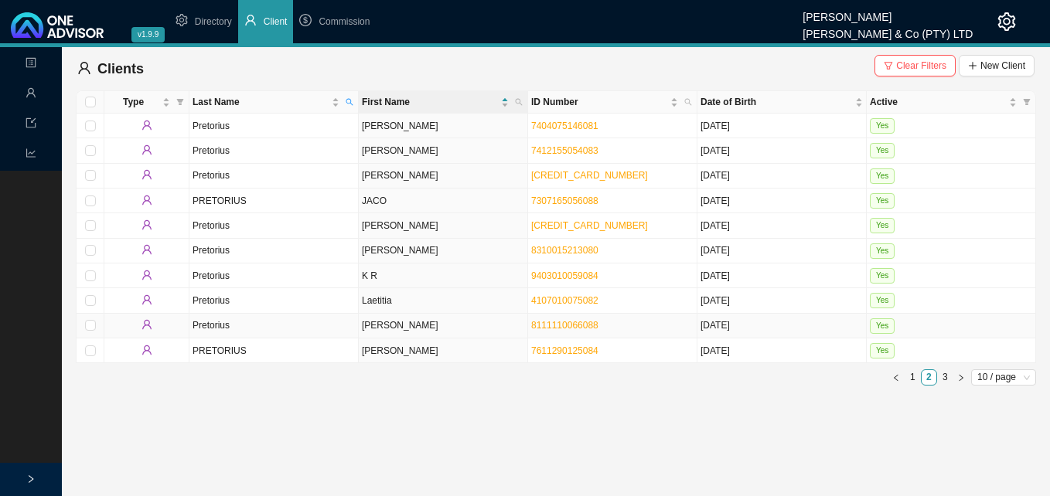
click at [459, 325] on td "[PERSON_NAME]" at bounding box center [443, 326] width 169 height 25
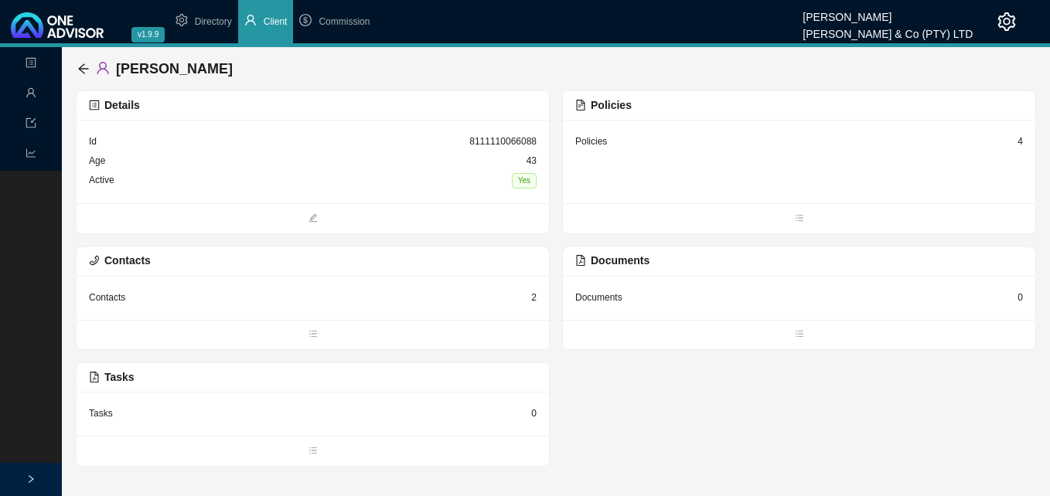
click at [1022, 139] on div "4" at bounding box center [1019, 141] width 5 height 15
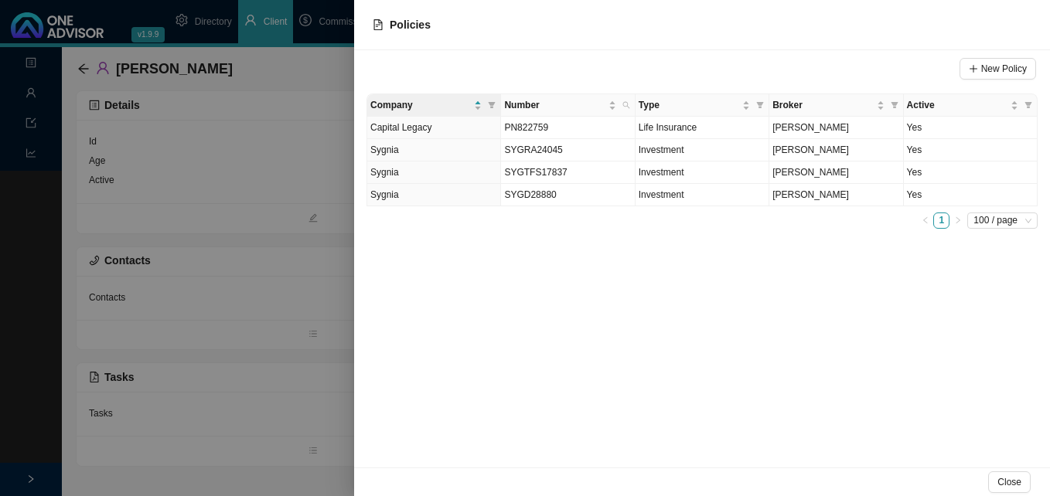
click at [288, 223] on div at bounding box center [525, 248] width 1050 height 496
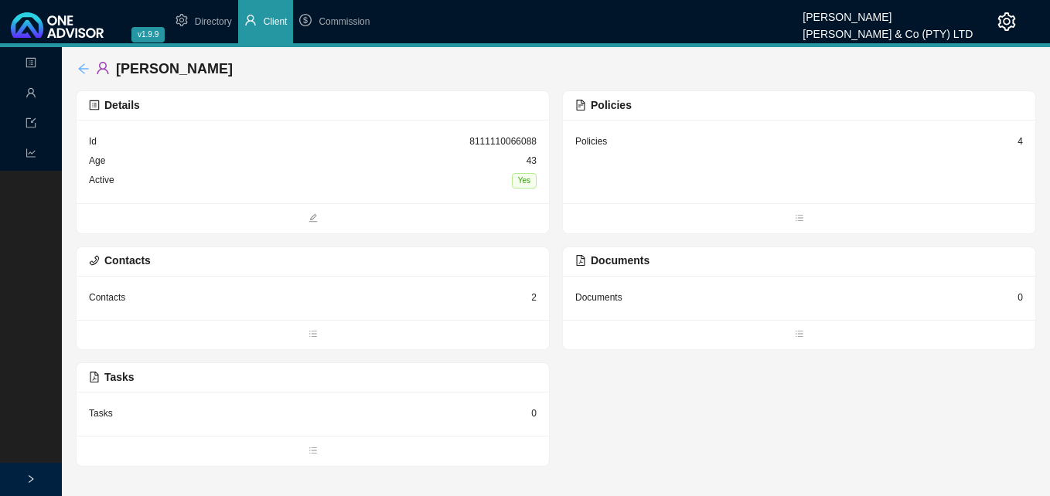
click at [80, 66] on icon "arrow-left" at bounding box center [83, 69] width 12 height 12
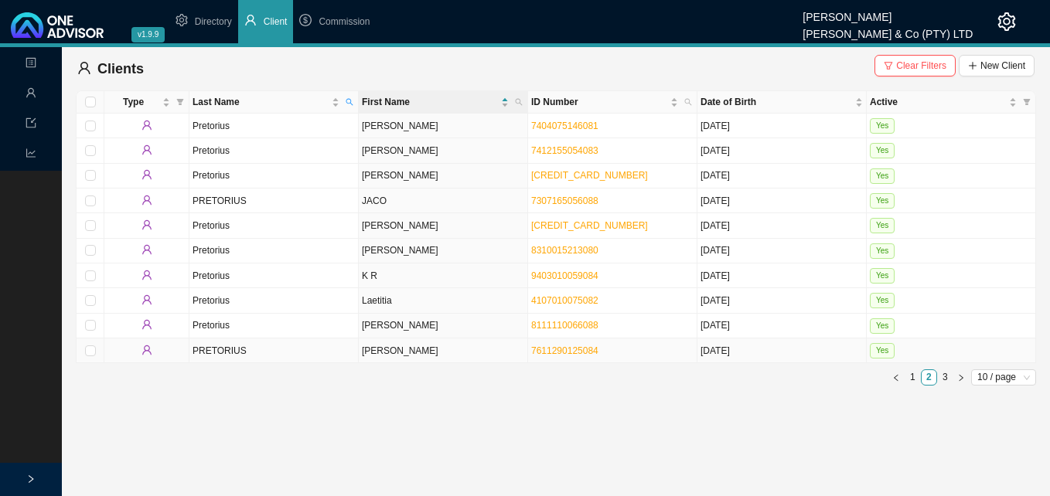
click at [403, 356] on td "[PERSON_NAME]" at bounding box center [443, 351] width 169 height 25
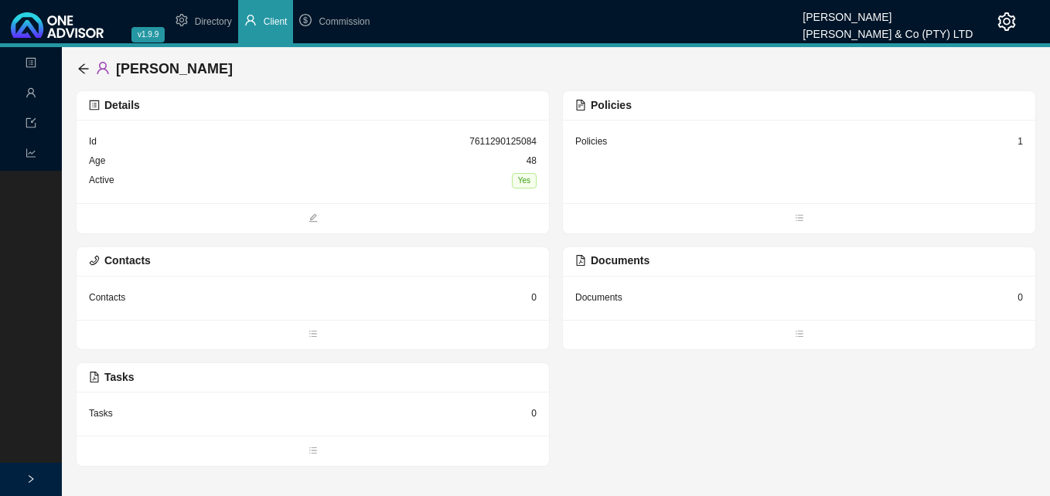
click at [1020, 141] on div "1" at bounding box center [1019, 141] width 5 height 15
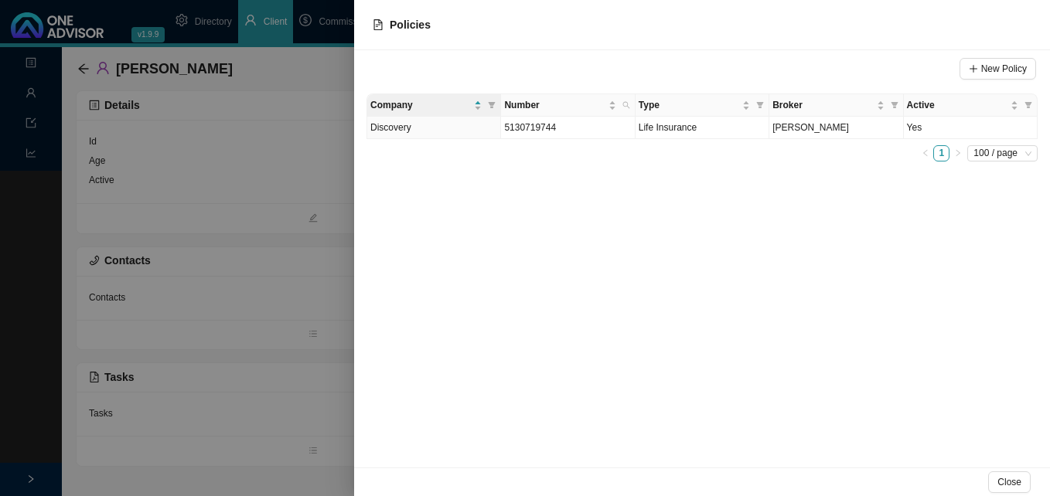
click at [256, 278] on div at bounding box center [525, 248] width 1050 height 496
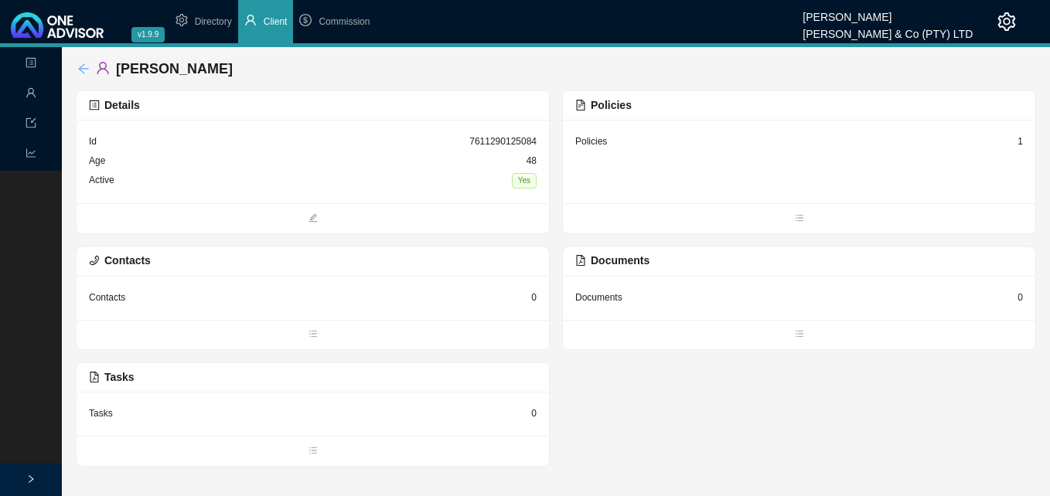
click at [84, 68] on icon "arrow-left" at bounding box center [83, 69] width 12 height 12
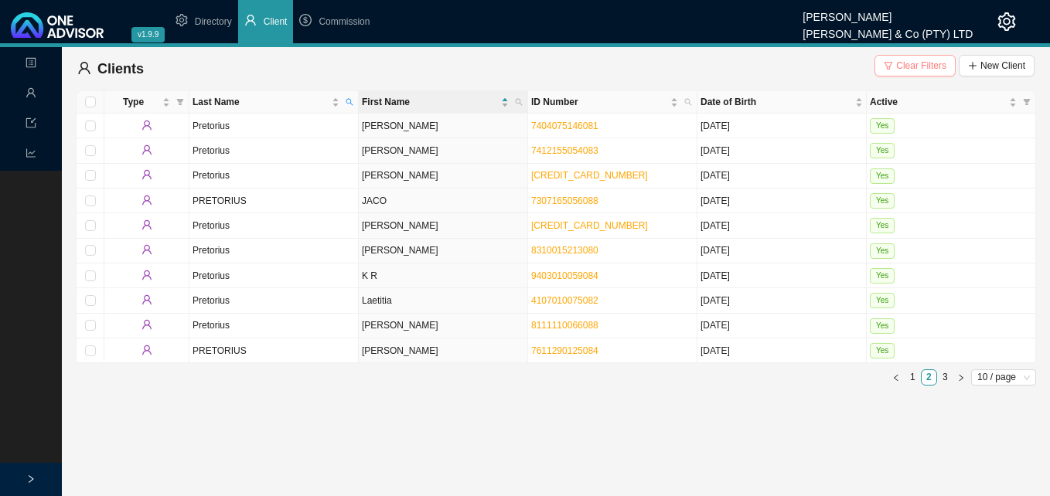
click at [903, 58] on span "Clear Filters" at bounding box center [921, 65] width 50 height 15
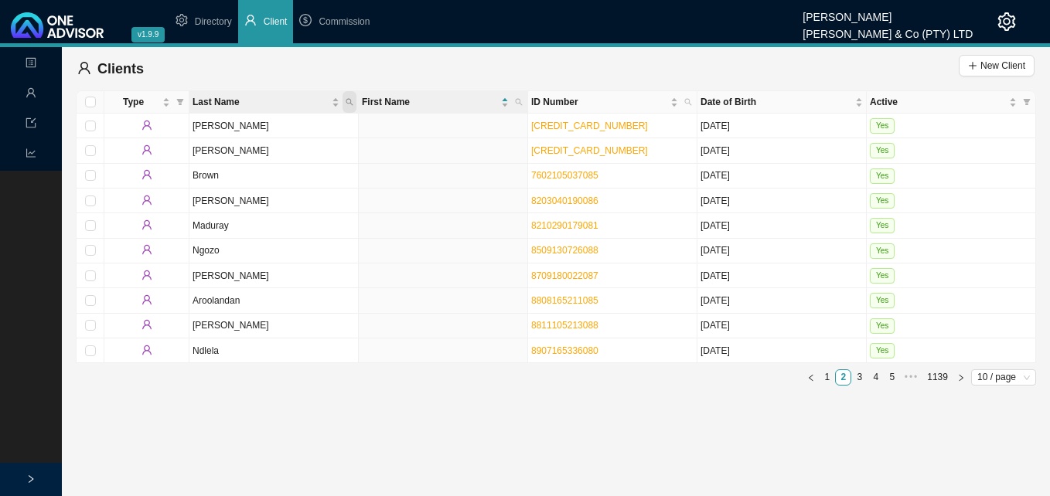
click at [348, 100] on icon "search" at bounding box center [349, 102] width 8 height 8
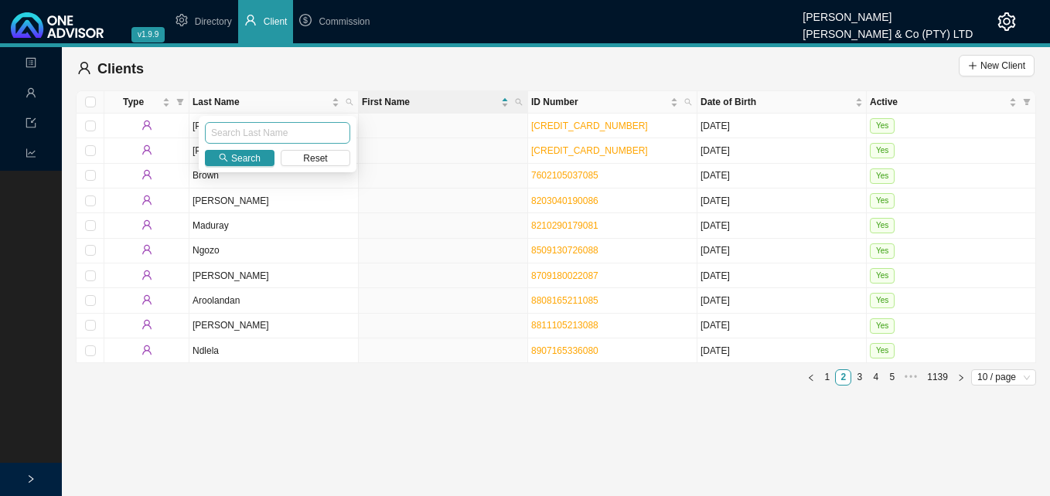
click at [310, 123] on input "text" at bounding box center [277, 133] width 145 height 22
click at [309, 132] on input "text" at bounding box center [277, 133] width 145 height 22
type input "[PERSON_NAME]"
click at [239, 161] on span "Search" at bounding box center [245, 158] width 29 height 15
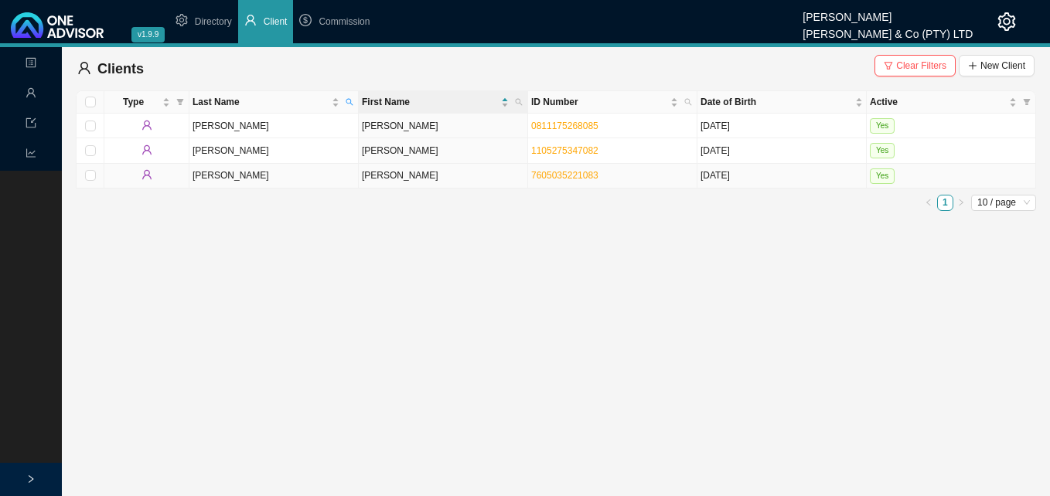
click at [436, 180] on td "[PERSON_NAME]" at bounding box center [443, 176] width 169 height 25
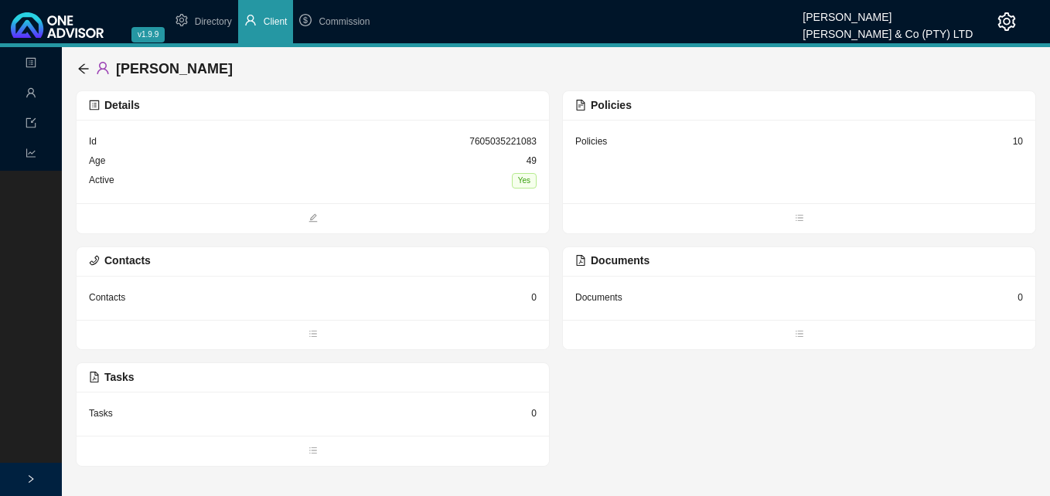
click at [1017, 142] on div "10" at bounding box center [1017, 141] width 10 height 15
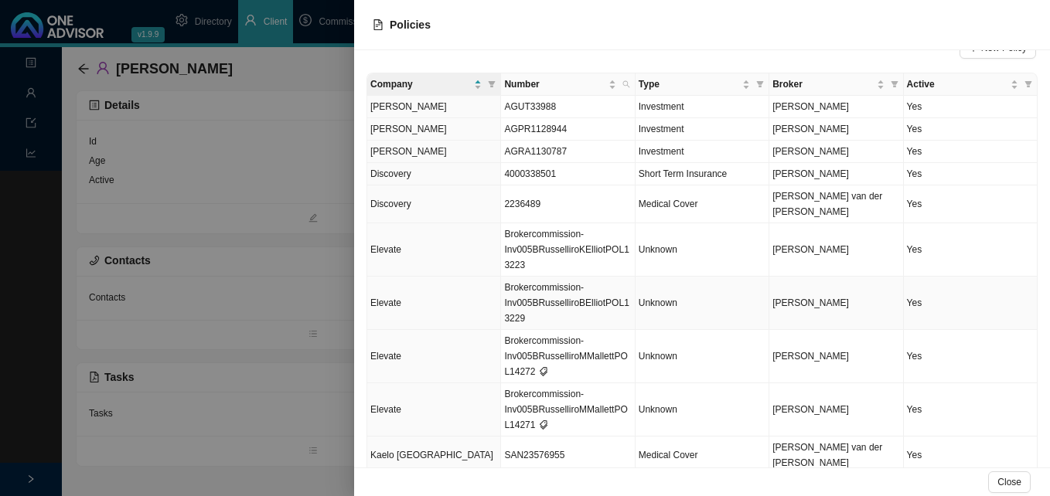
scroll to position [38, 0]
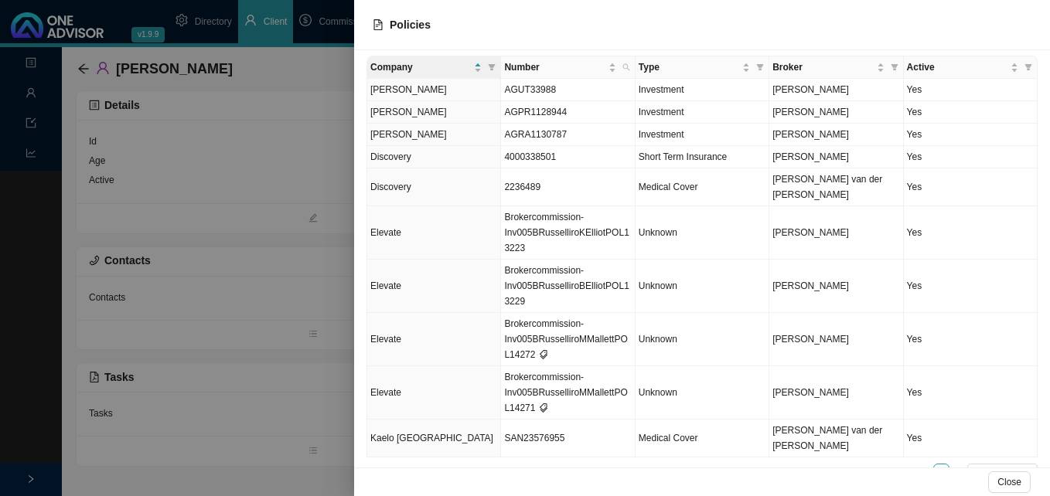
click at [296, 234] on div at bounding box center [525, 248] width 1050 height 496
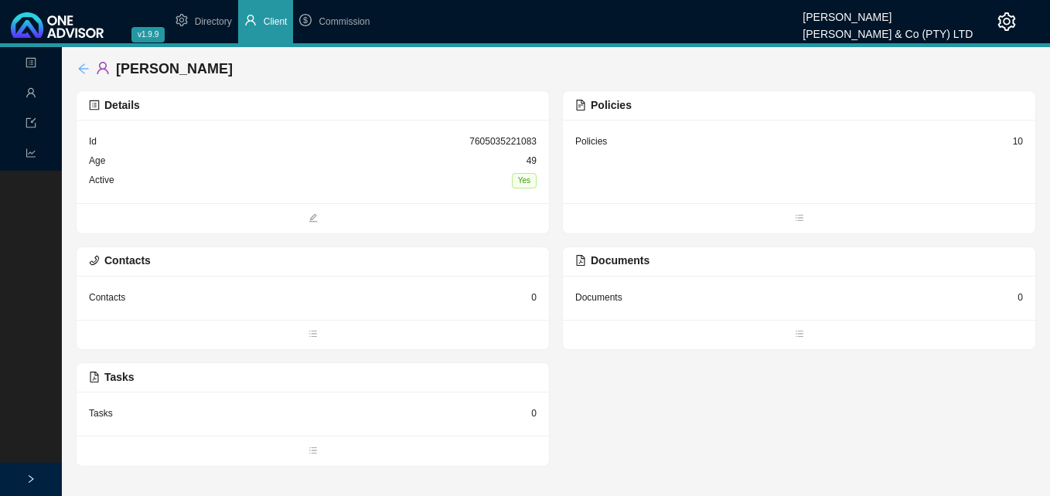
click at [81, 65] on icon "arrow-left" at bounding box center [83, 69] width 12 height 12
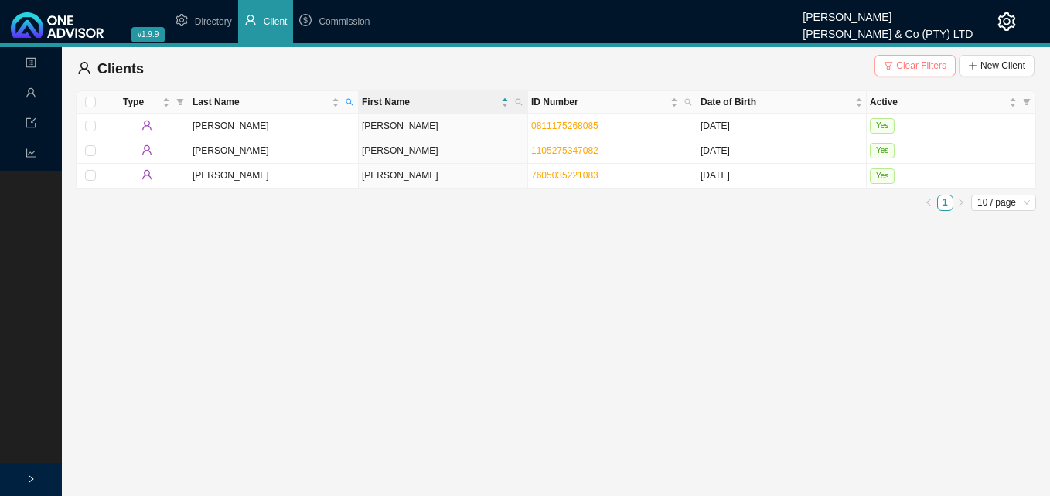
click at [913, 59] on span "Clear Filters" at bounding box center [921, 65] width 50 height 15
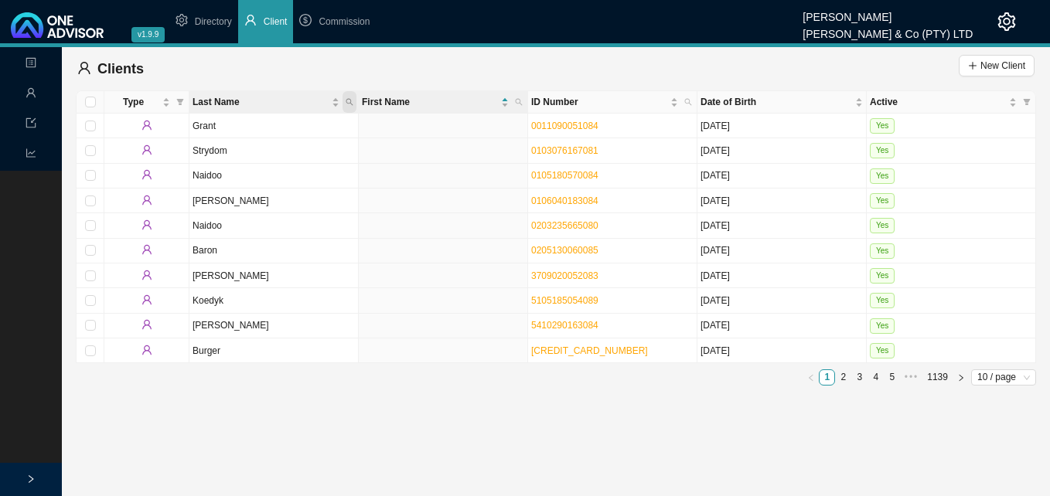
click at [352, 99] on icon "search" at bounding box center [349, 102] width 8 height 8
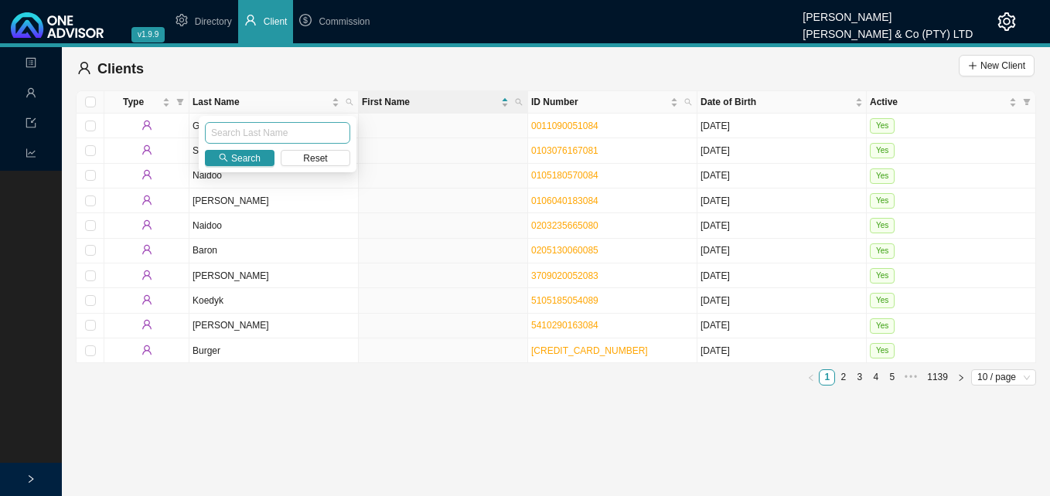
click at [312, 132] on input "text" at bounding box center [277, 133] width 145 height 22
type input "FRIESLAAR"
click at [260, 162] on button "Search" at bounding box center [240, 158] width 70 height 16
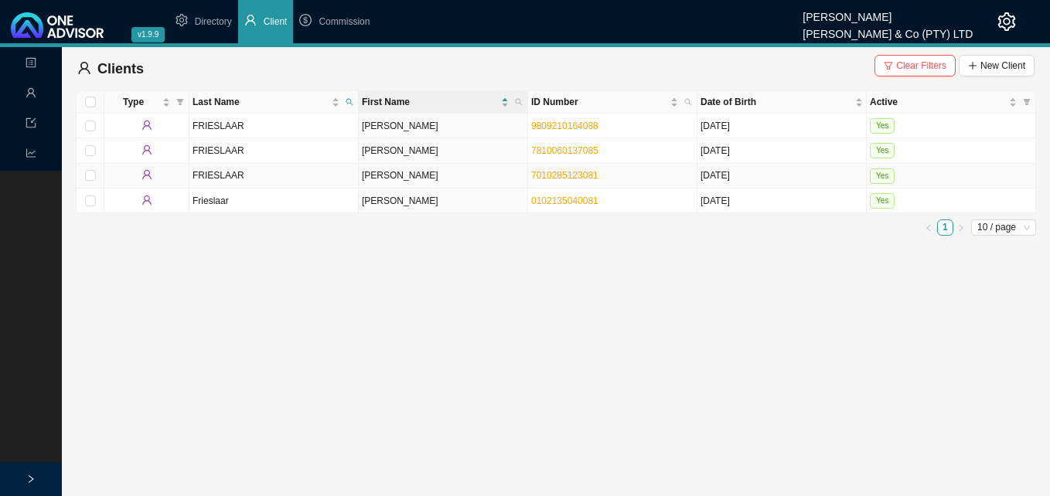
click at [495, 179] on td "[PERSON_NAME]" at bounding box center [443, 176] width 169 height 25
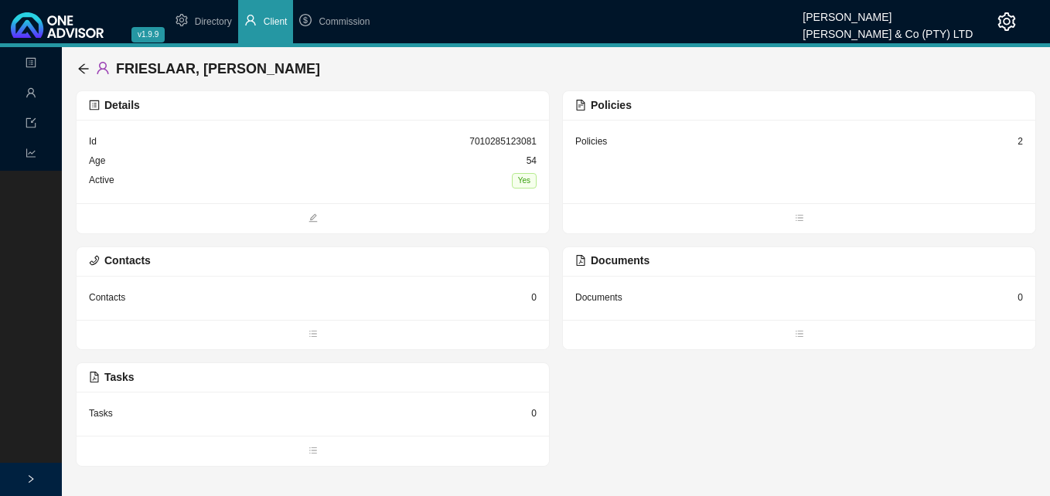
click at [1019, 141] on div "2" at bounding box center [1019, 141] width 5 height 15
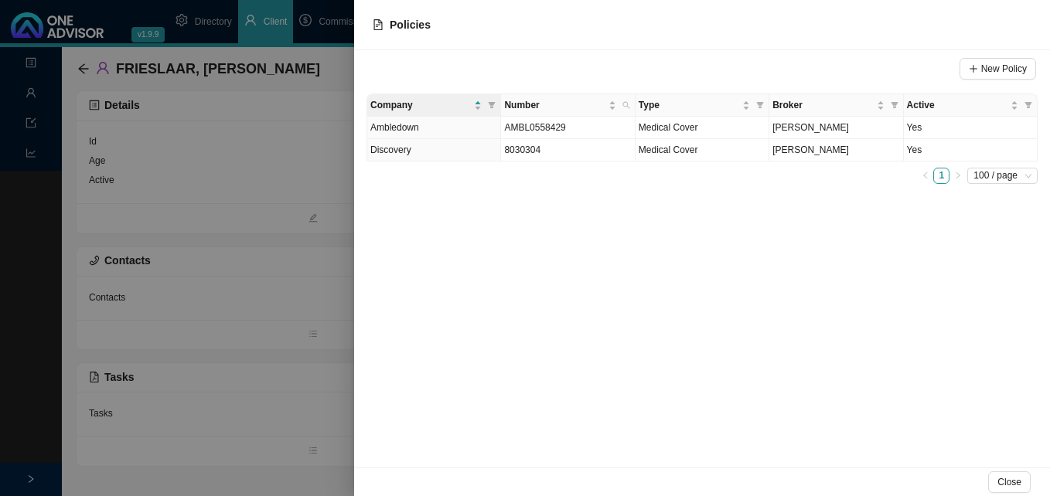
click at [294, 254] on div at bounding box center [525, 248] width 1050 height 496
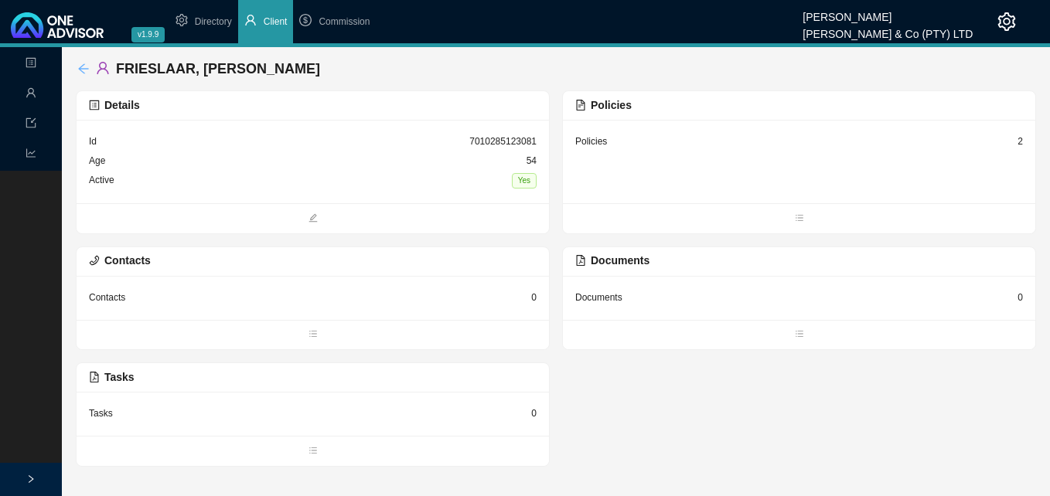
click at [80, 66] on icon "arrow-left" at bounding box center [83, 69] width 12 height 12
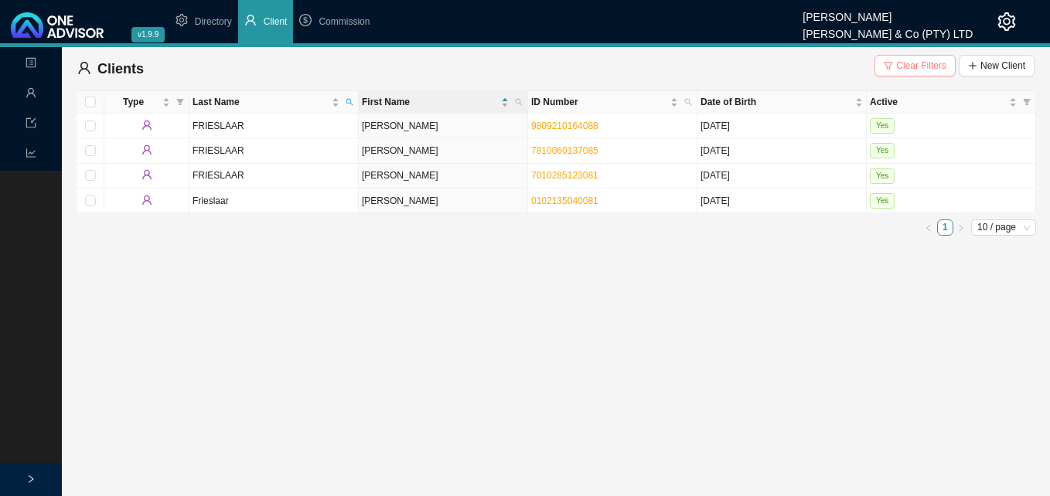
click at [912, 64] on span "Clear Filters" at bounding box center [921, 65] width 50 height 15
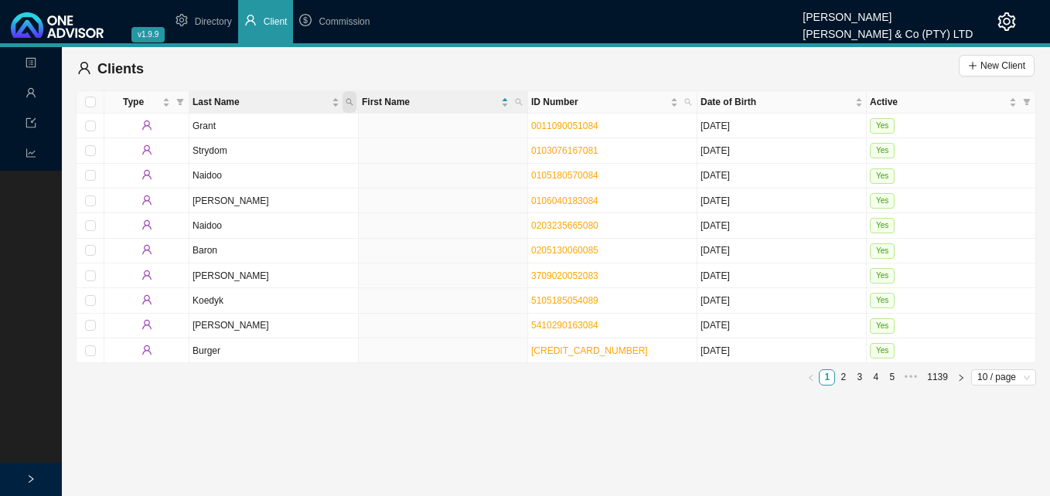
click at [345, 100] on span "Last Name" at bounding box center [349, 102] width 14 height 22
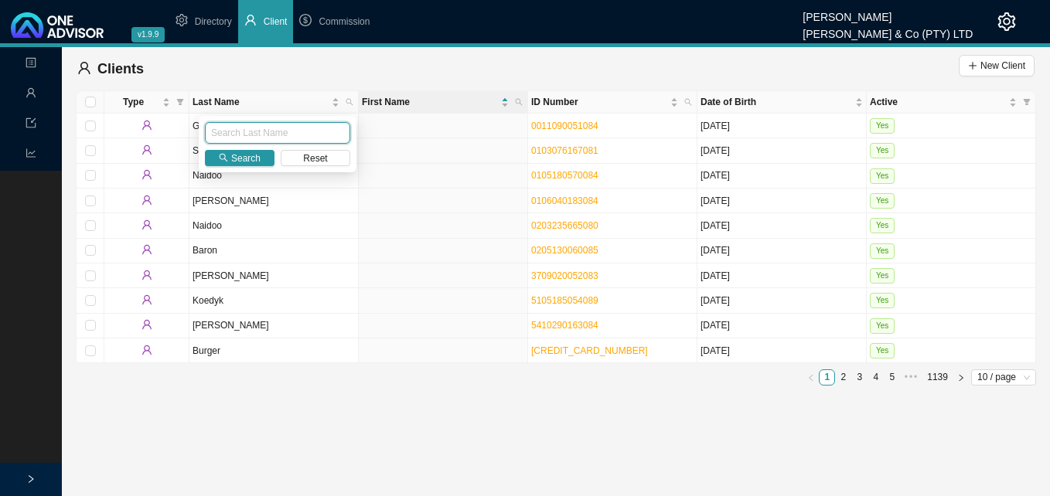
click at [299, 131] on input "text" at bounding box center [277, 133] width 145 height 22
type input "ARMOUR"
click at [241, 160] on span "Search" at bounding box center [245, 158] width 29 height 15
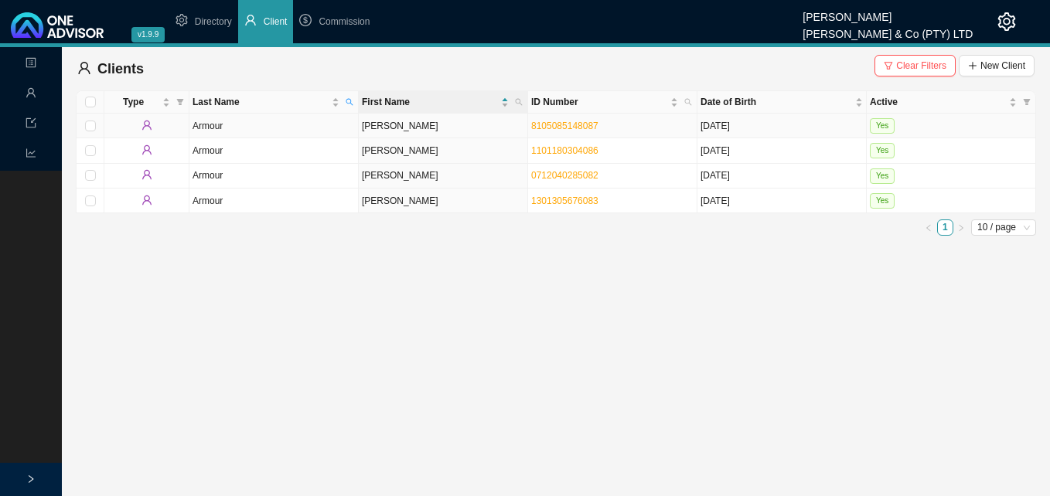
click at [383, 127] on td "[PERSON_NAME]" at bounding box center [443, 126] width 169 height 25
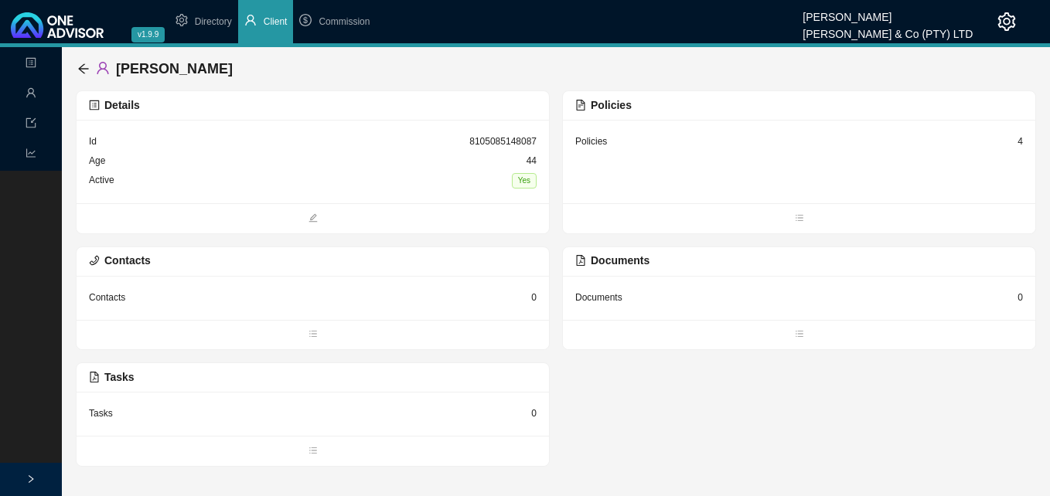
click at [1021, 139] on div "4" at bounding box center [1019, 141] width 5 height 15
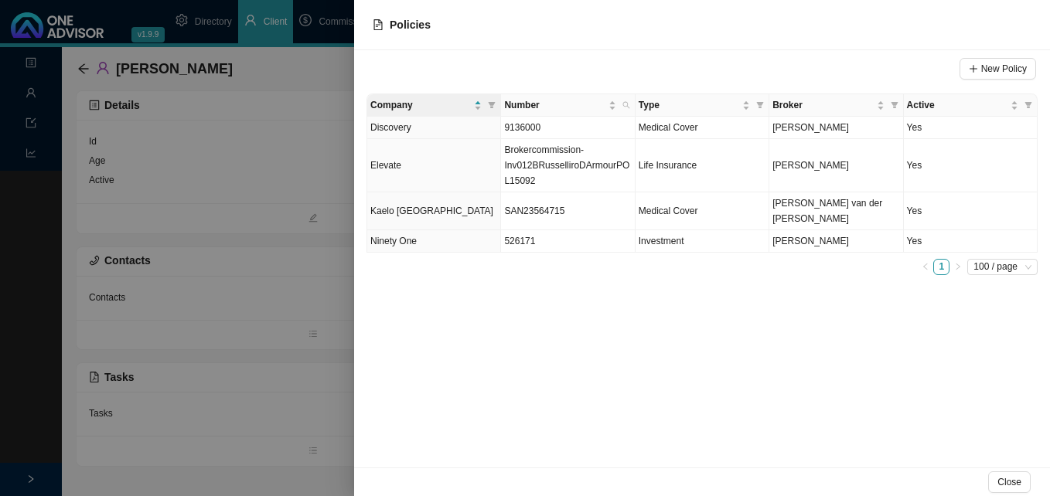
click at [271, 458] on div at bounding box center [525, 248] width 1050 height 496
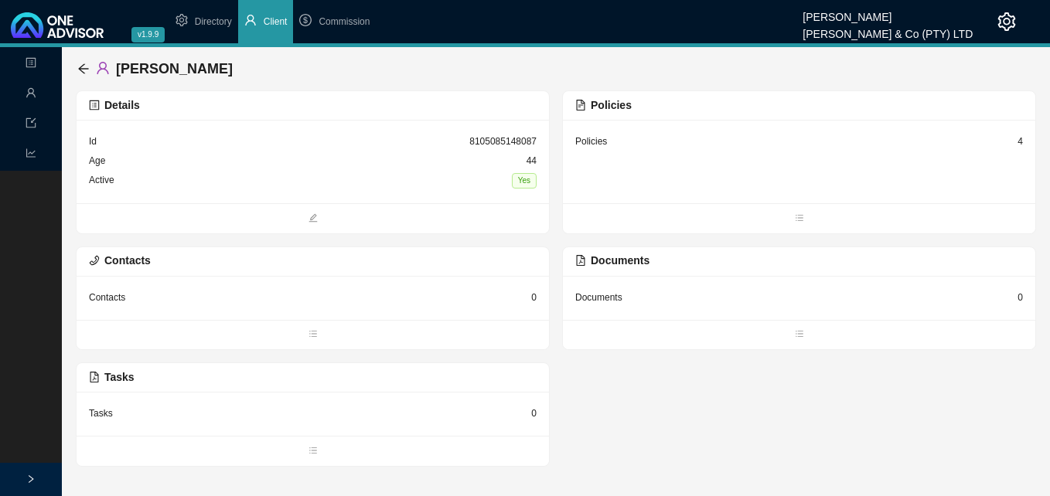
click at [1023, 142] on div "Policies 4" at bounding box center [799, 161] width 472 height 83
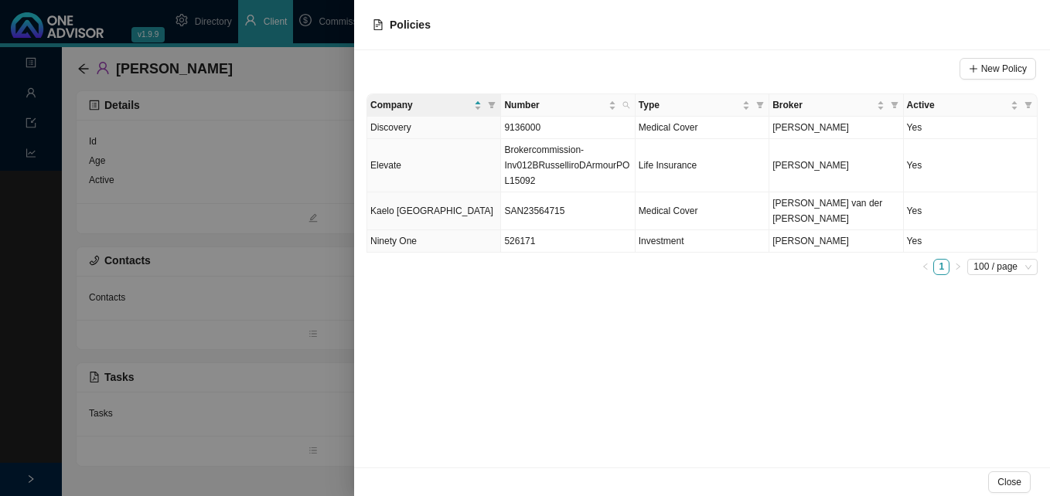
click at [301, 321] on div at bounding box center [525, 248] width 1050 height 496
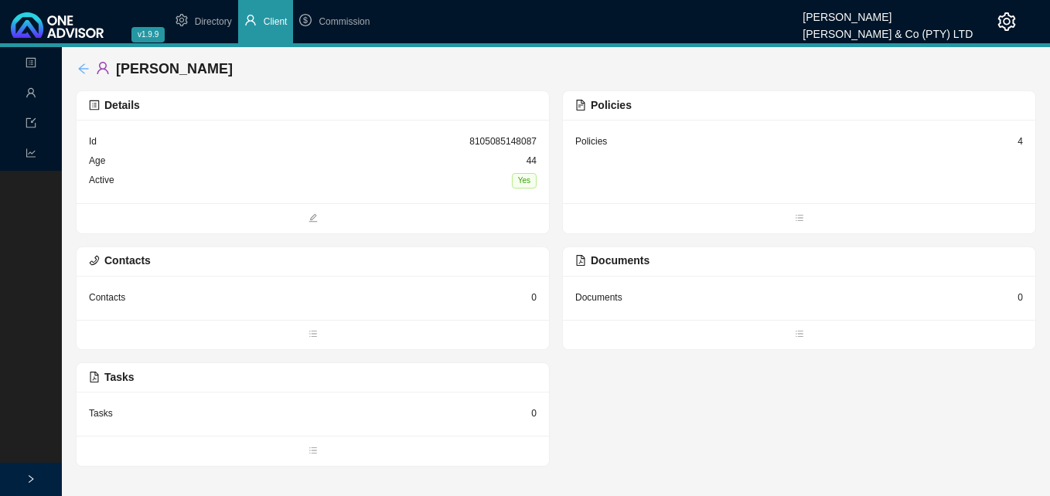
click at [85, 70] on icon "arrow-left" at bounding box center [83, 69] width 12 height 12
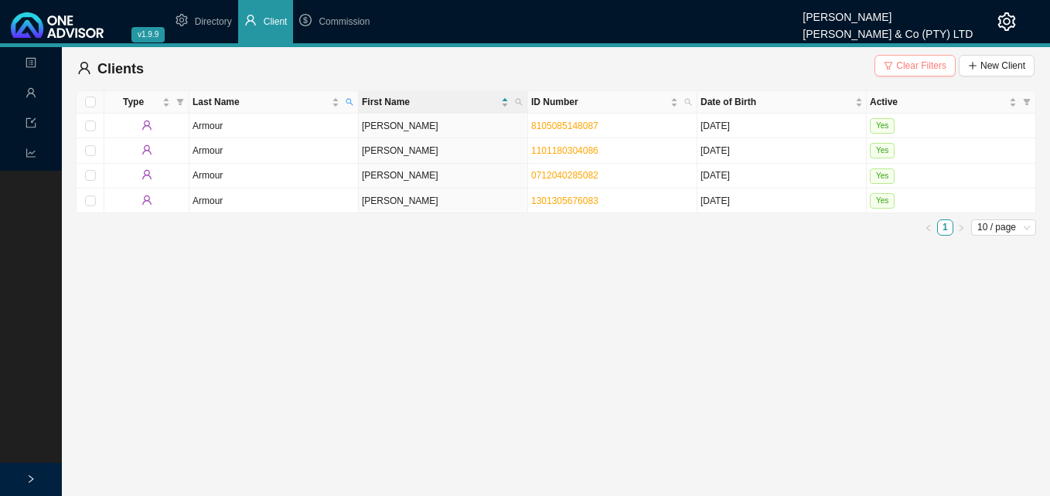
click at [909, 60] on span "Clear Filters" at bounding box center [921, 65] width 50 height 15
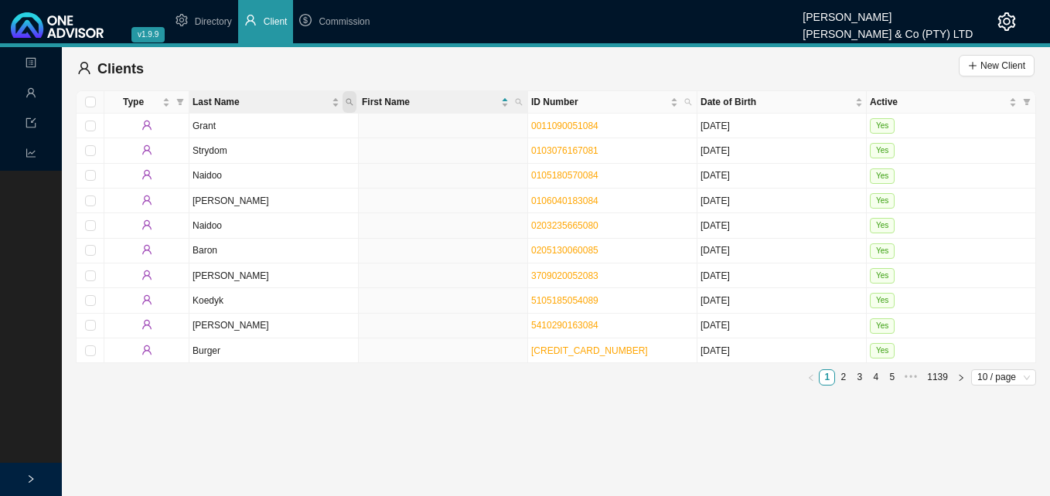
click at [352, 96] on span "Last Name" at bounding box center [349, 102] width 14 height 22
type input "JOOSTE"
click at [239, 160] on span "Search" at bounding box center [245, 158] width 29 height 15
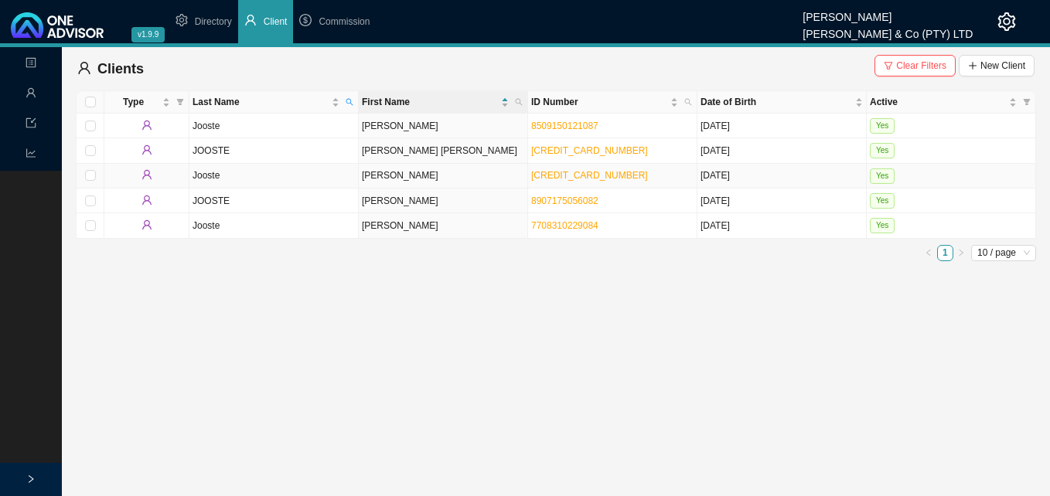
click at [427, 175] on td "[PERSON_NAME]" at bounding box center [443, 176] width 169 height 25
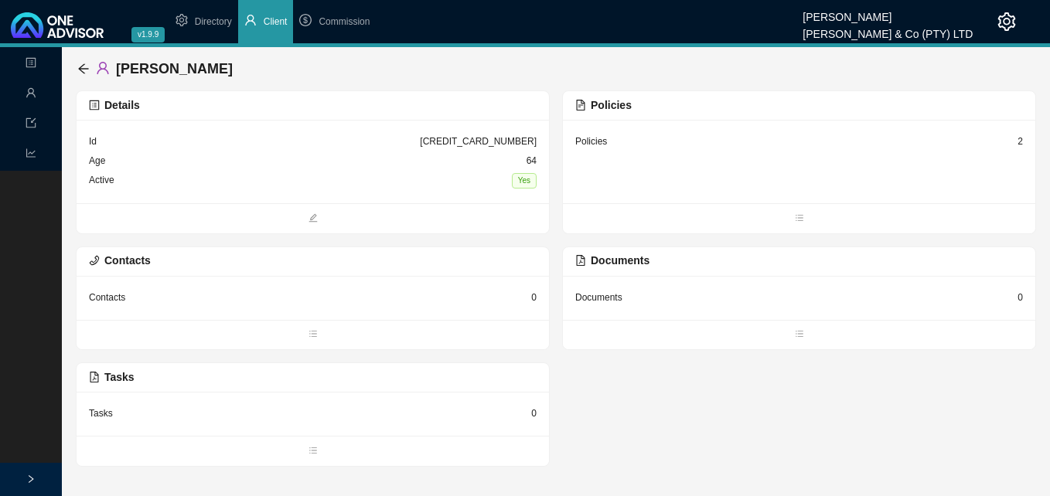
click at [1023, 141] on div "Policies 2" at bounding box center [799, 161] width 472 height 83
